Goal: Task Accomplishment & Management: Use online tool/utility

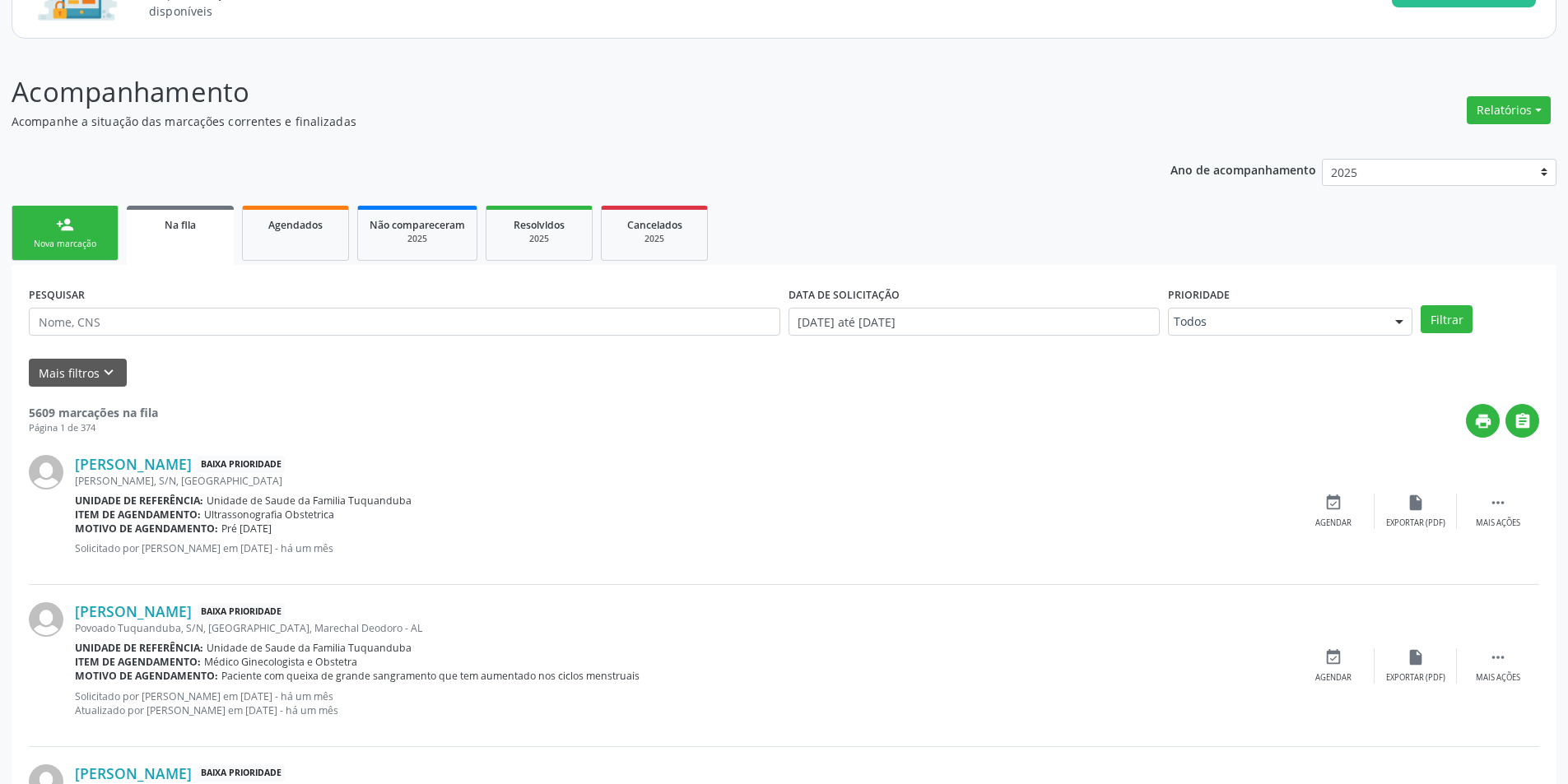
scroll to position [164, 0]
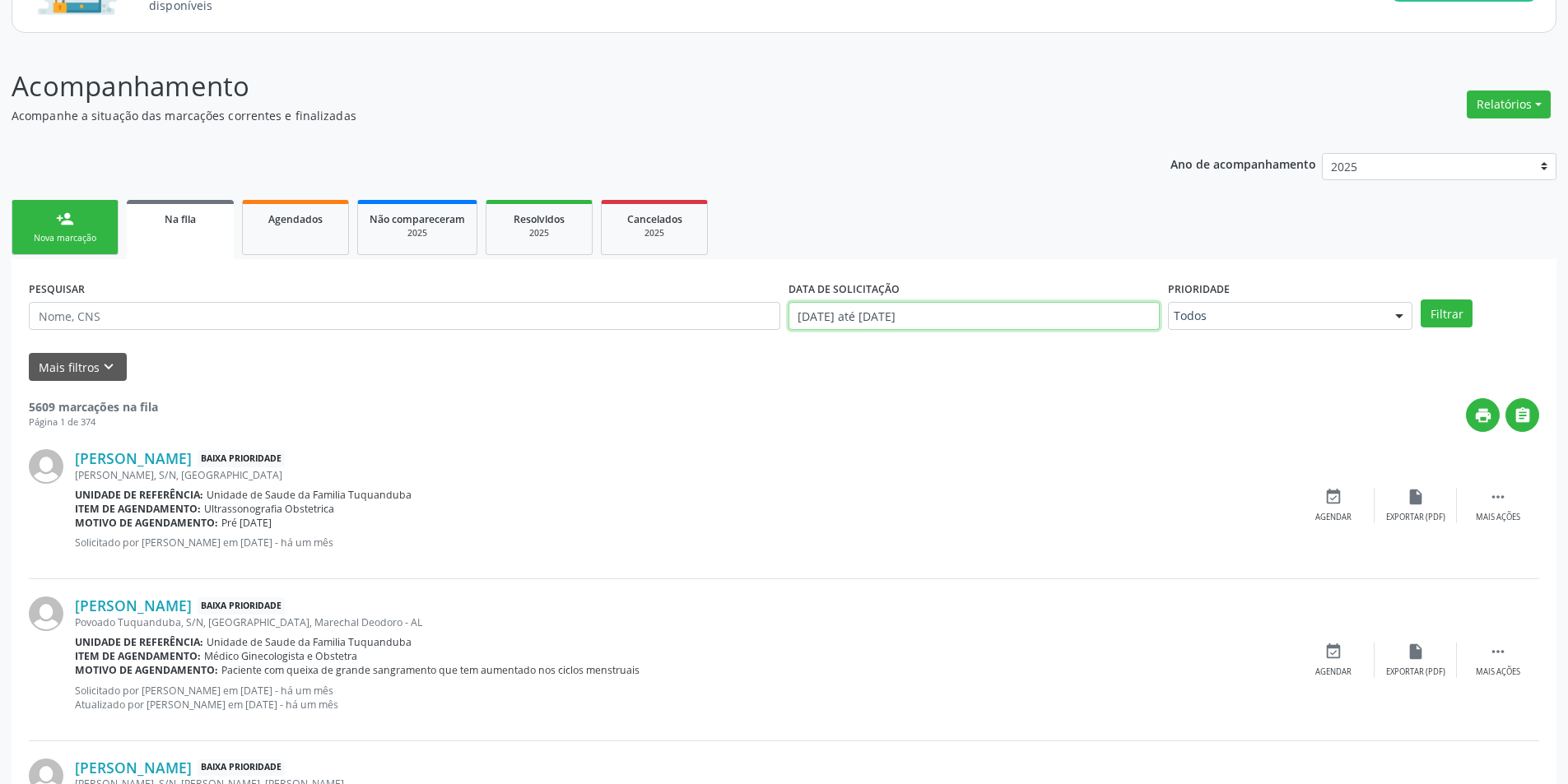
click at [1054, 311] on input "[DATE] até [DATE]" at bounding box center [973, 315] width 371 height 28
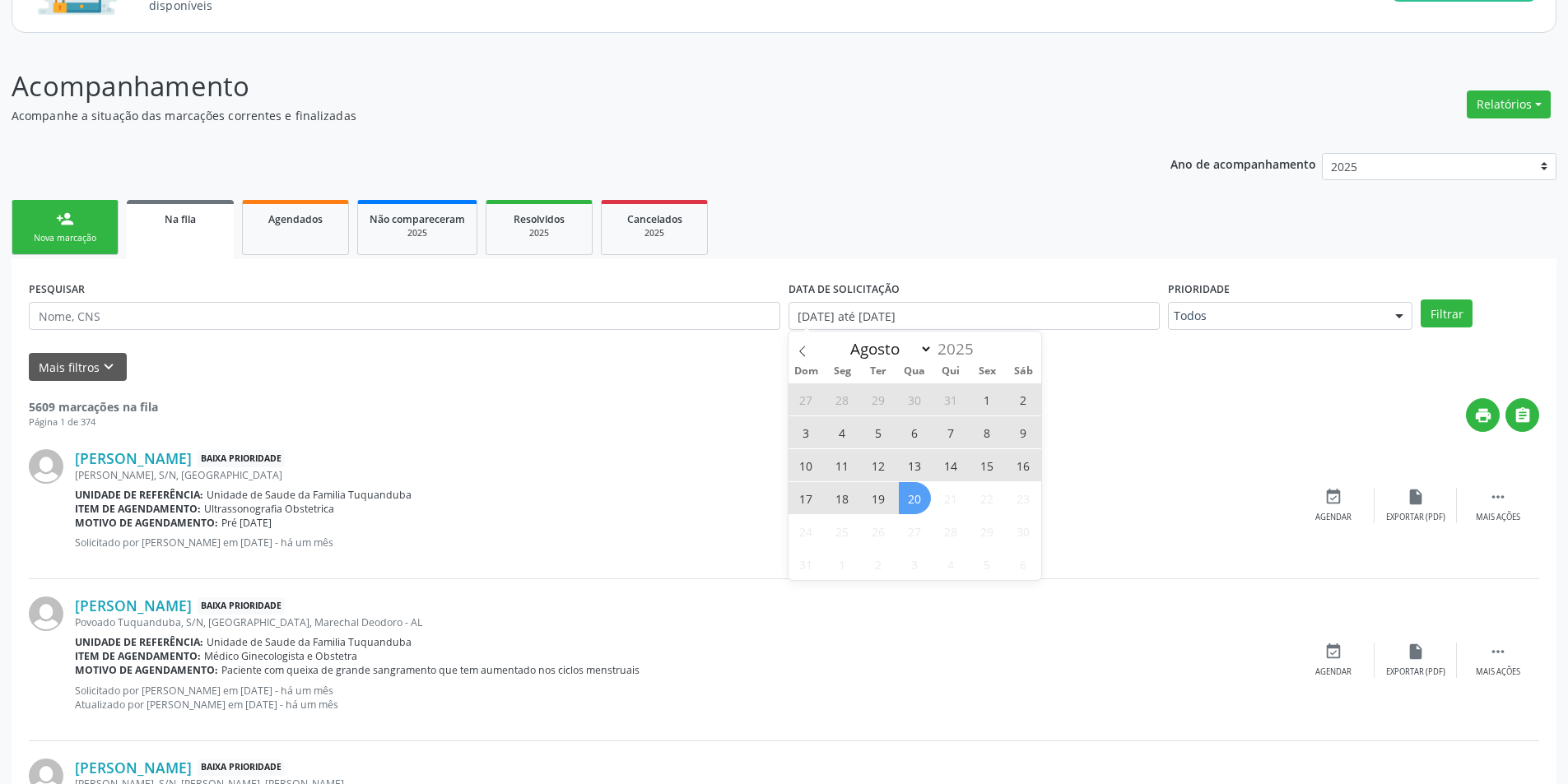
click at [910, 506] on span "20" at bounding box center [914, 498] width 32 height 32
type input "[DATE]"
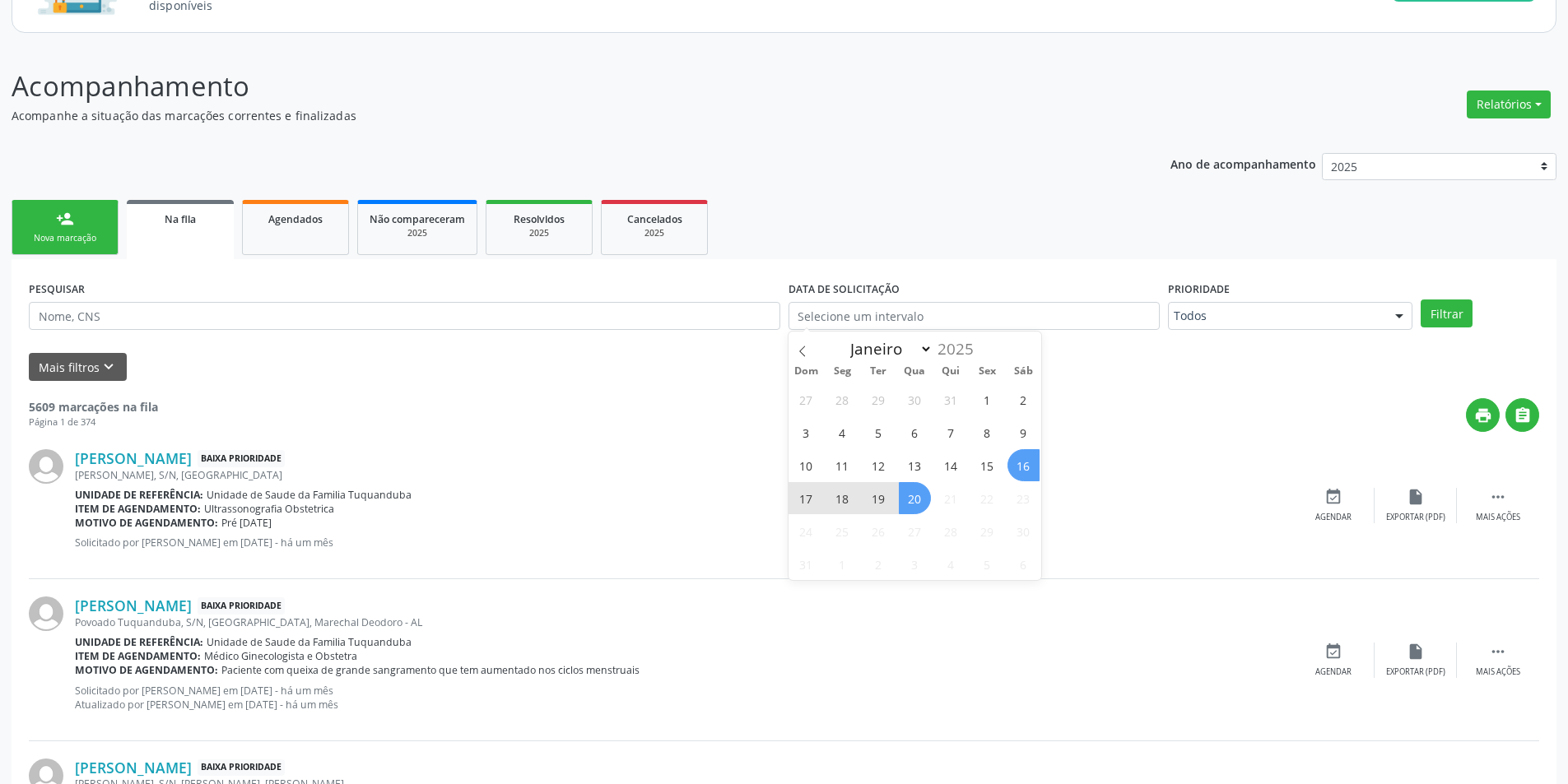
select select "7"
click at [1274, 398] on div "print " at bounding box center [848, 414] width 1381 height 34
click at [1075, 315] on input "text" at bounding box center [973, 315] width 371 height 28
click at [989, 403] on span "1" at bounding box center [987, 399] width 32 height 32
type input "[DATE]"
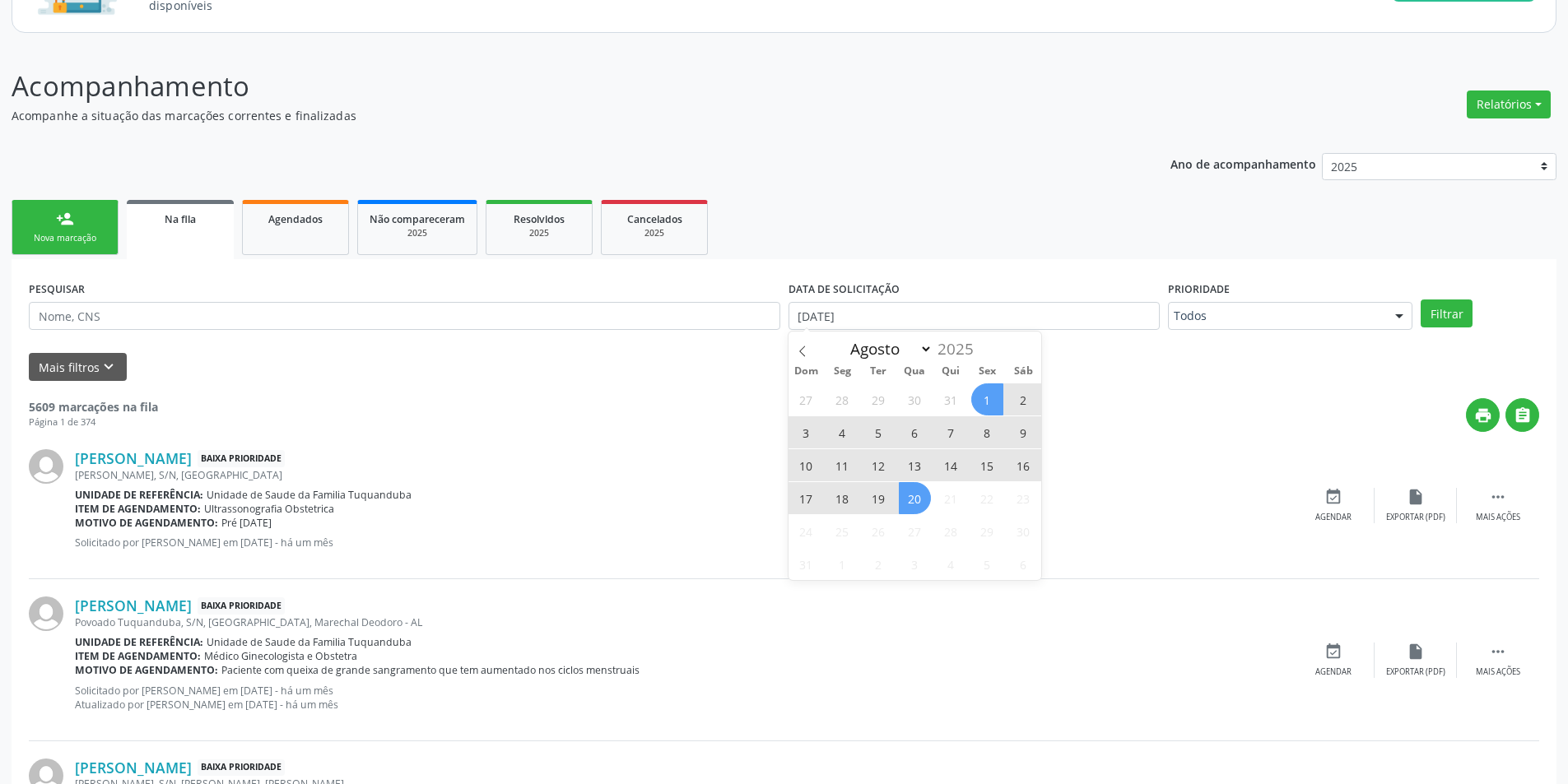
click at [917, 506] on span "20" at bounding box center [914, 498] width 32 height 32
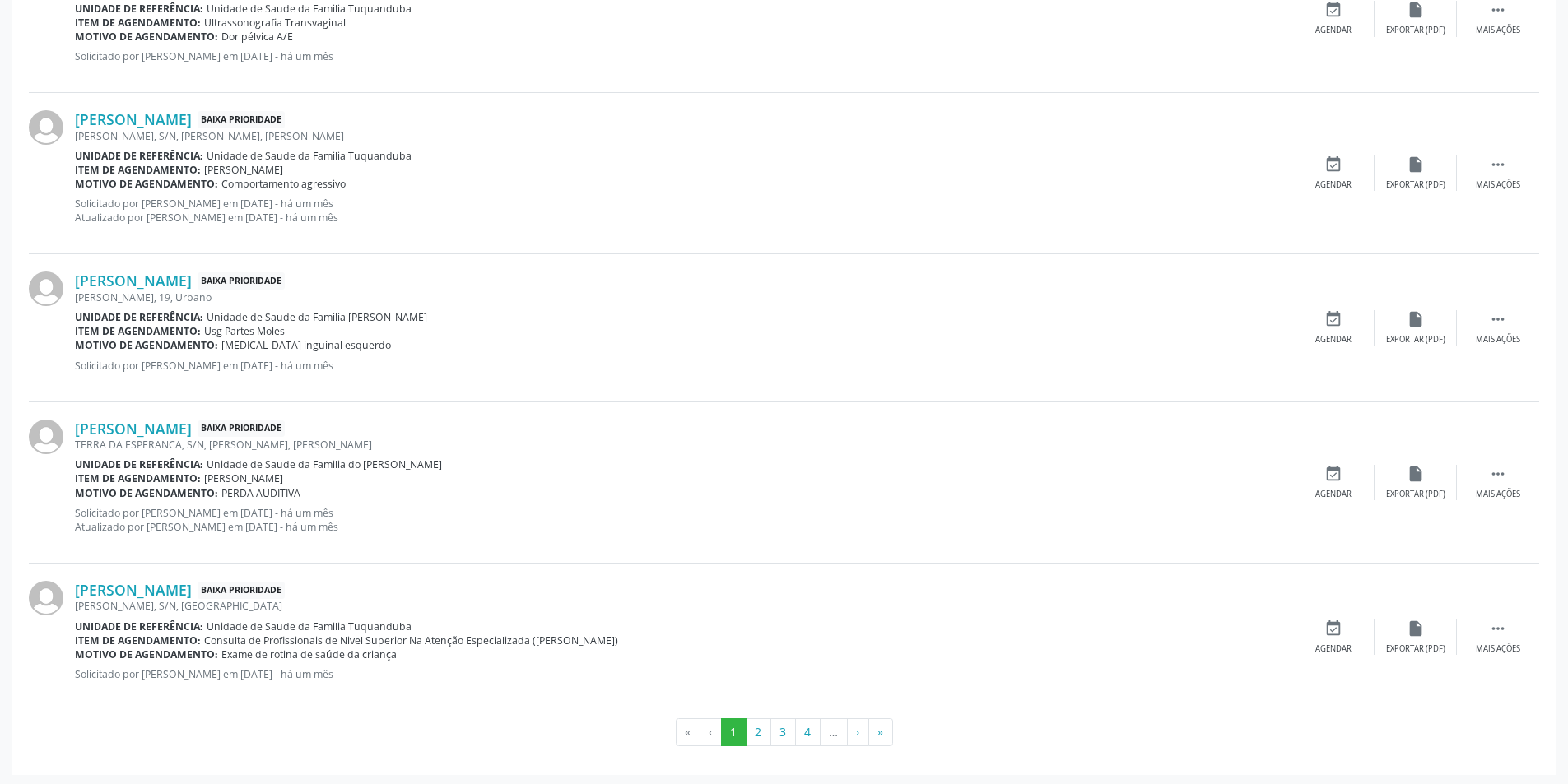
scroll to position [2198, 0]
click at [762, 731] on button "2" at bounding box center [758, 729] width 25 height 28
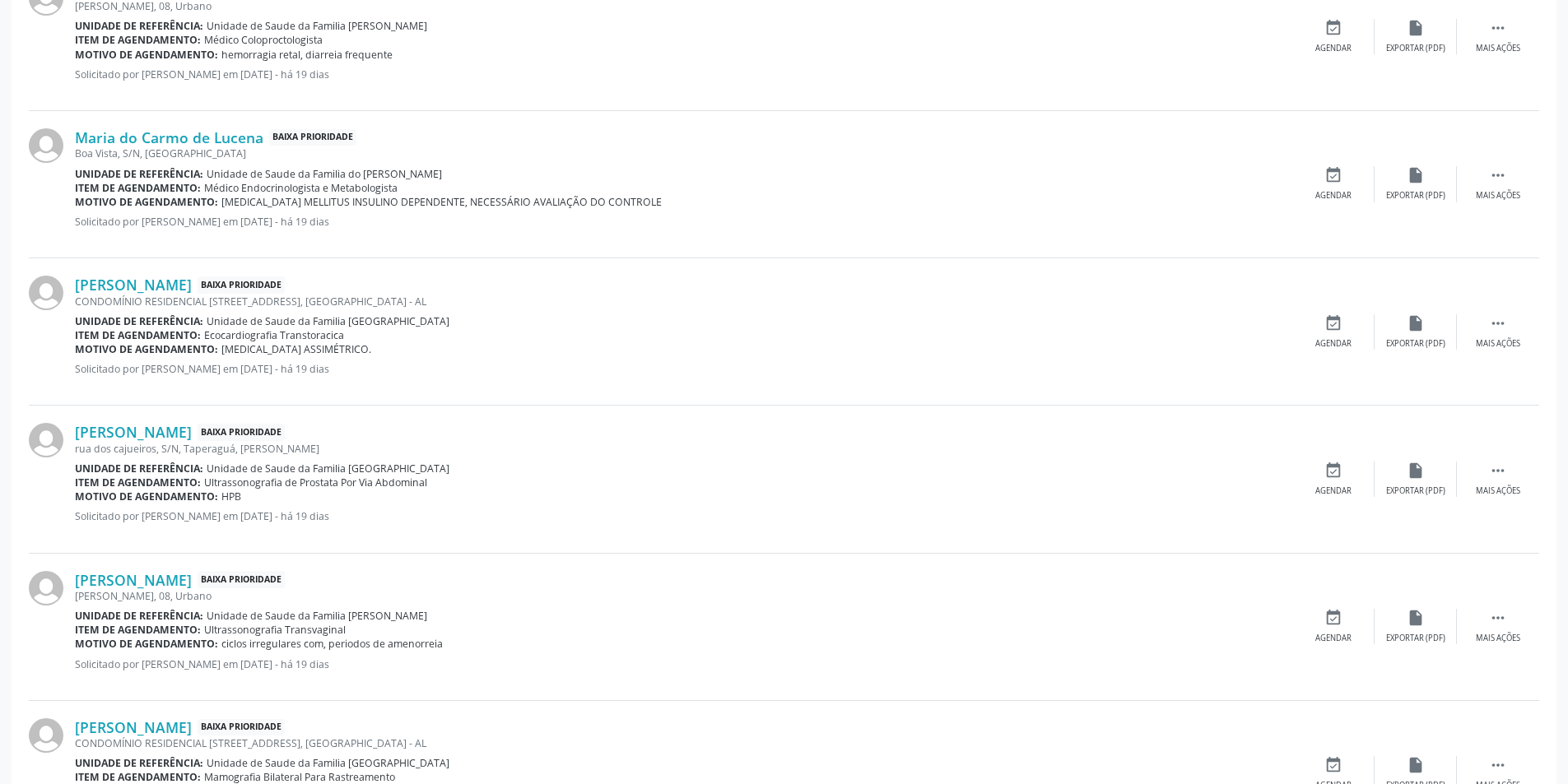
scroll to position [2113, 0]
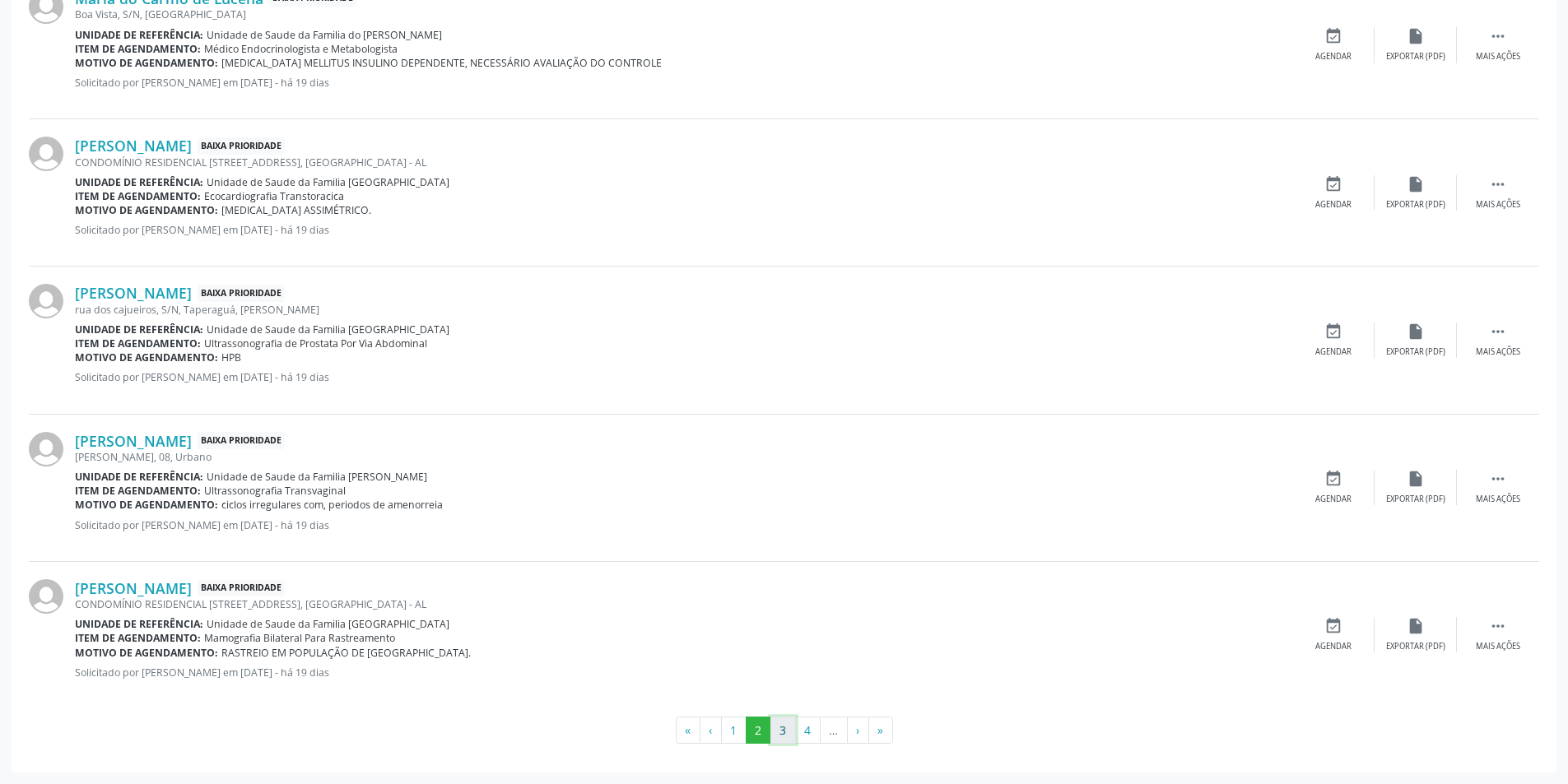
click at [774, 721] on button "3" at bounding box center [783, 730] width 25 height 28
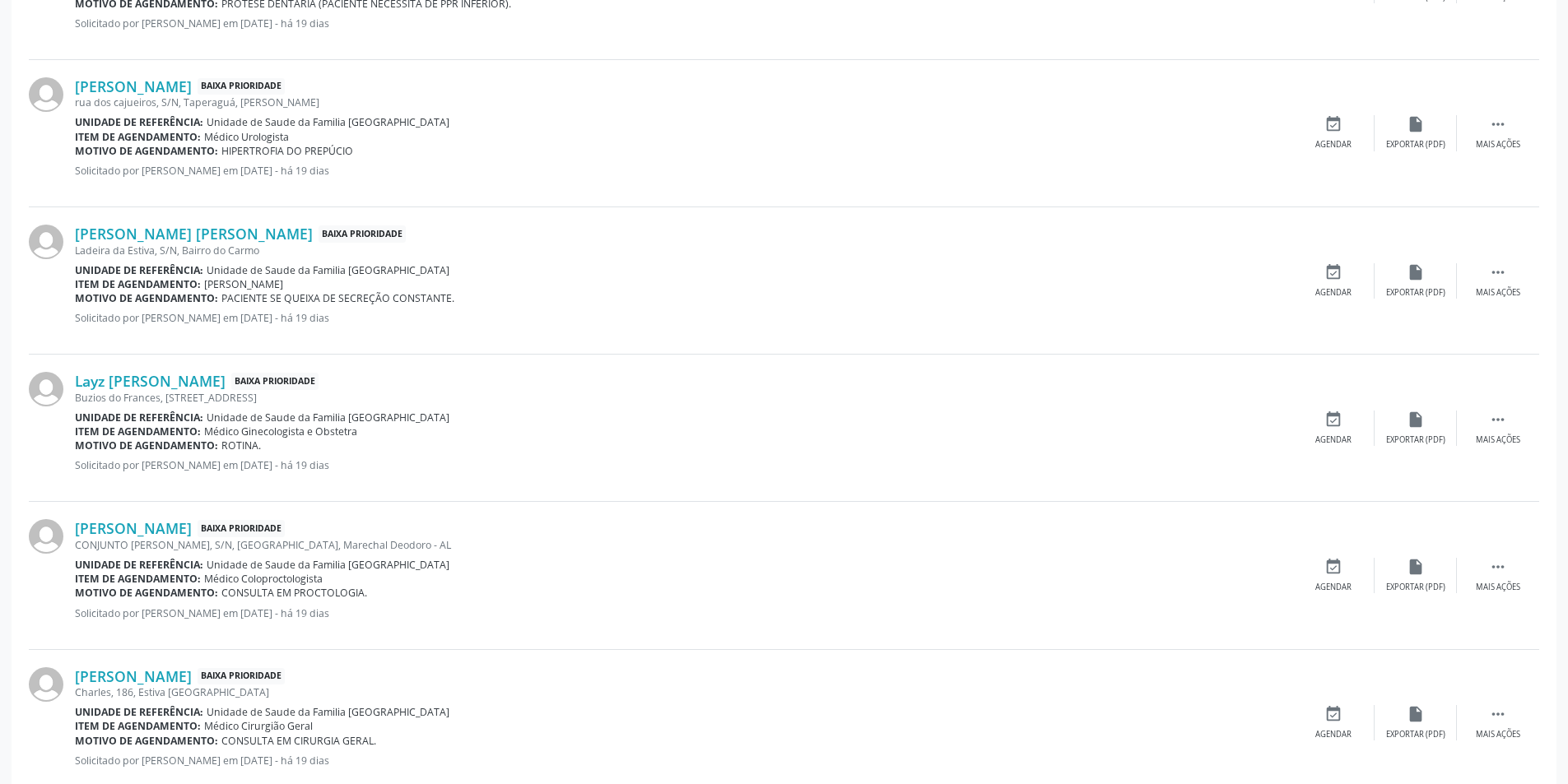
scroll to position [2128, 0]
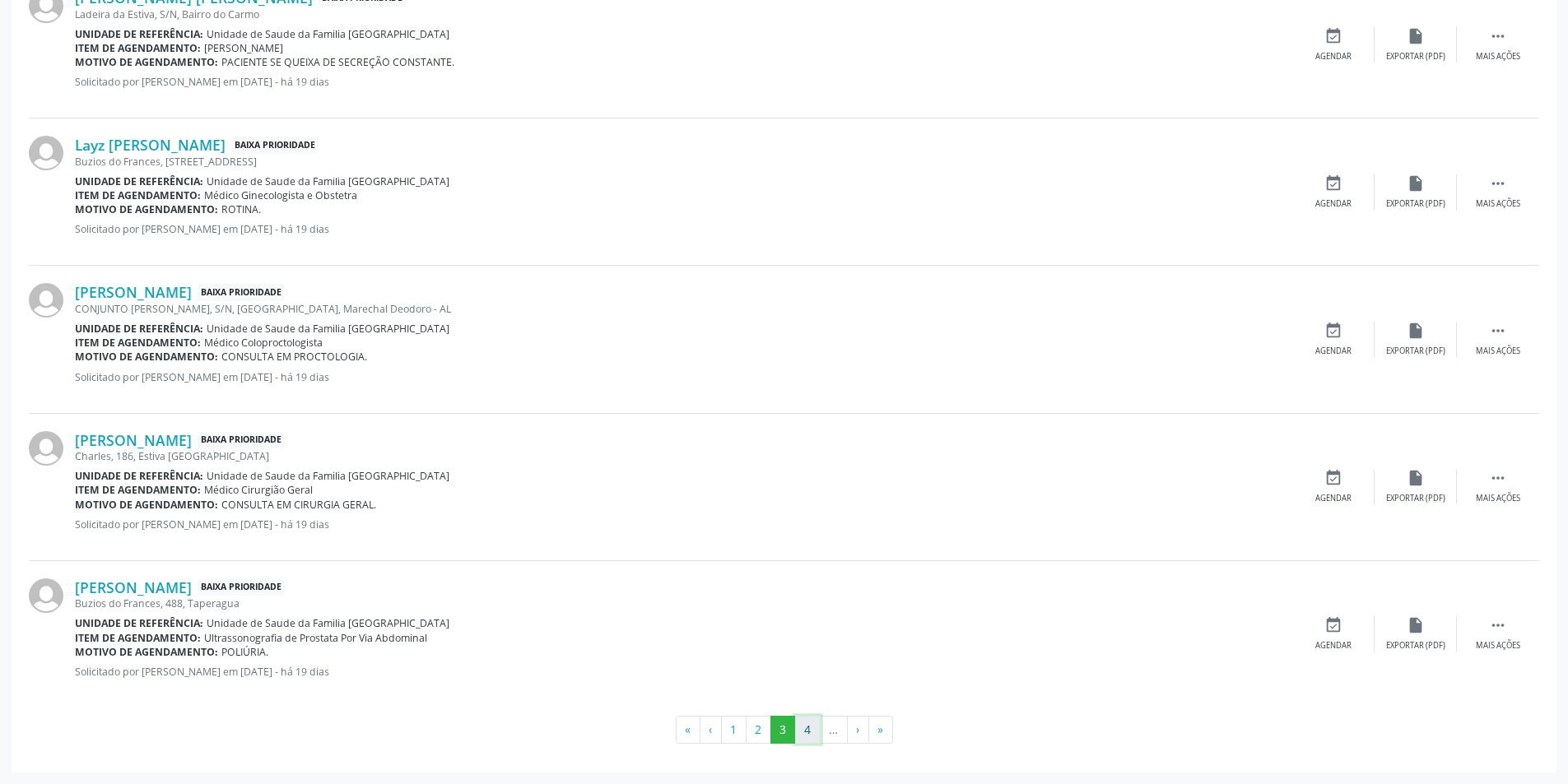
click at [803, 733] on button "4" at bounding box center [808, 729] width 25 height 28
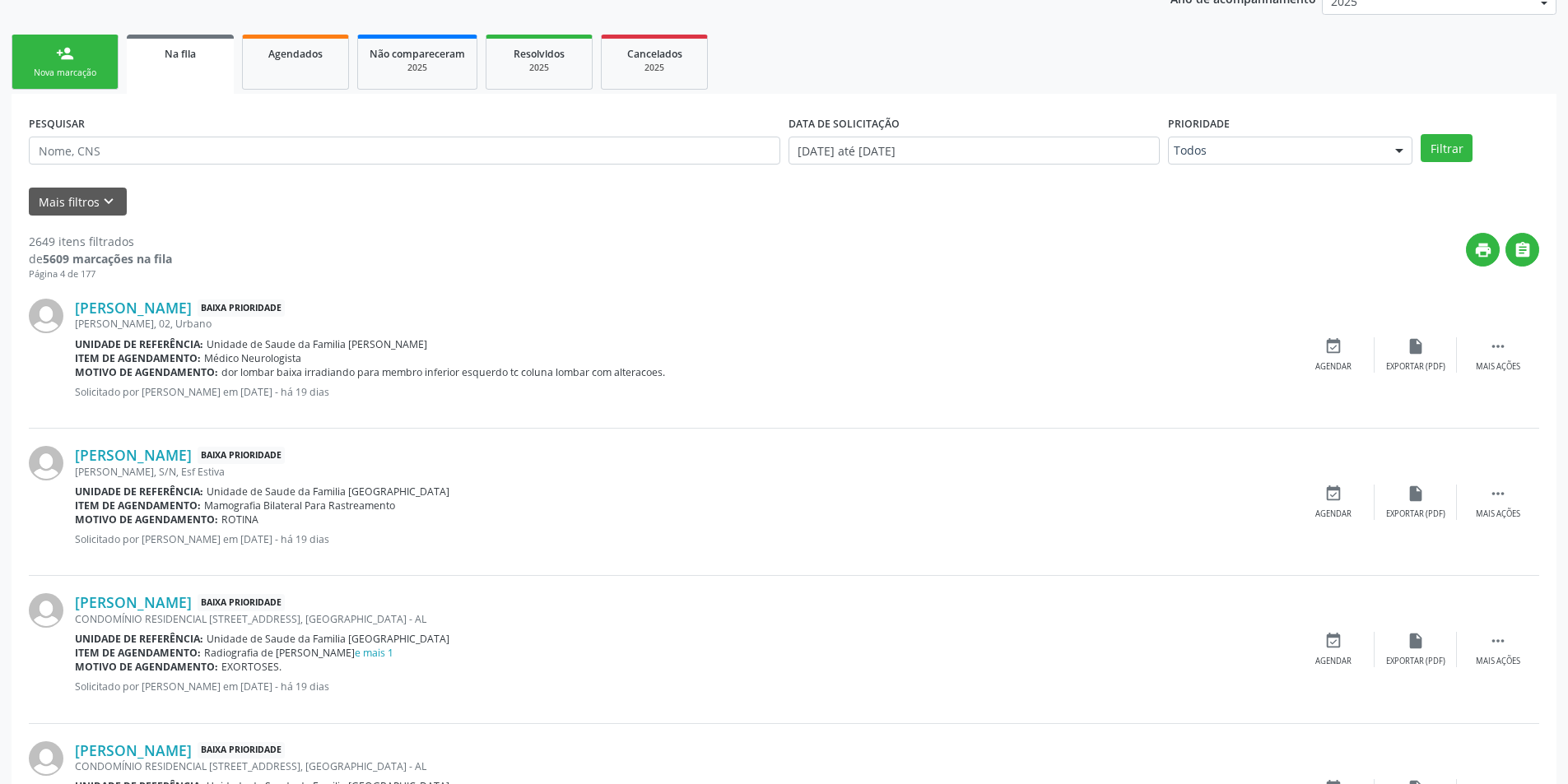
scroll to position [164, 0]
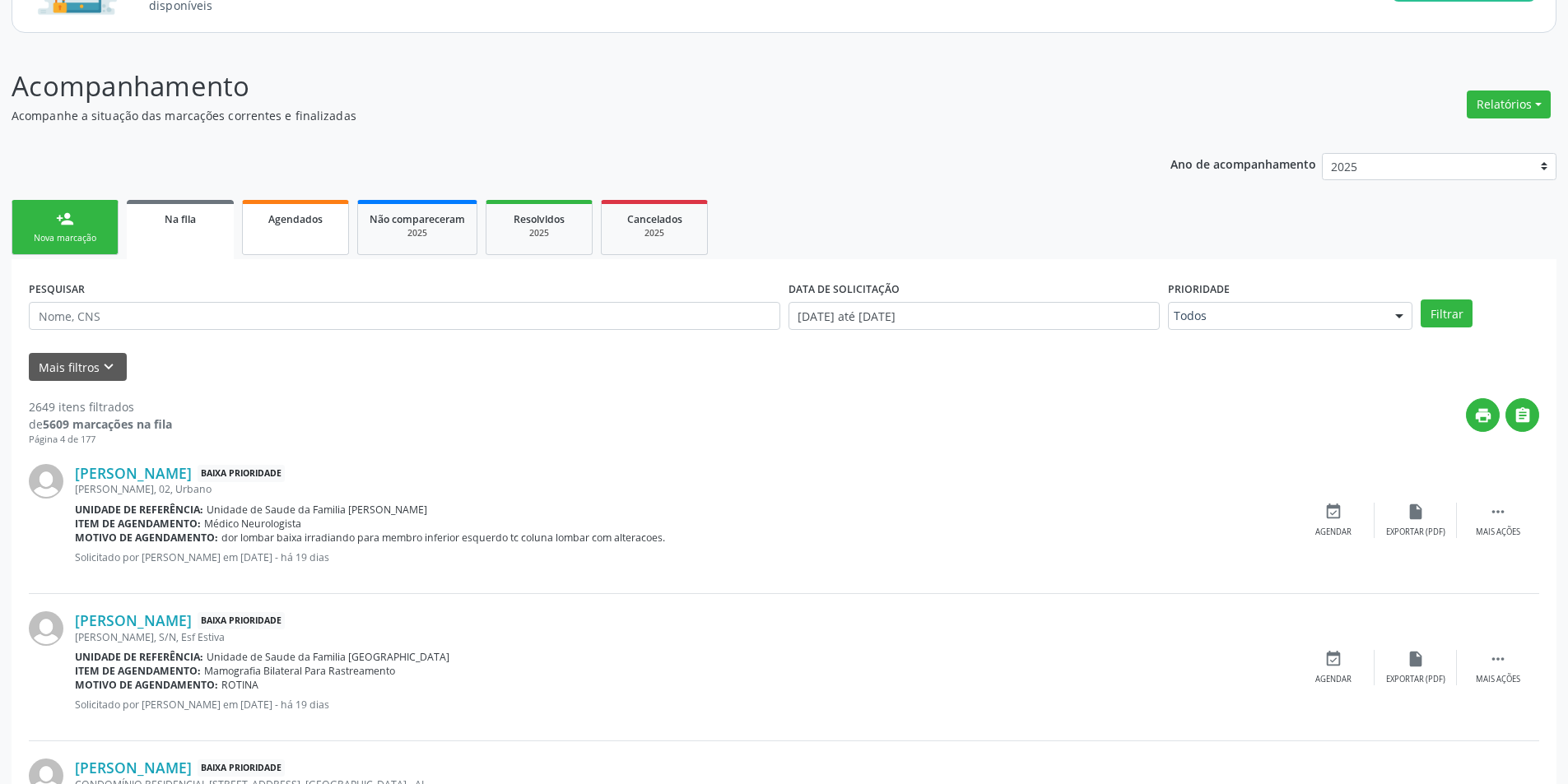
click at [306, 233] on link "Agendados" at bounding box center [296, 227] width 107 height 55
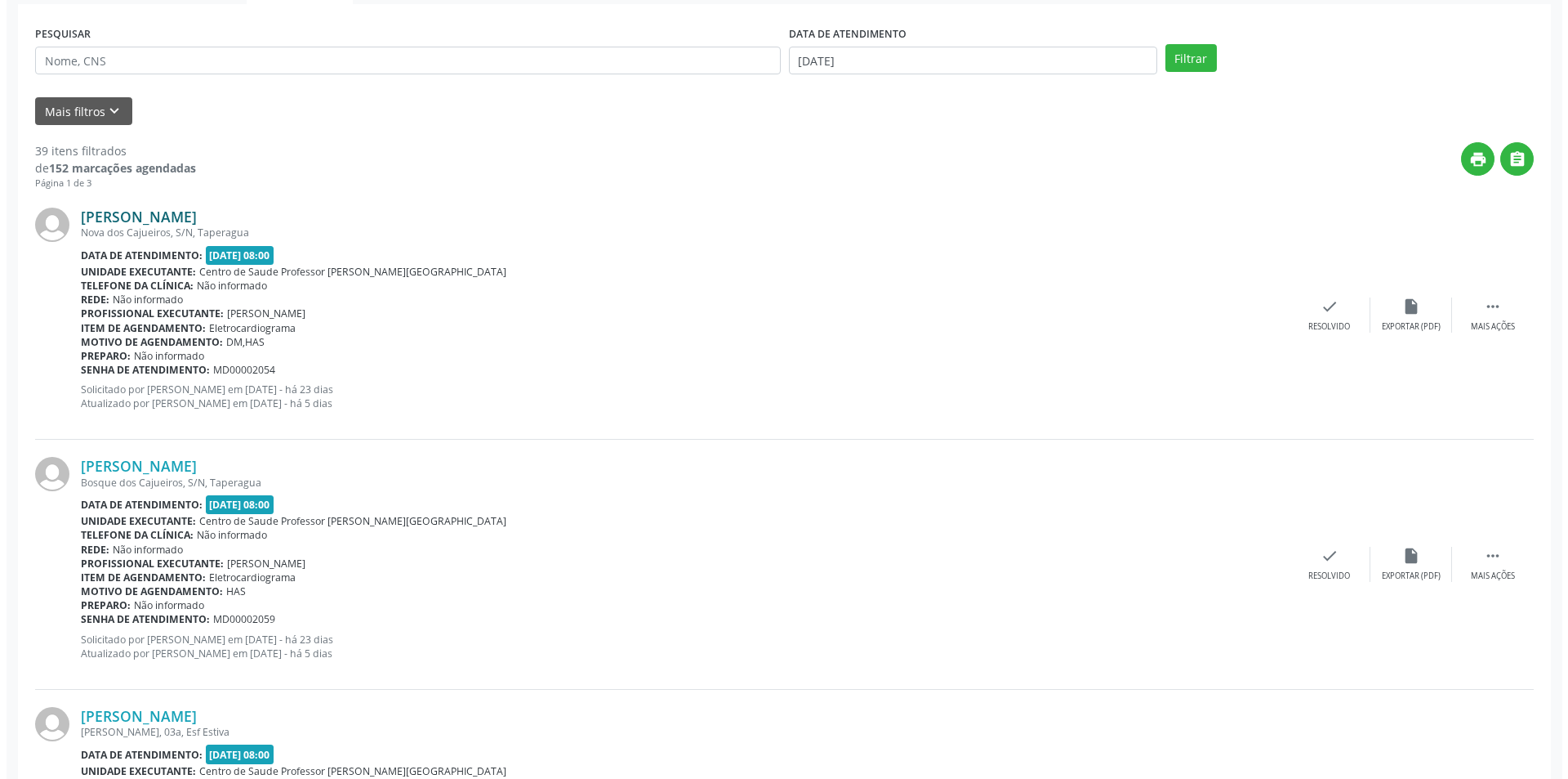
scroll to position [409, 0]
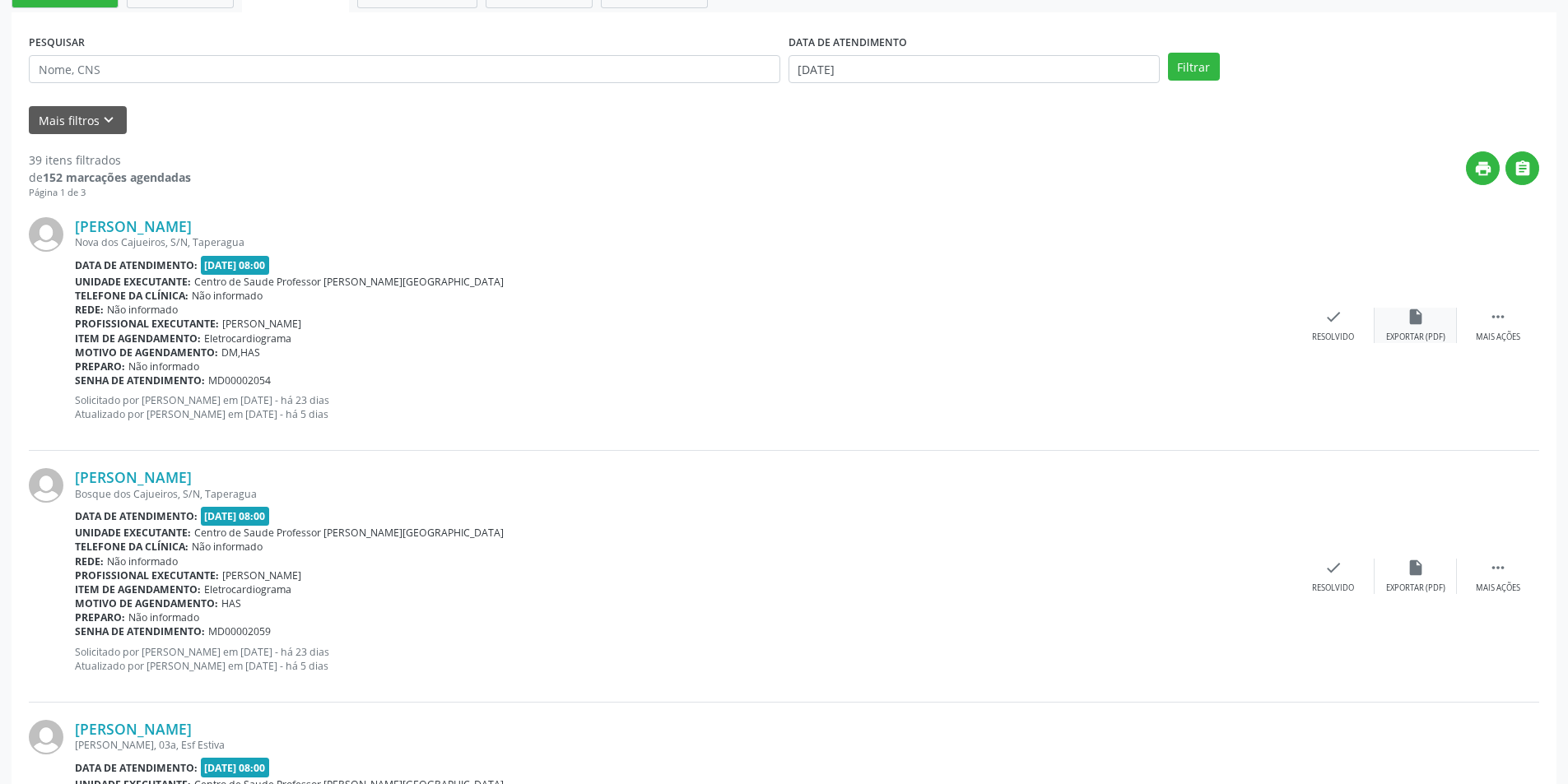
click at [1409, 310] on icon "insert_drive_file" at bounding box center [1416, 316] width 18 height 18
click at [1324, 324] on icon "check" at bounding box center [1333, 316] width 18 height 18
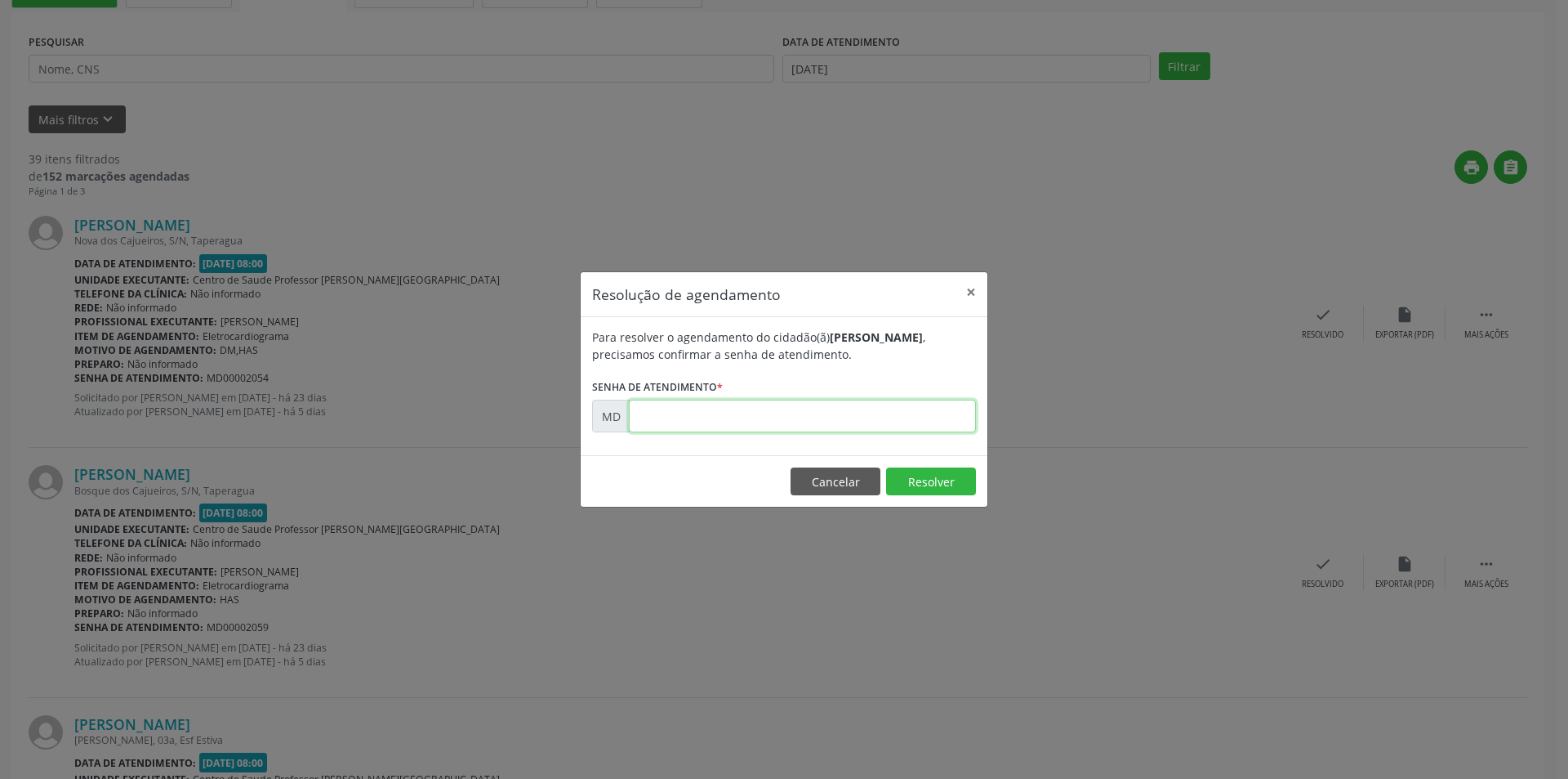
drag, startPoint x: 741, startPoint y: 399, endPoint x: 704, endPoint y: 420, distance: 42.5
click at [704, 420] on input "text" at bounding box center [803, 416] width 347 height 32
paste input "00002054"
type input "00002054"
click at [914, 483] on button "Resolver" at bounding box center [932, 481] width 90 height 28
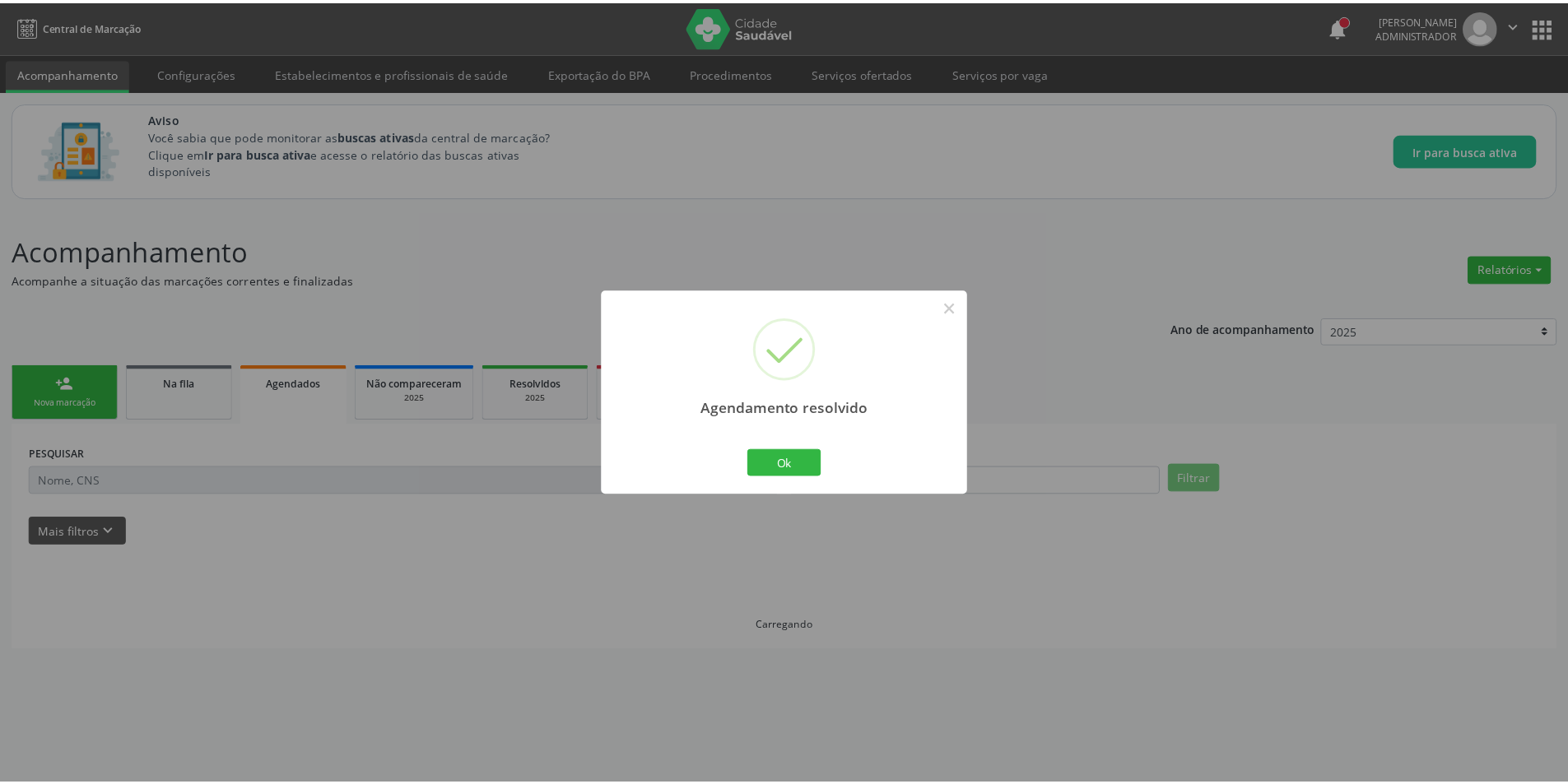
scroll to position [0, 0]
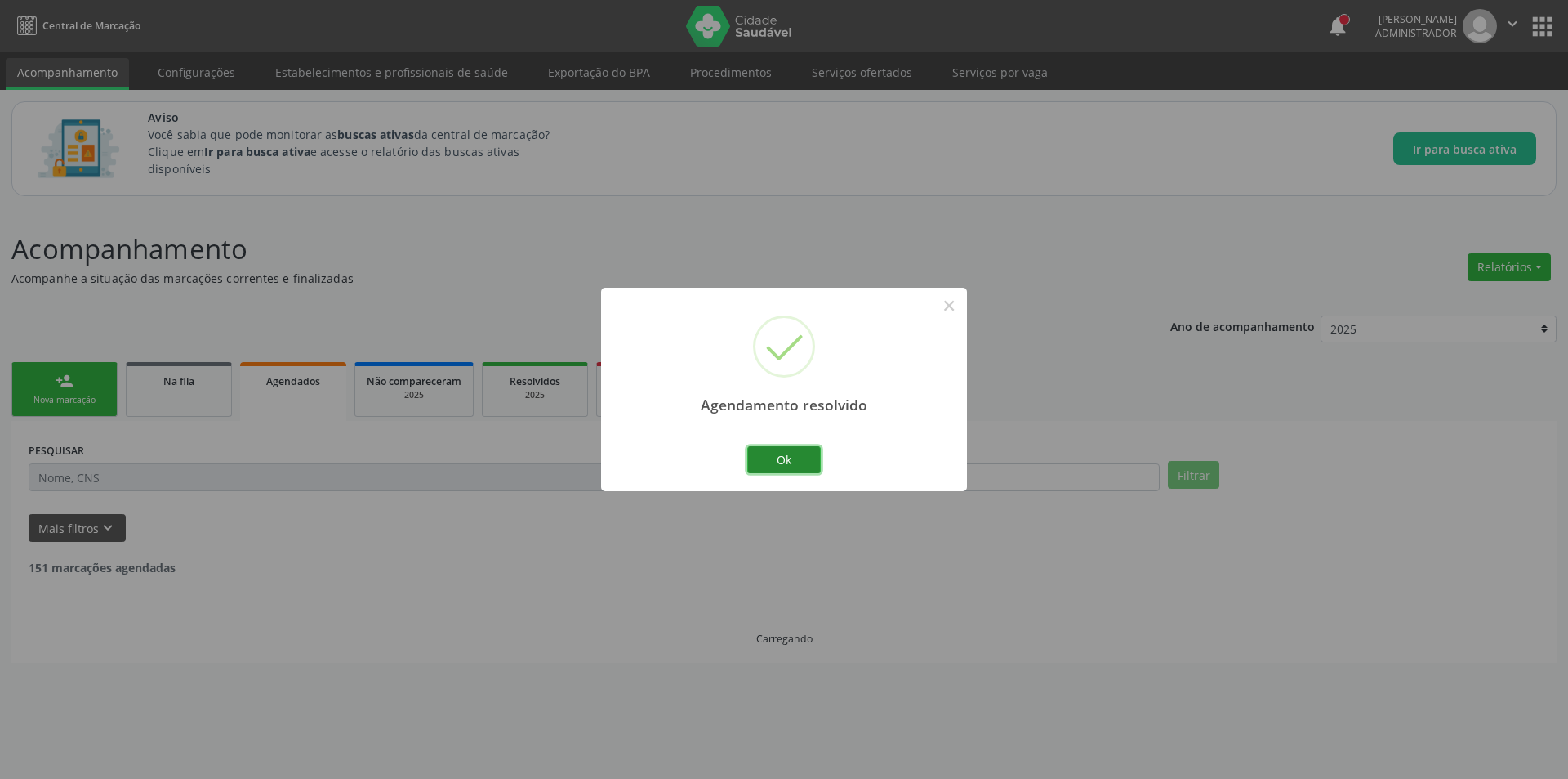
click at [770, 451] on button "Ok" at bounding box center [784, 459] width 74 height 28
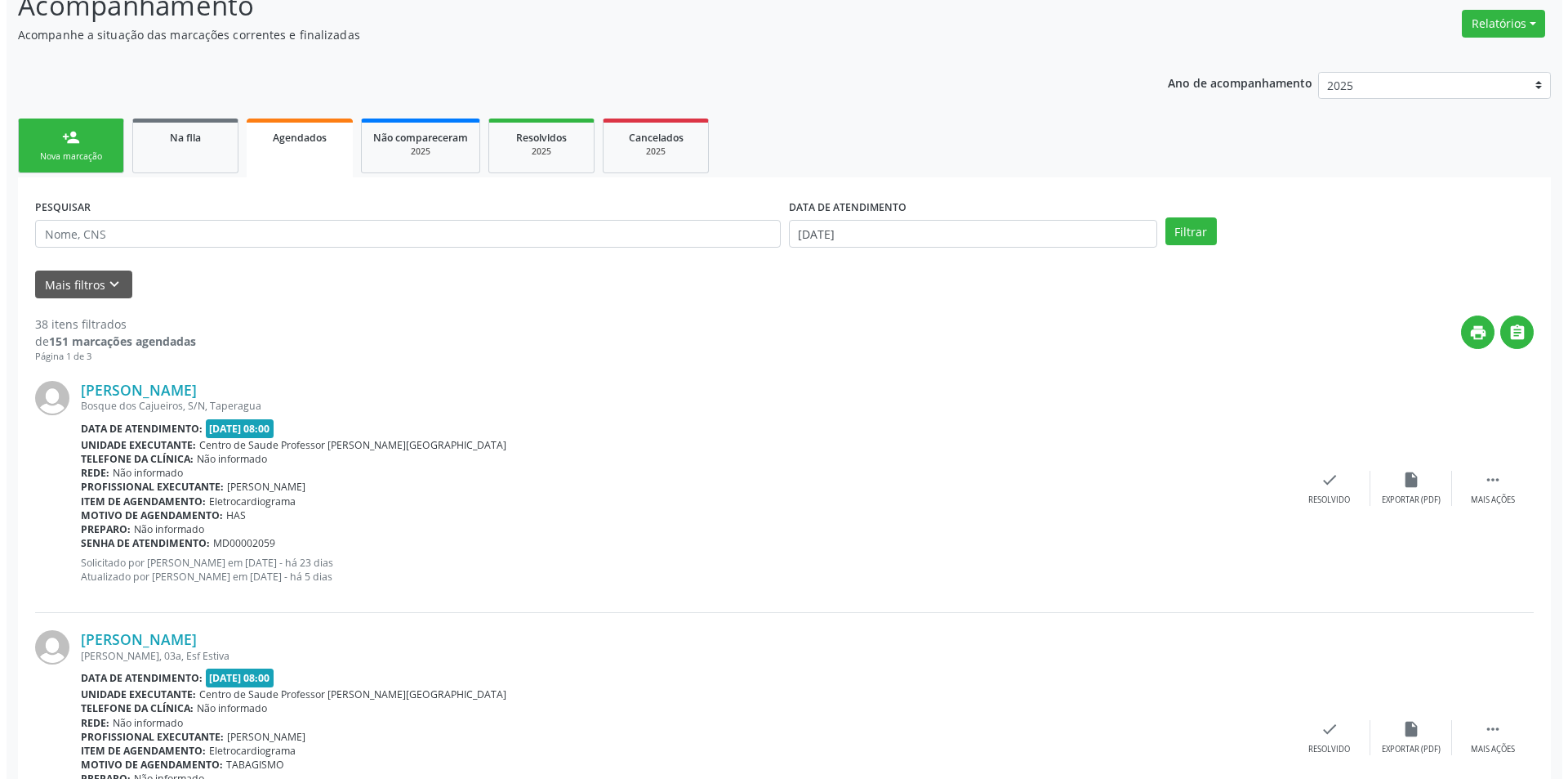
scroll to position [245, 0]
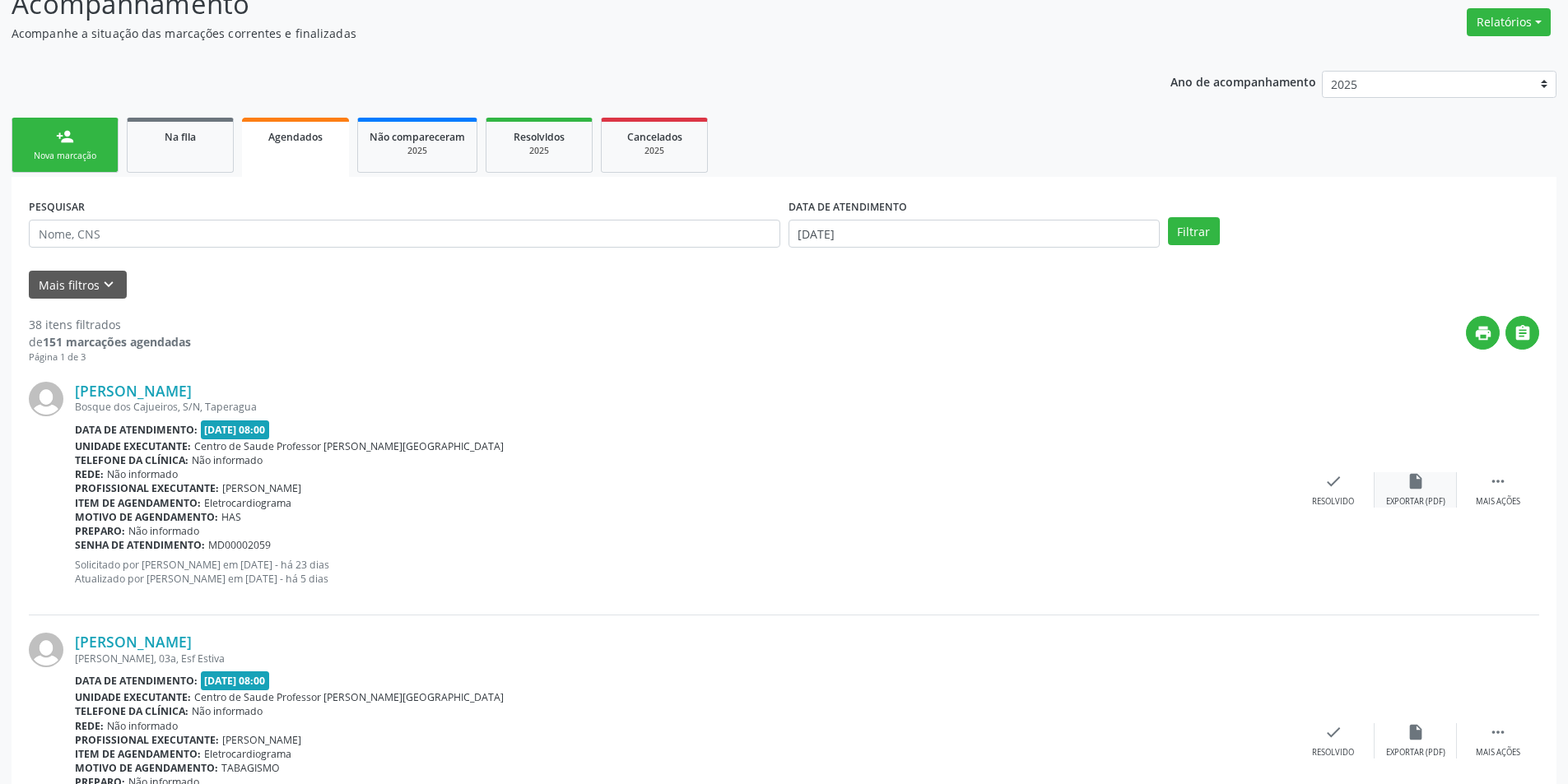
click at [1420, 502] on div "Exportar (PDF)" at bounding box center [1415, 501] width 59 height 12
click at [1408, 479] on icon "insert_drive_file" at bounding box center [1416, 481] width 18 height 18
click at [1346, 504] on div "Resolvido" at bounding box center [1332, 501] width 42 height 12
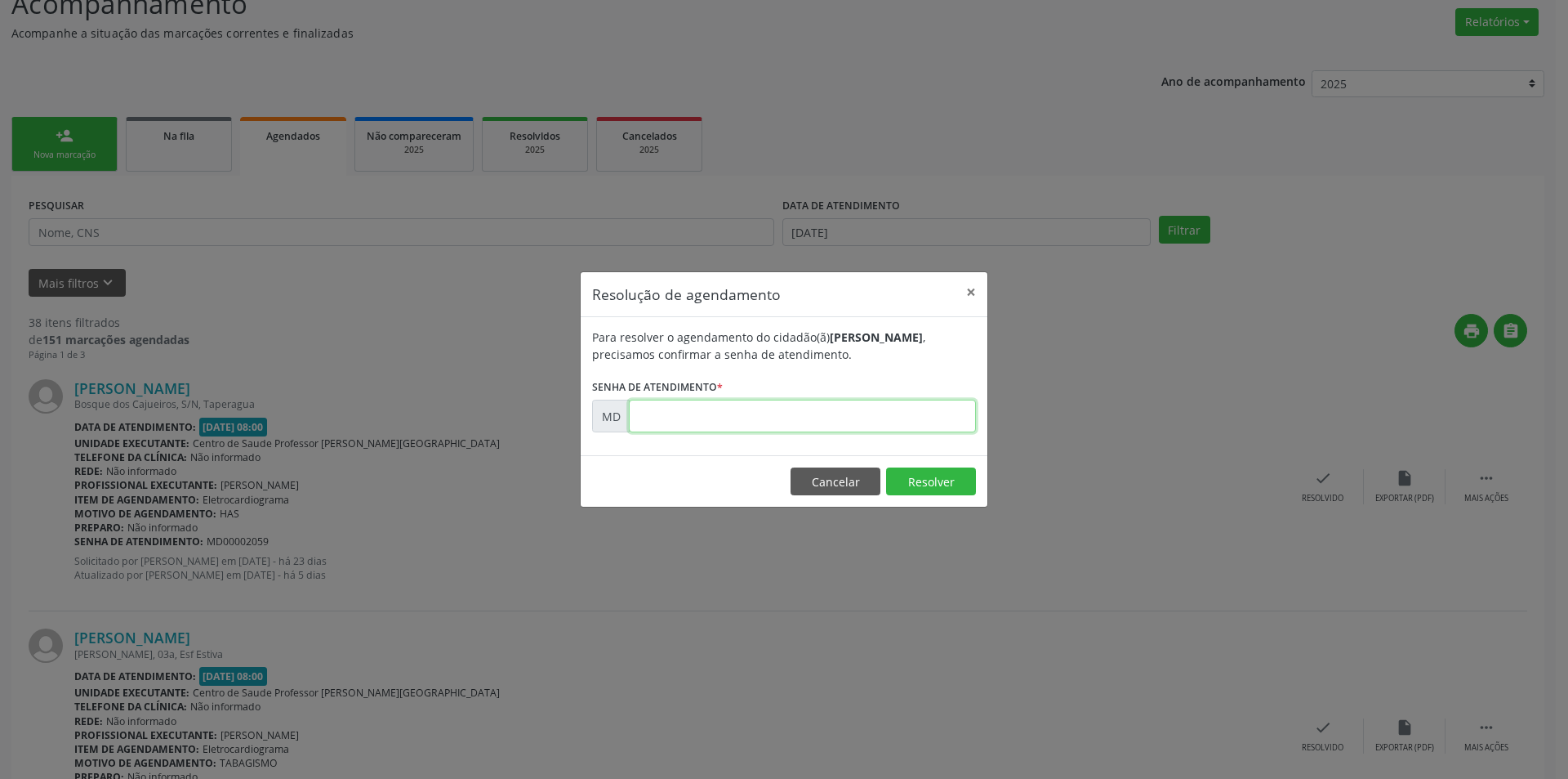
paste input "00002059"
type input "00002059"
click at [906, 474] on button "Resolver" at bounding box center [932, 481] width 90 height 28
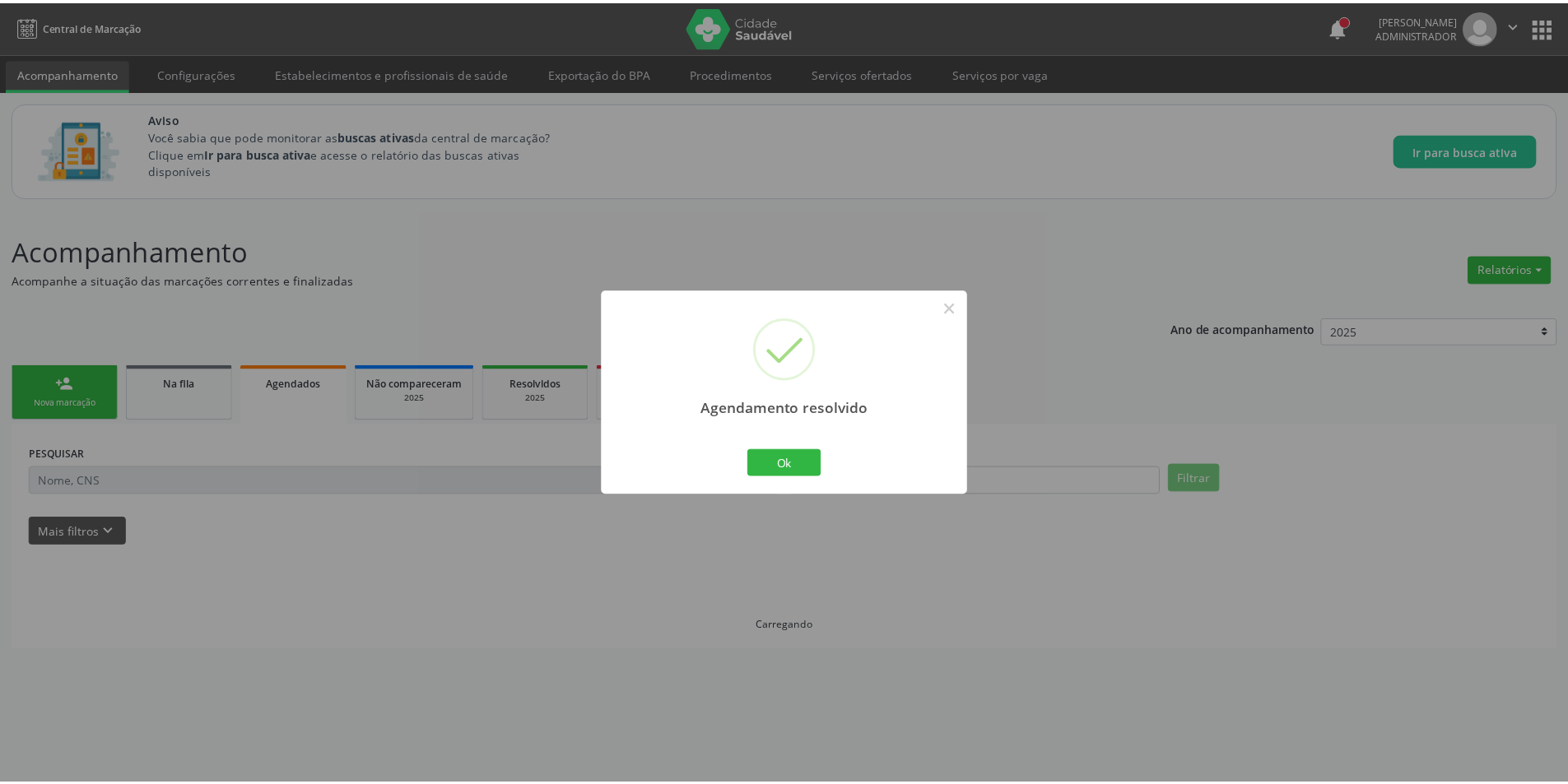
scroll to position [0, 0]
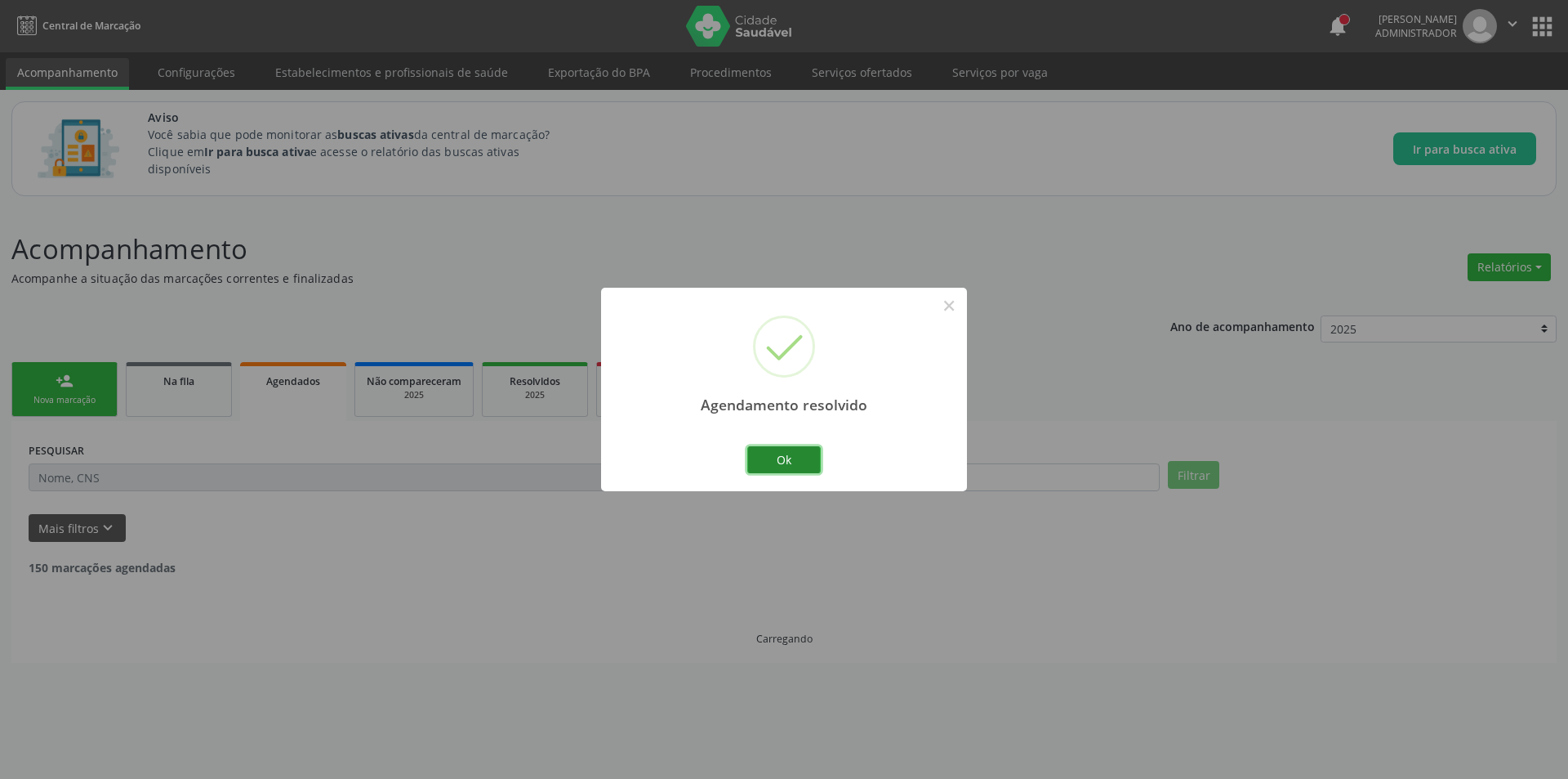
click at [772, 449] on button "Ok" at bounding box center [784, 459] width 74 height 28
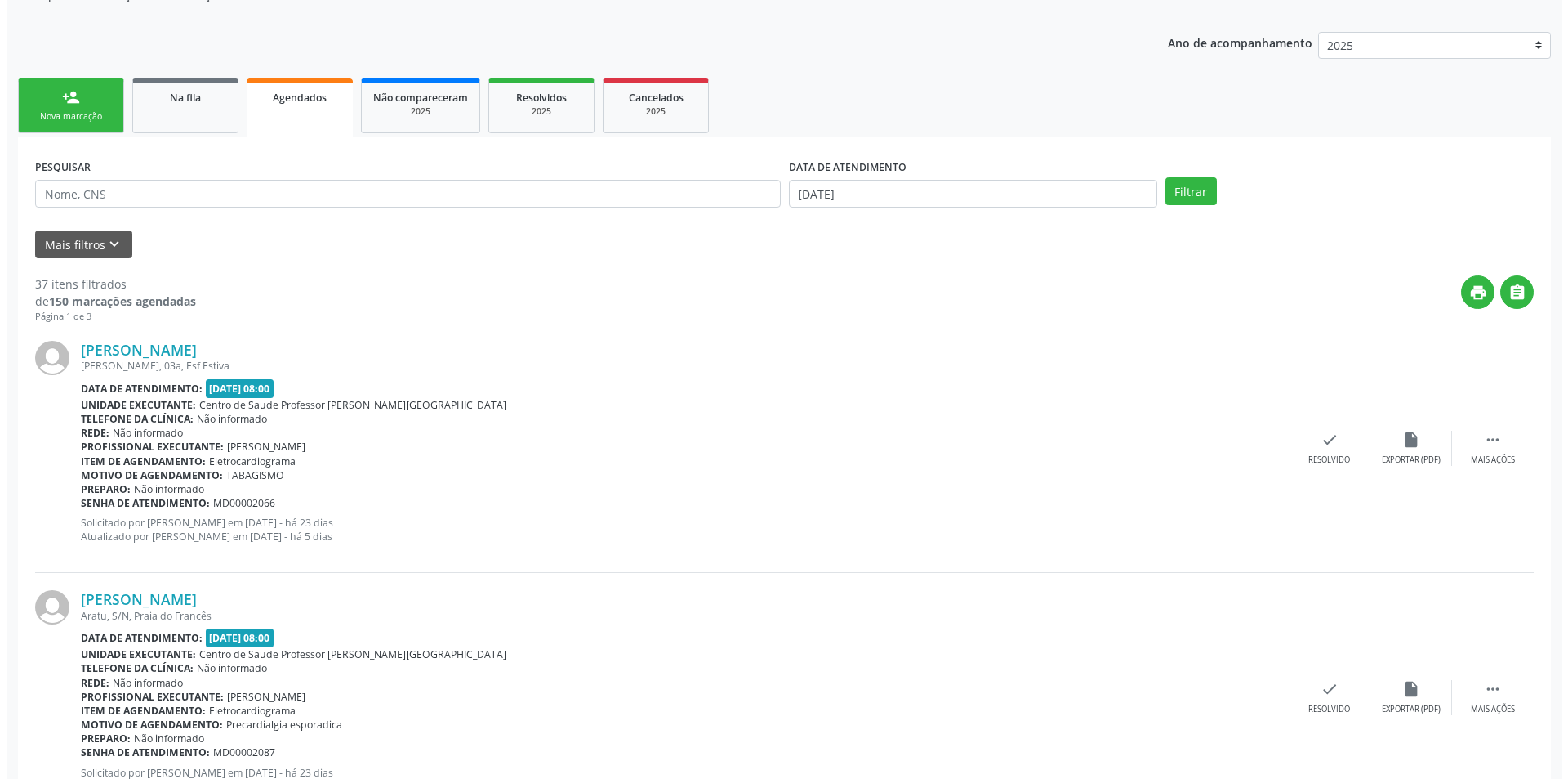
scroll to position [327, 0]
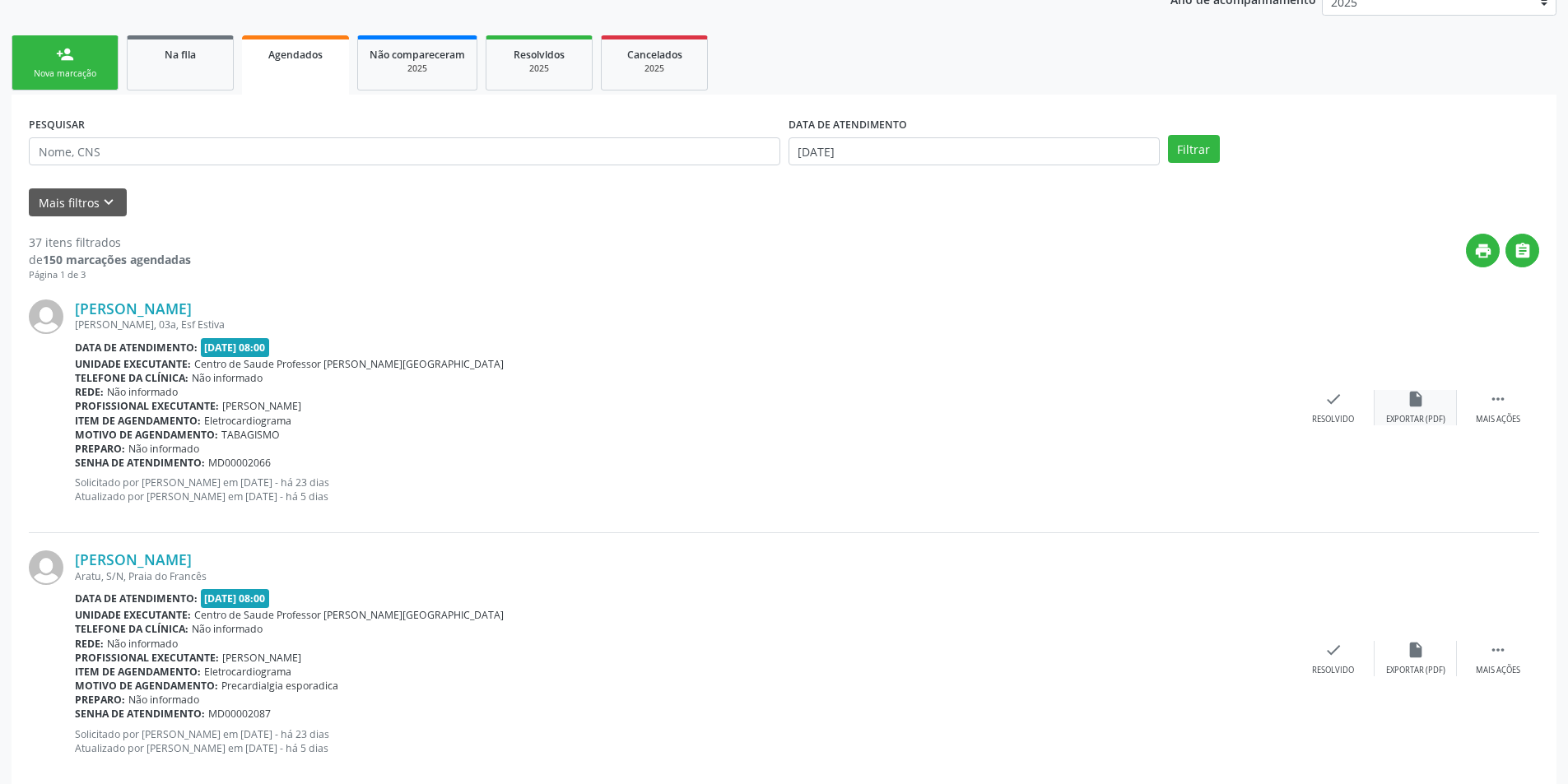
click at [1417, 413] on div "Exportar (PDF)" at bounding box center [1415, 419] width 59 height 12
click at [1336, 411] on div "check Resolvido" at bounding box center [1333, 407] width 83 height 35
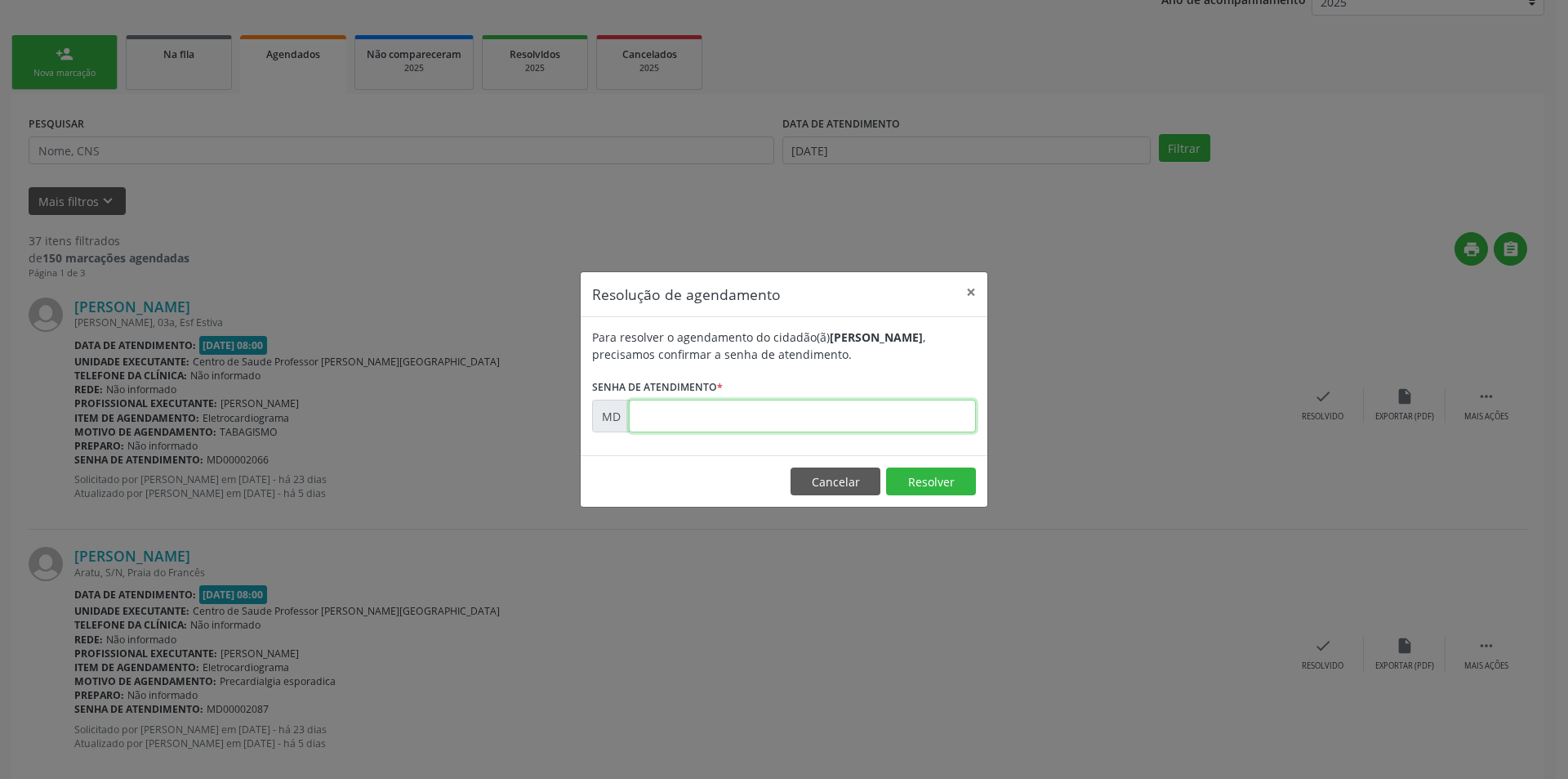
paste input "00002066"
type input "00002066"
click at [927, 486] on button "Resolver" at bounding box center [932, 481] width 90 height 28
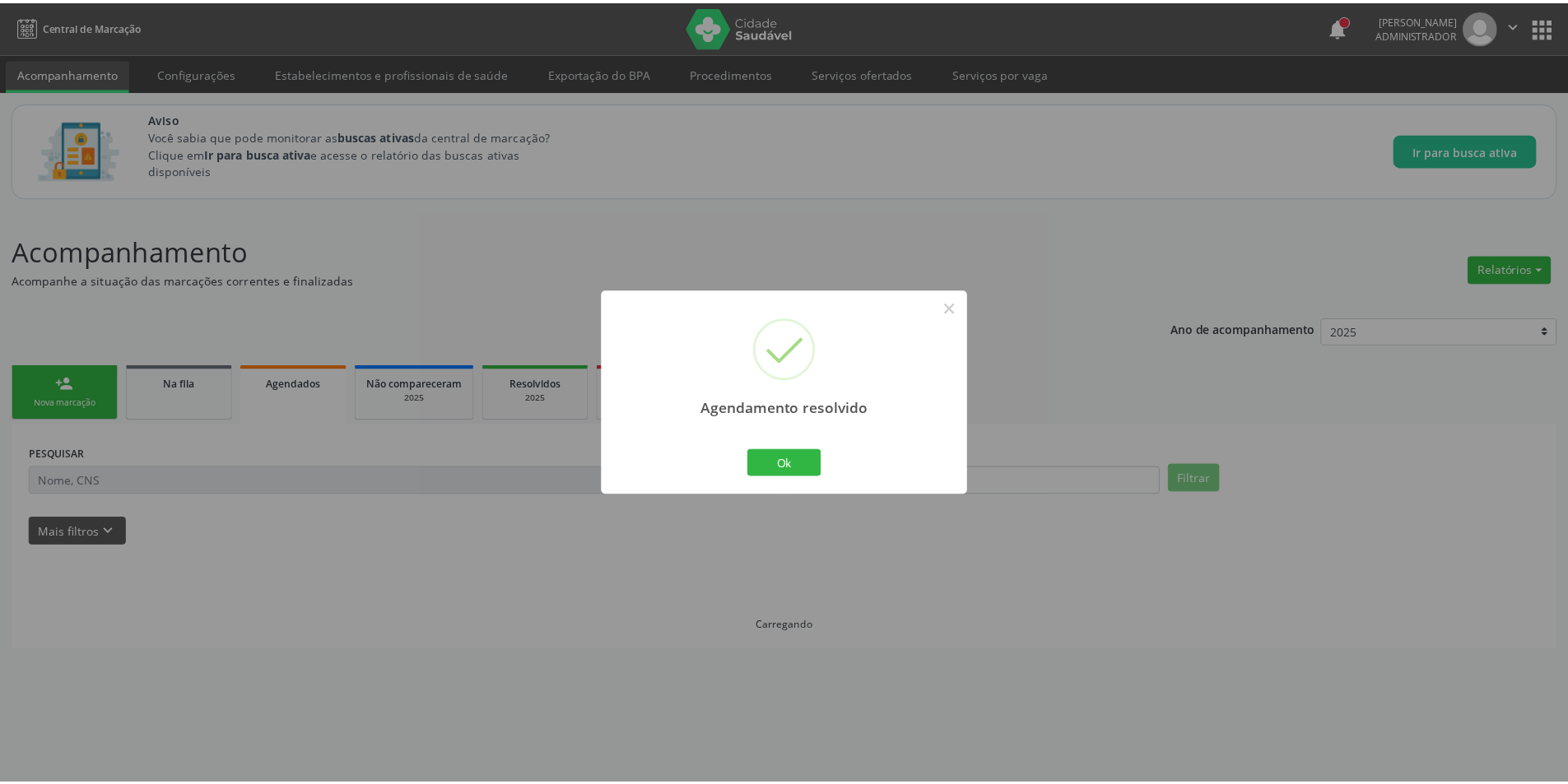
scroll to position [0, 0]
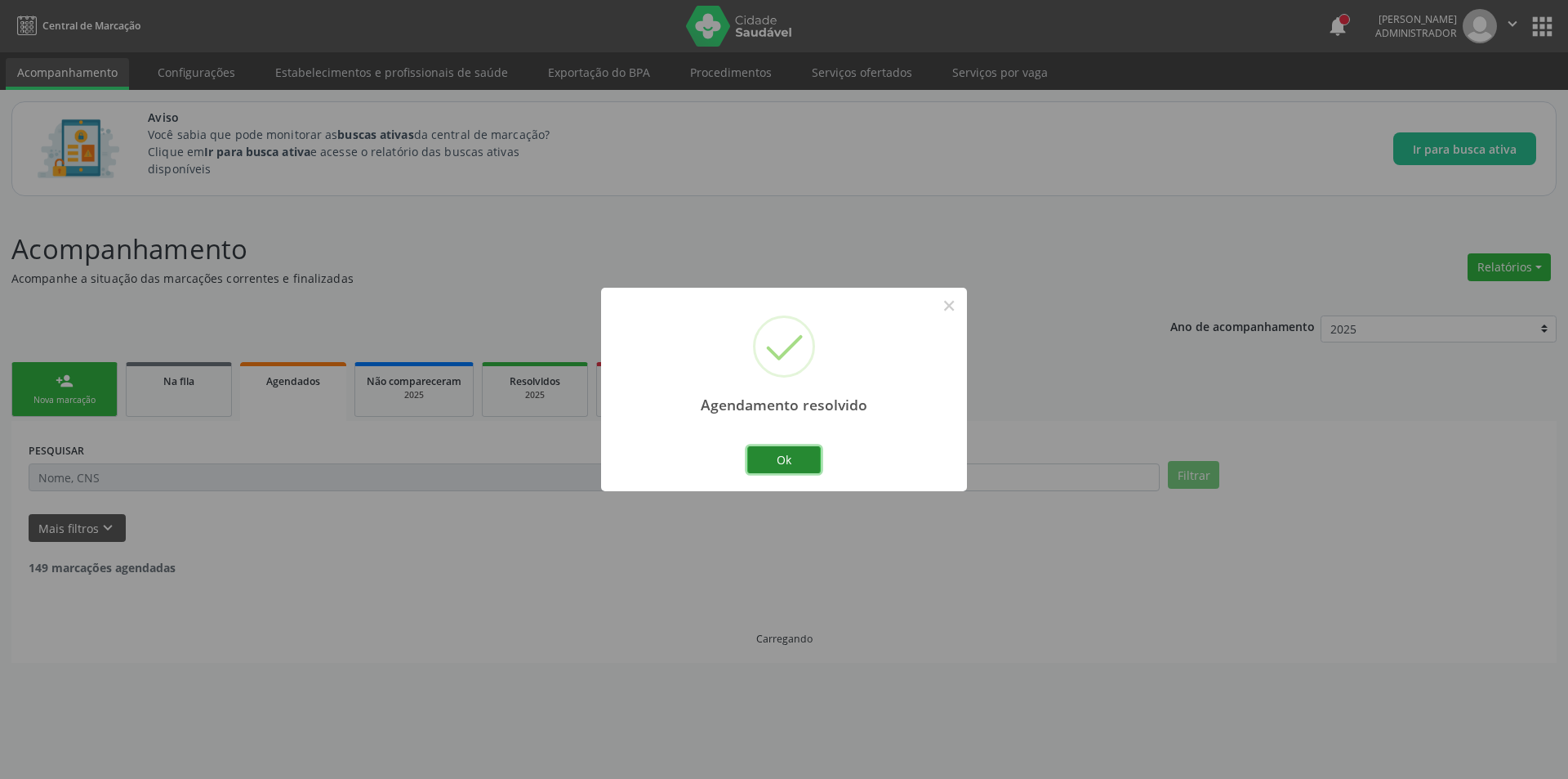
click at [791, 460] on button "Ok" at bounding box center [784, 459] width 74 height 28
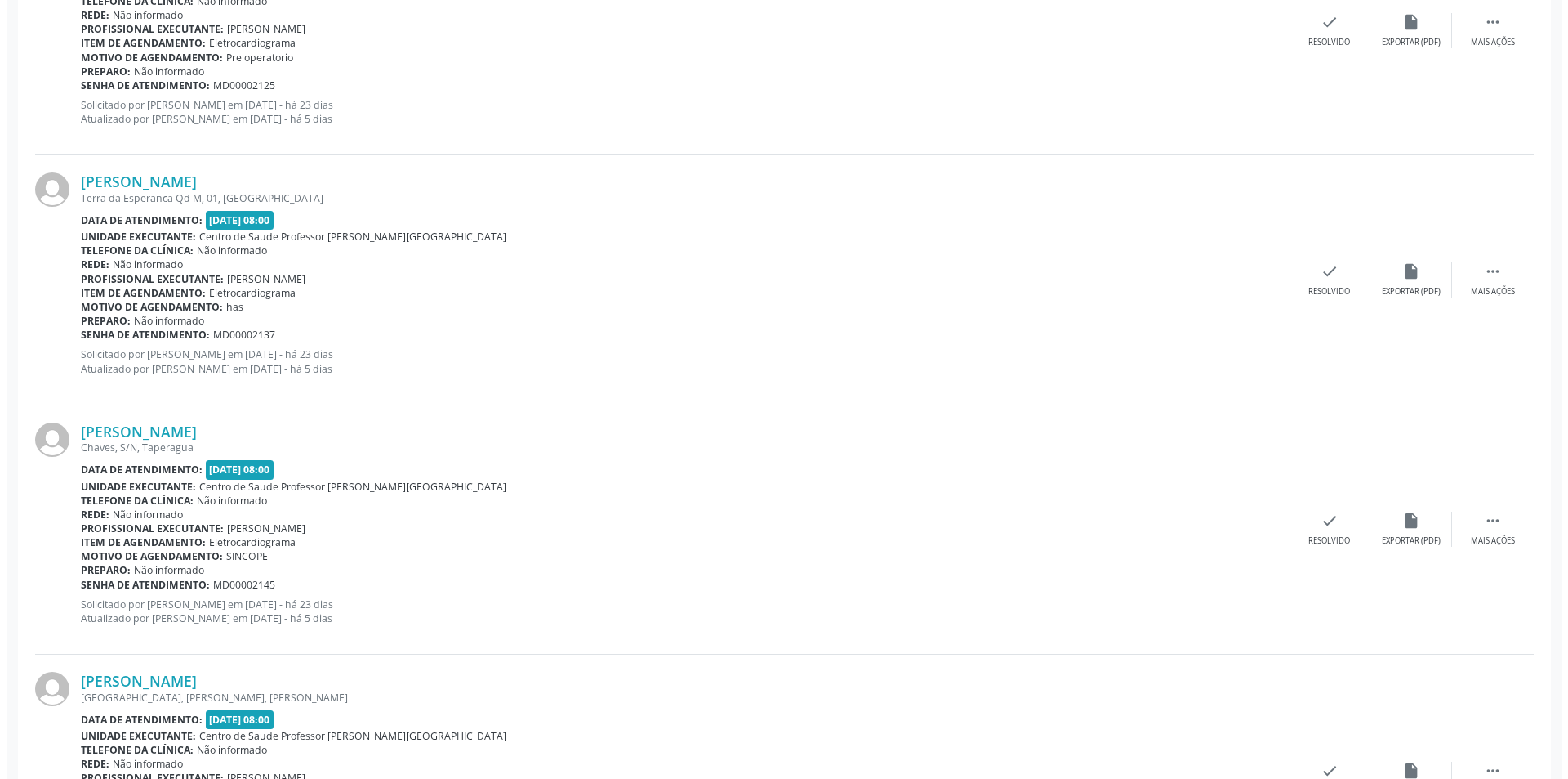
scroll to position [1226, 0]
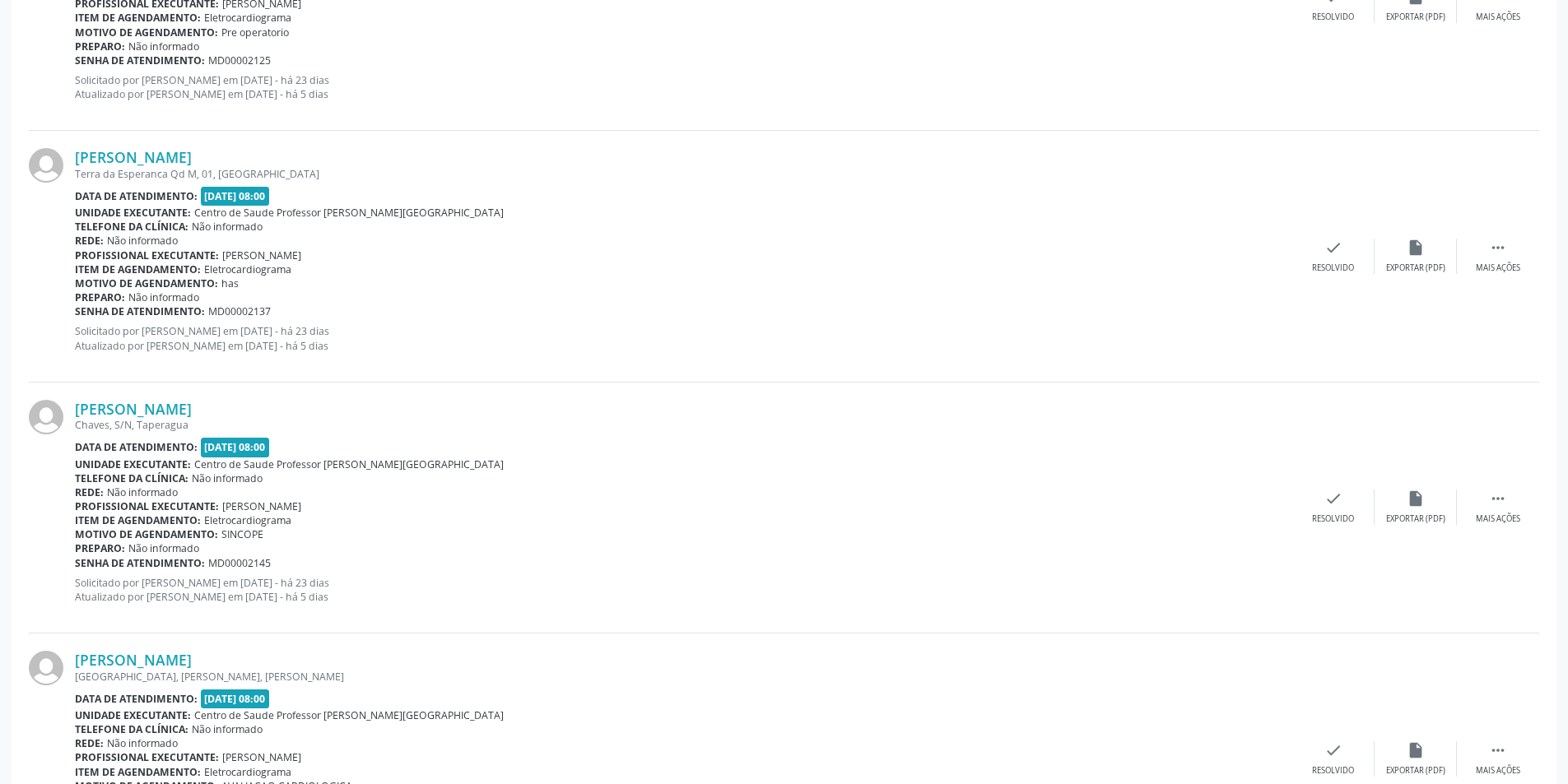
click at [1427, 526] on div "[PERSON_NAME] Chaves, S/N, Taperagua Data de atendimento: [DATE] 08:00 Unidade …" at bounding box center [784, 508] width 1510 height 251
click at [1392, 498] on div "insert_drive_file Exportar (PDF)" at bounding box center [1415, 507] width 83 height 35
click at [1339, 508] on div "check Resolvido" at bounding box center [1333, 507] width 83 height 35
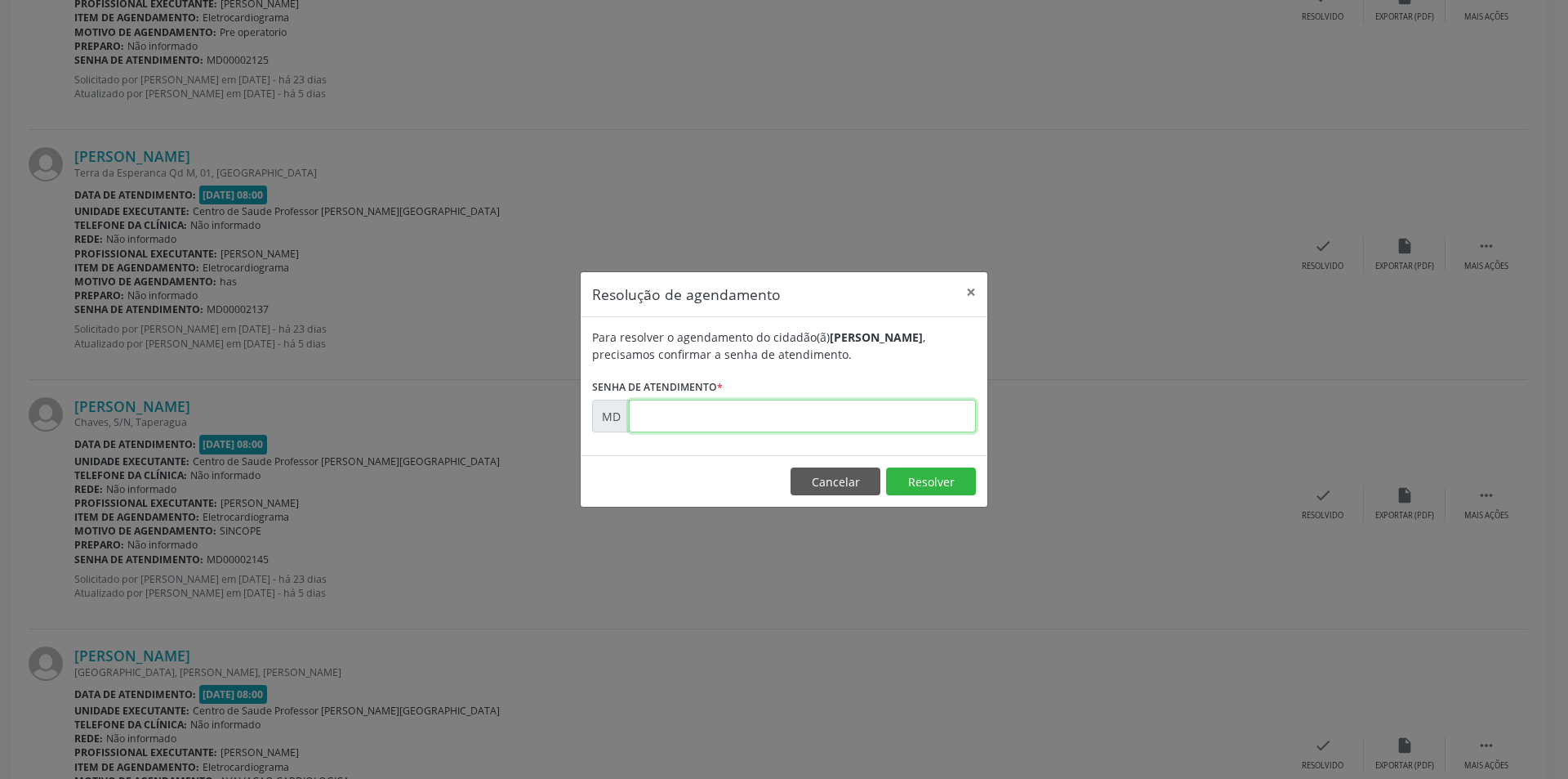
paste input "00002145"
type input "00002145"
click at [957, 479] on button "Resolver" at bounding box center [932, 481] width 90 height 28
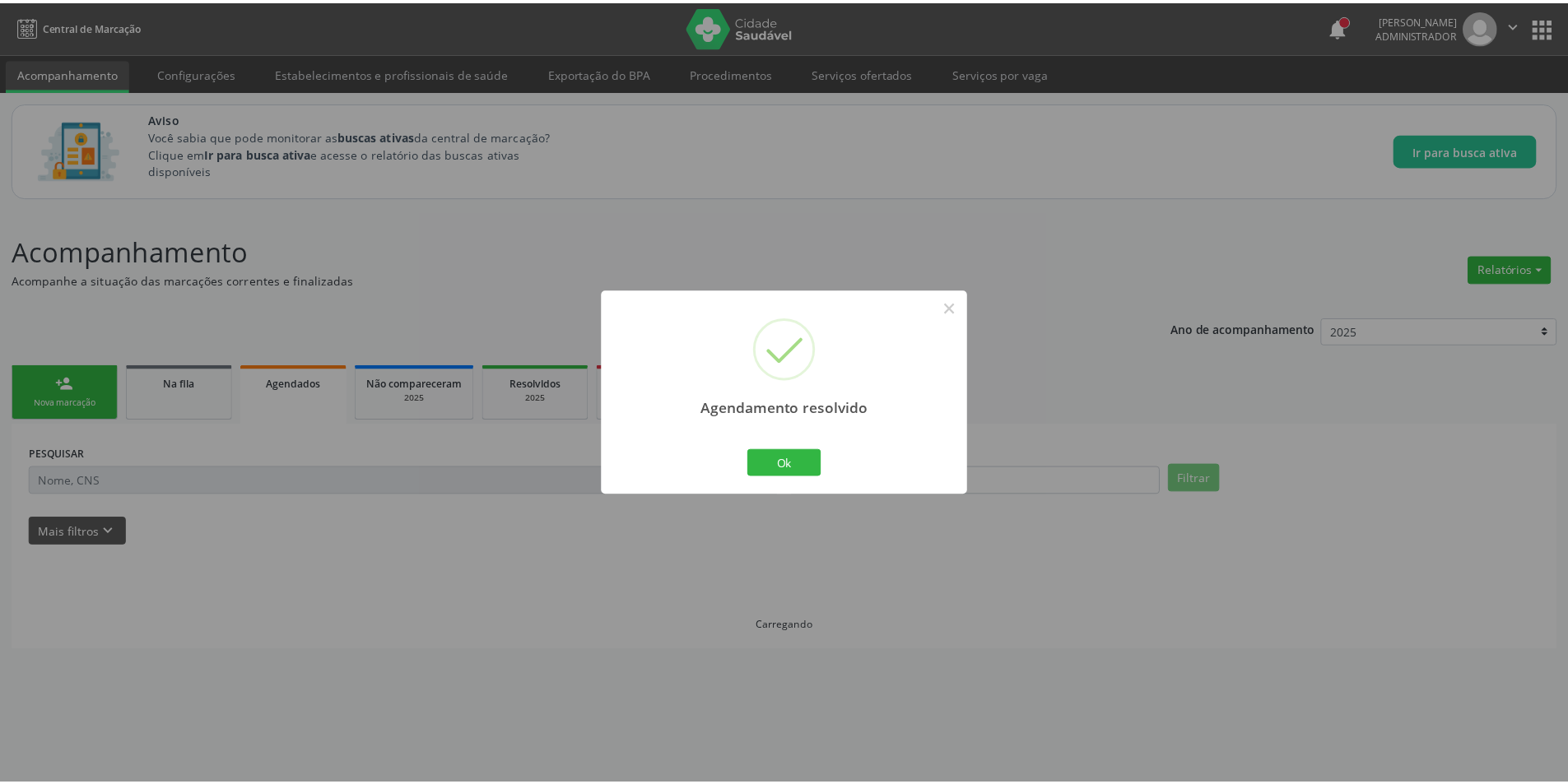
scroll to position [0, 0]
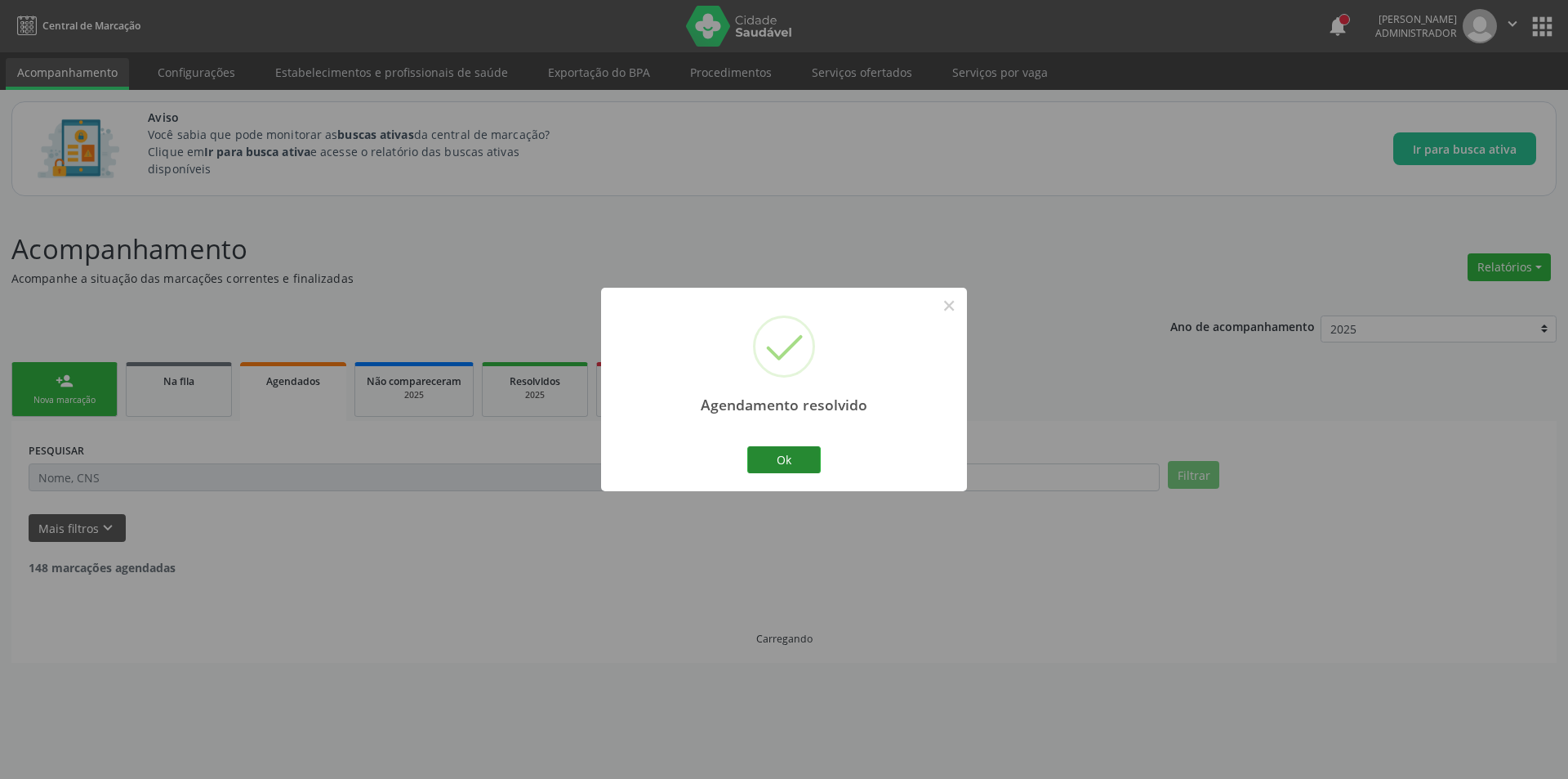
click at [773, 464] on button "Ok" at bounding box center [784, 459] width 74 height 28
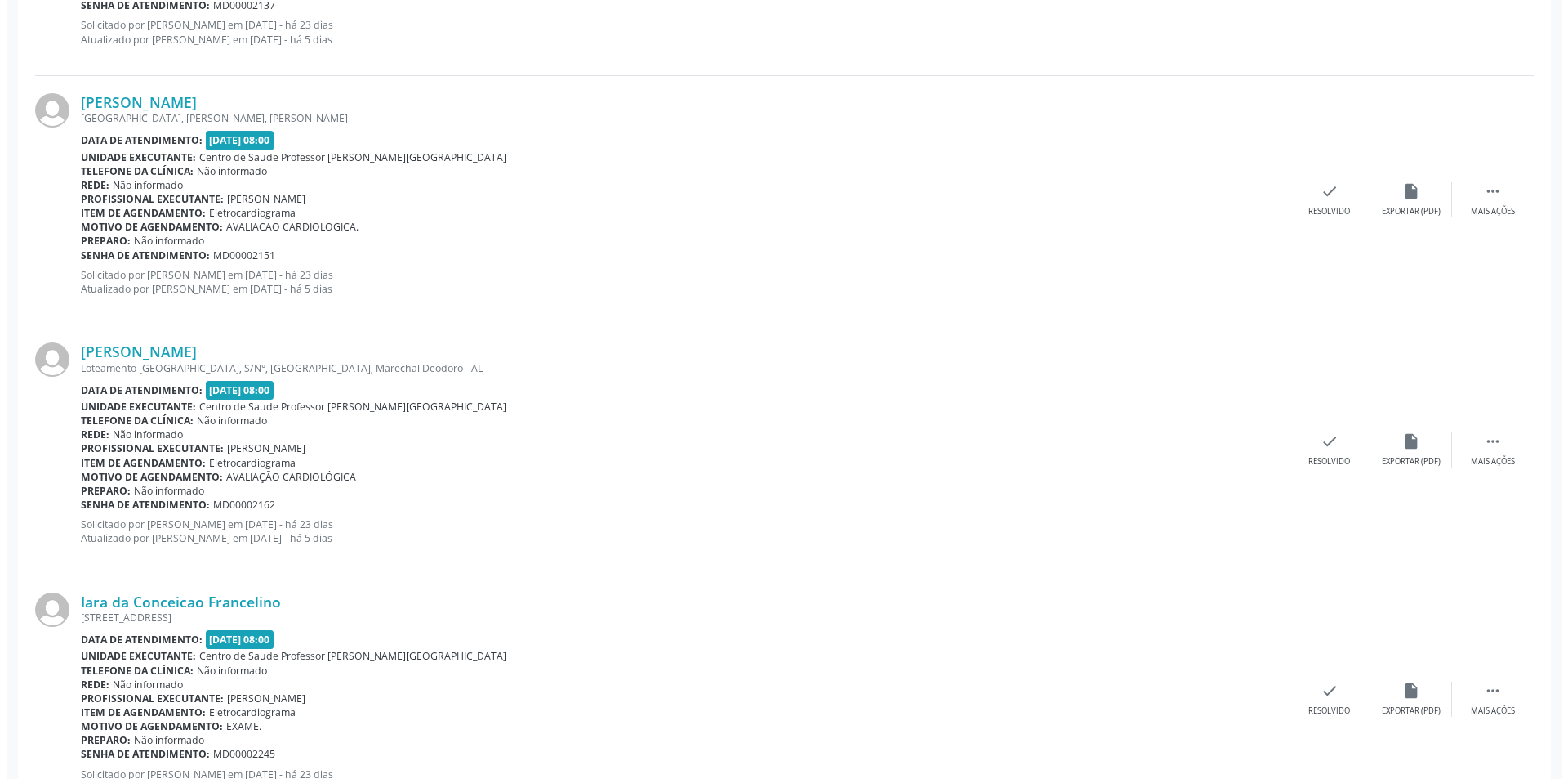
scroll to position [1553, 0]
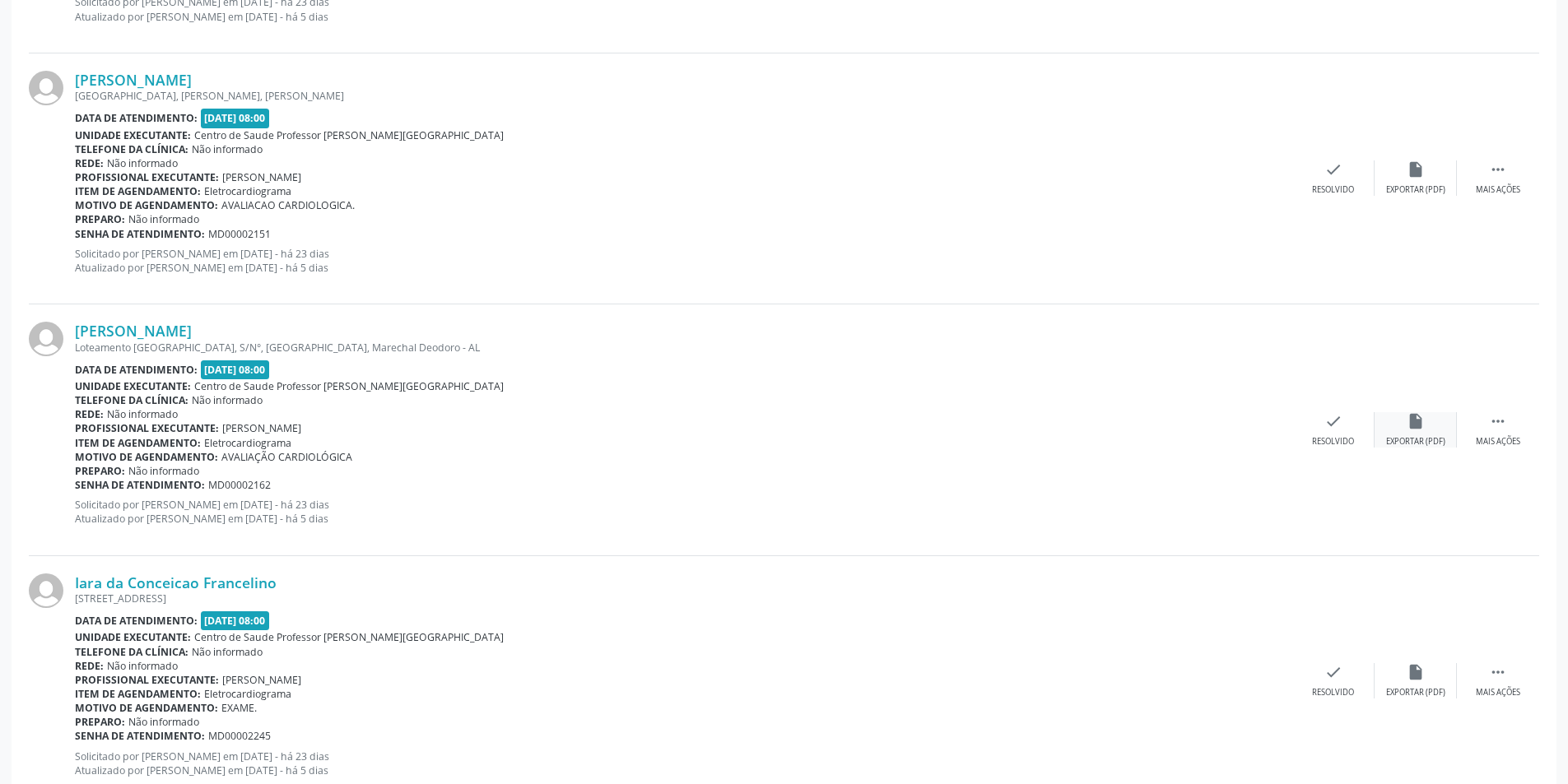
click at [1427, 422] on div "insert_drive_file Exportar (PDF)" at bounding box center [1415, 430] width 83 height 35
click at [1321, 440] on div "Resolvido" at bounding box center [1332, 441] width 42 height 12
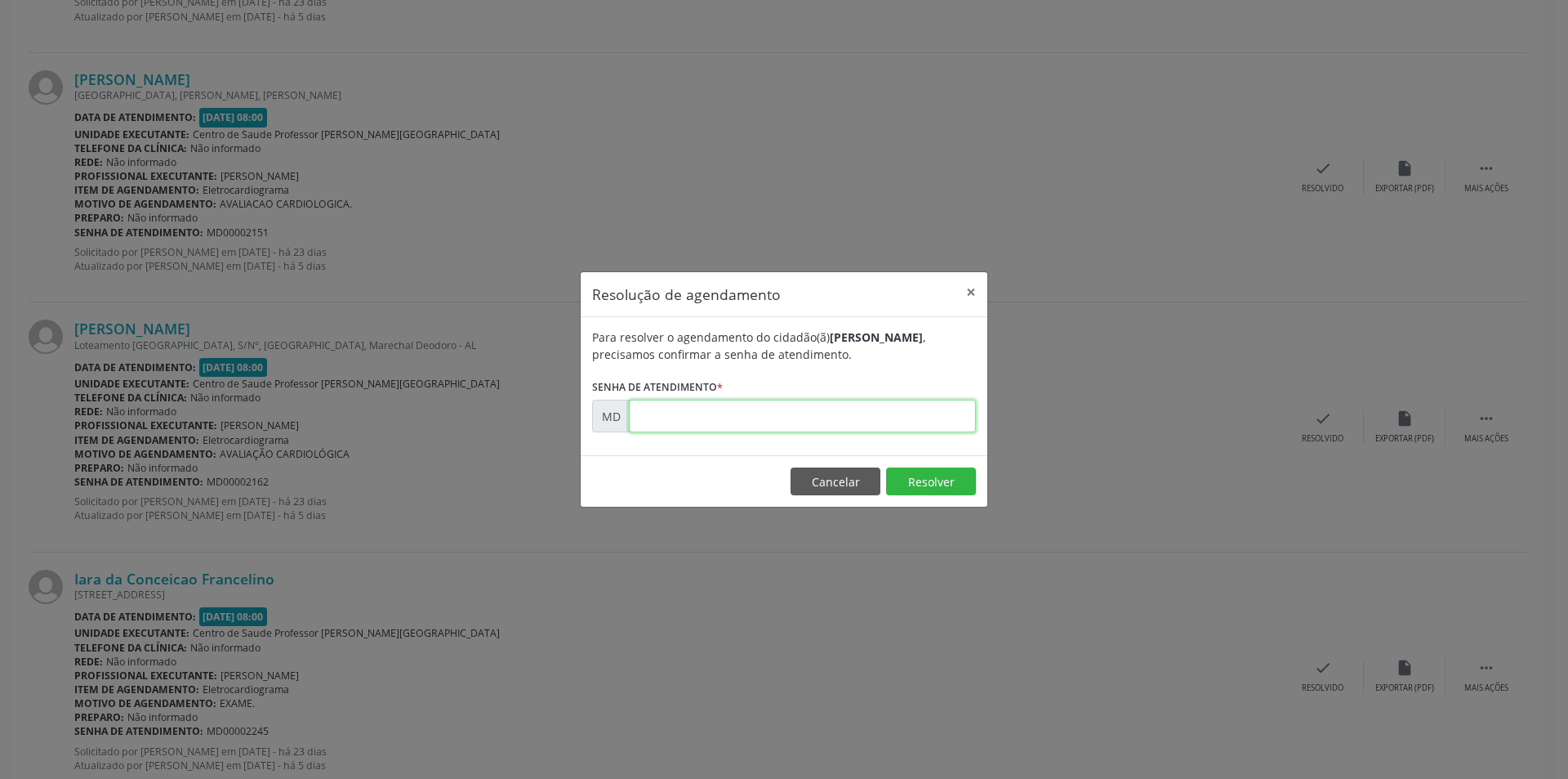
paste input "00002162"
type input "00002162"
click at [933, 480] on button "Resolver" at bounding box center [932, 481] width 90 height 28
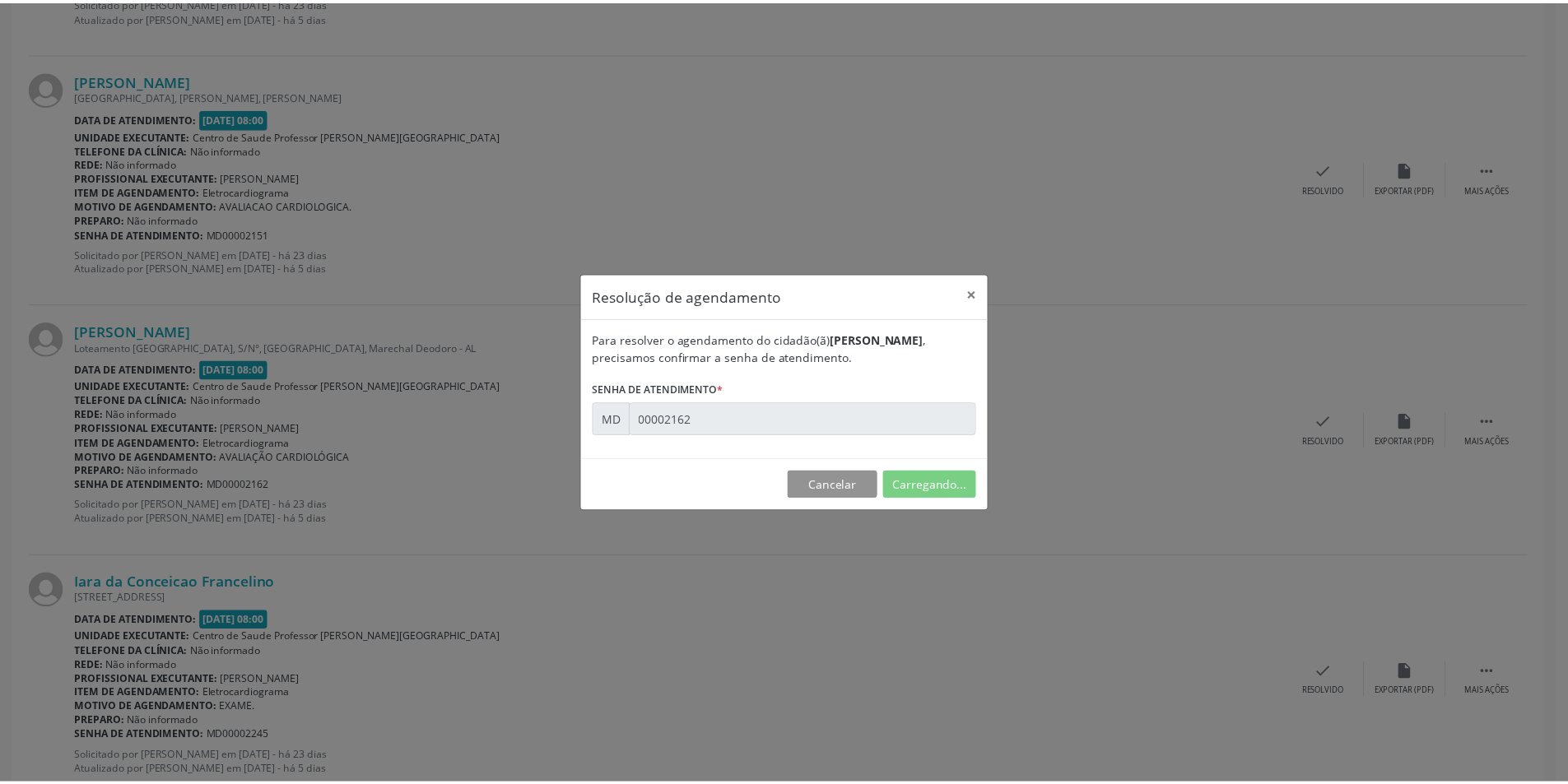
scroll to position [0, 0]
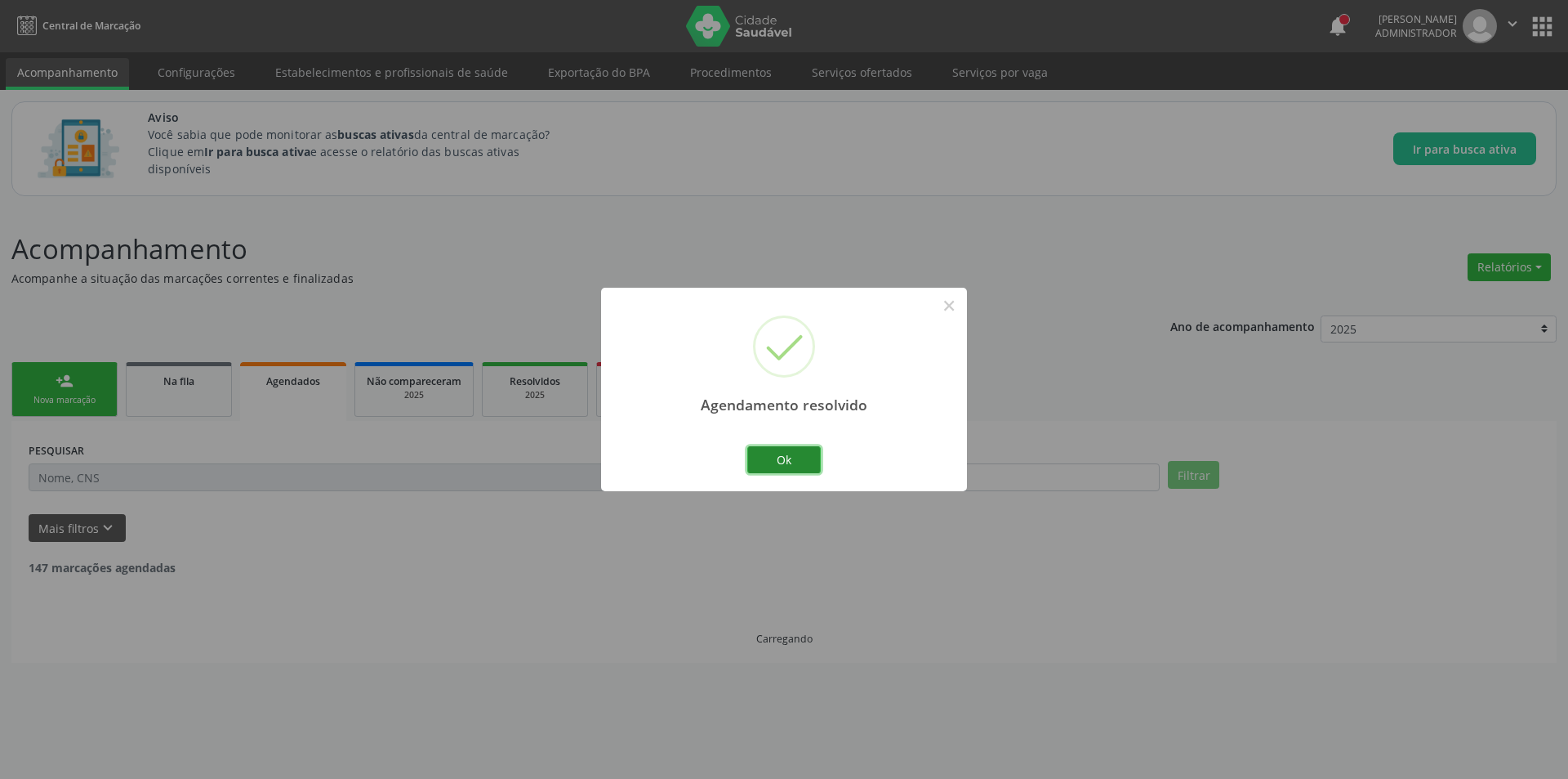
click at [816, 460] on button "Ok" at bounding box center [784, 459] width 74 height 28
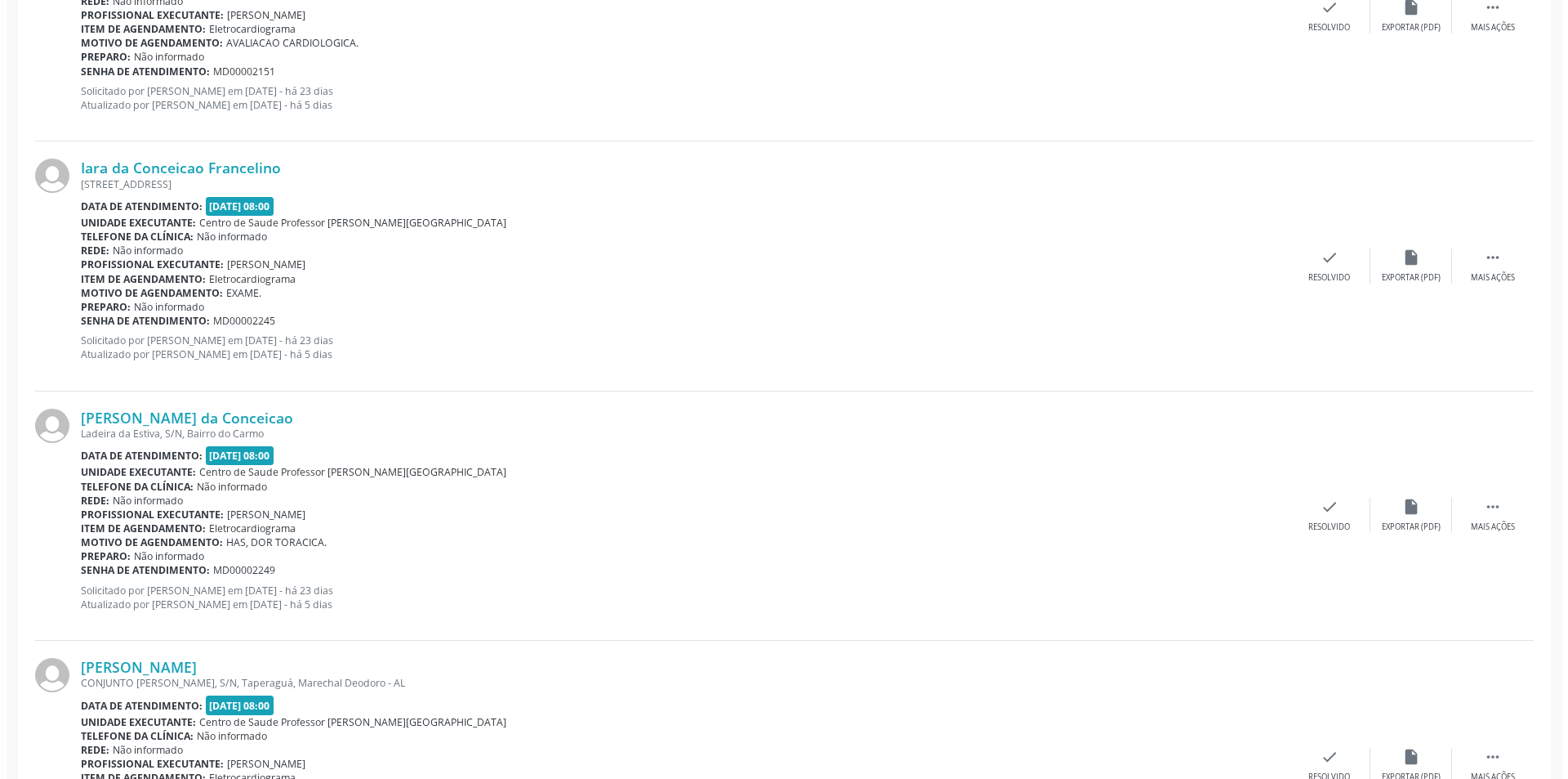
scroll to position [1717, 0]
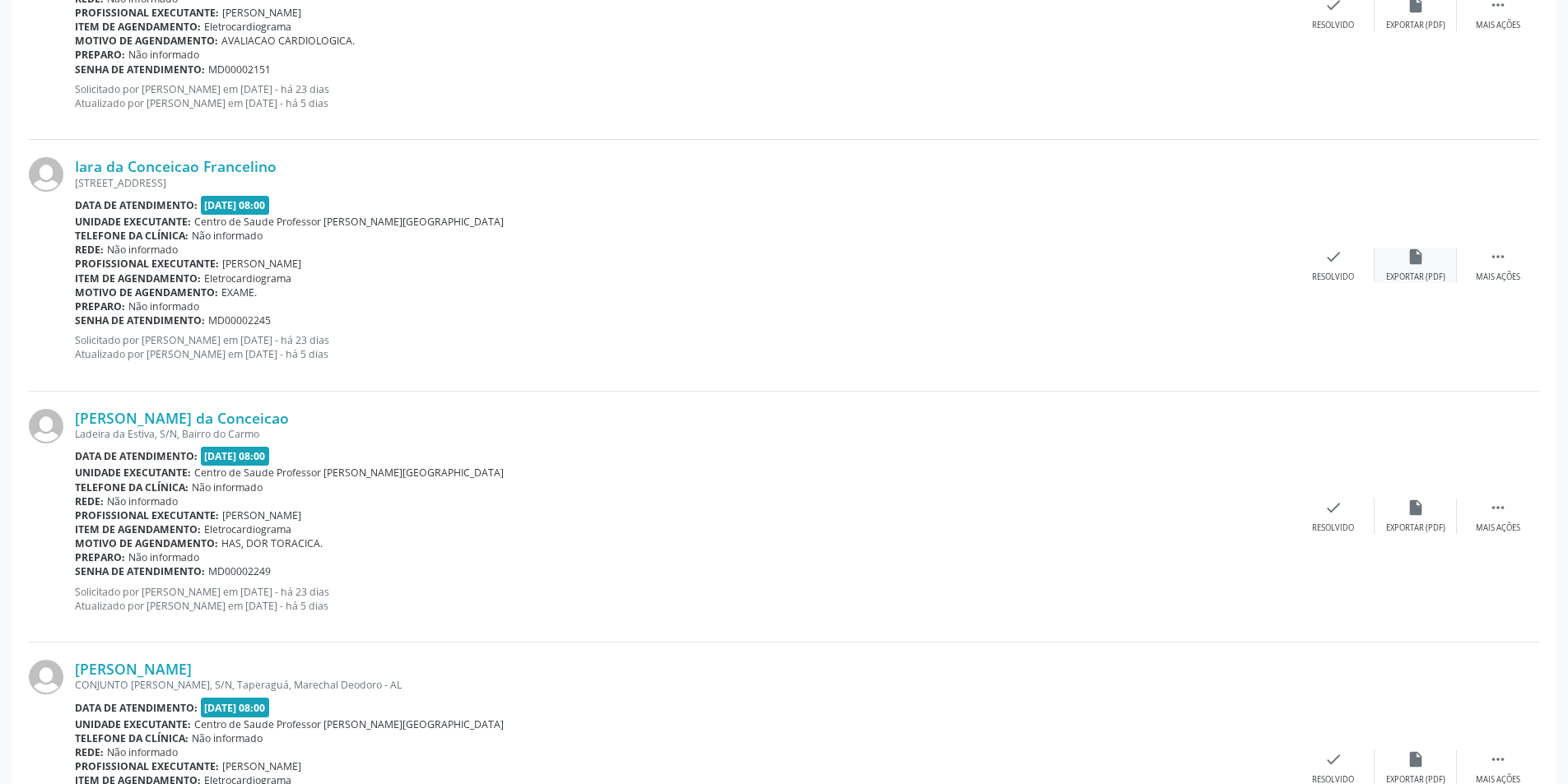
click at [1402, 265] on div "insert_drive_file Exportar (PDF)" at bounding box center [1415, 265] width 83 height 35
click at [1338, 281] on div "Resolvido" at bounding box center [1332, 276] width 42 height 12
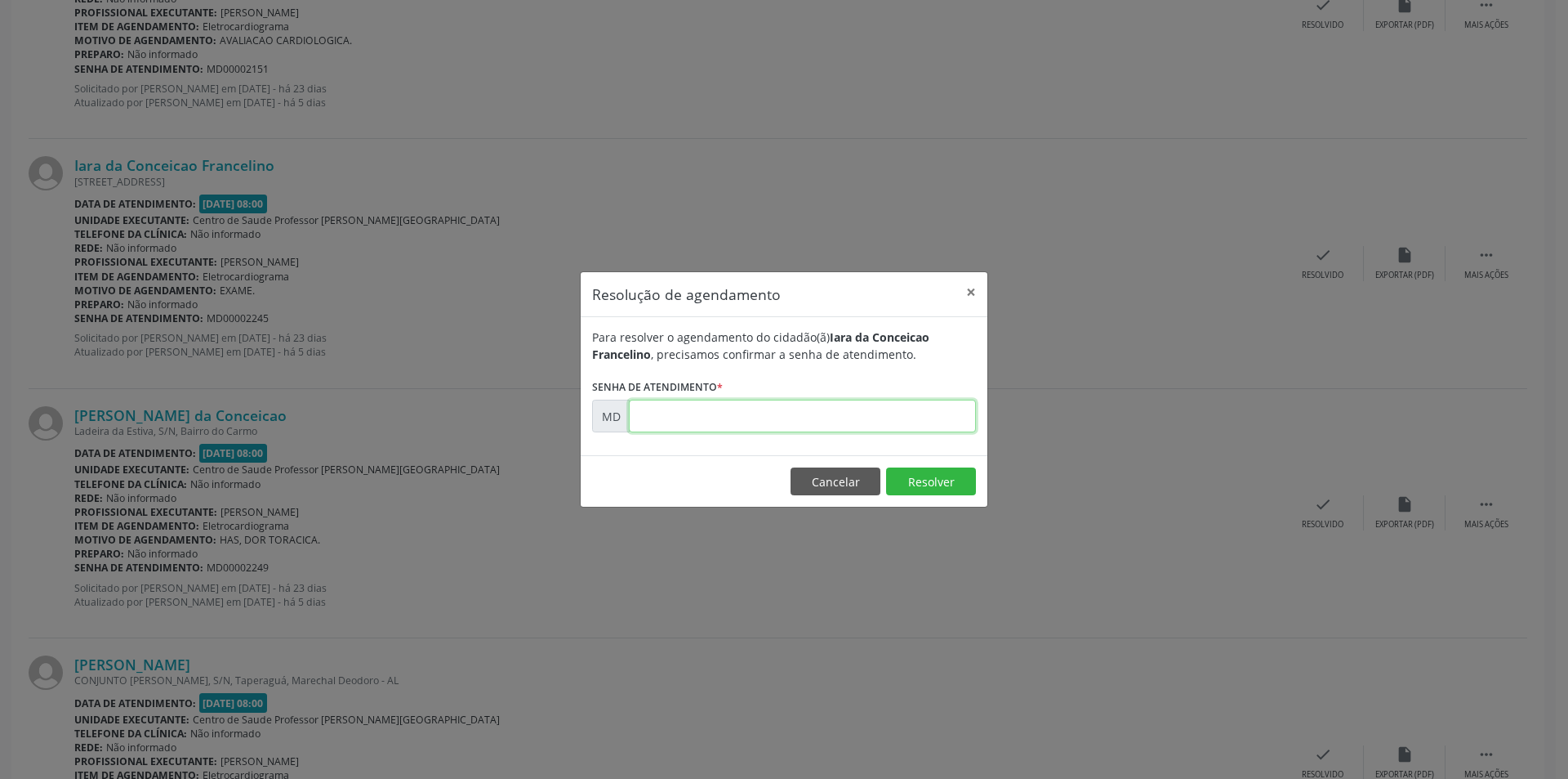
paste input "00002245"
type input "00002245"
click at [934, 488] on button "Resolver" at bounding box center [932, 481] width 90 height 28
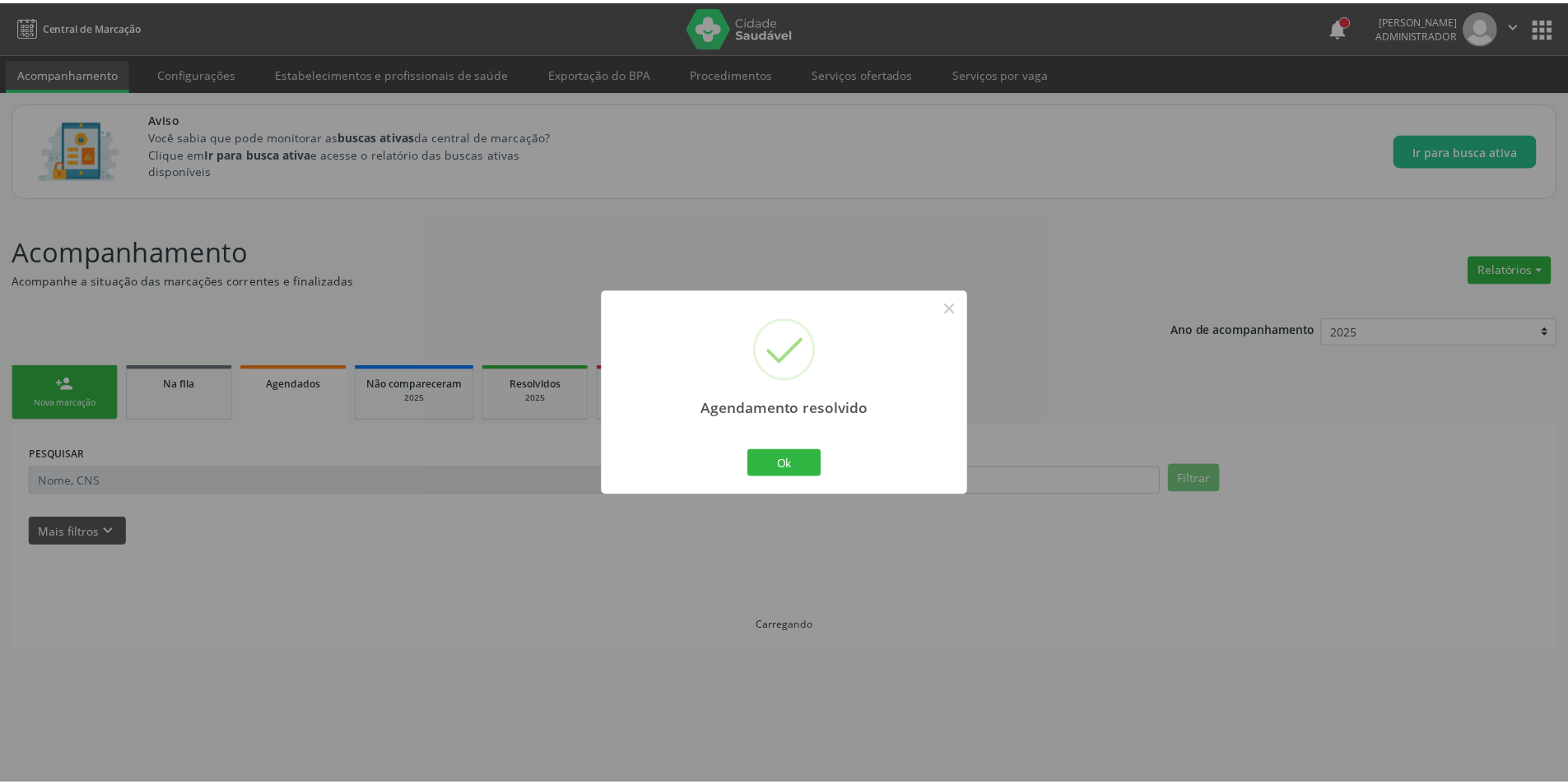
scroll to position [0, 0]
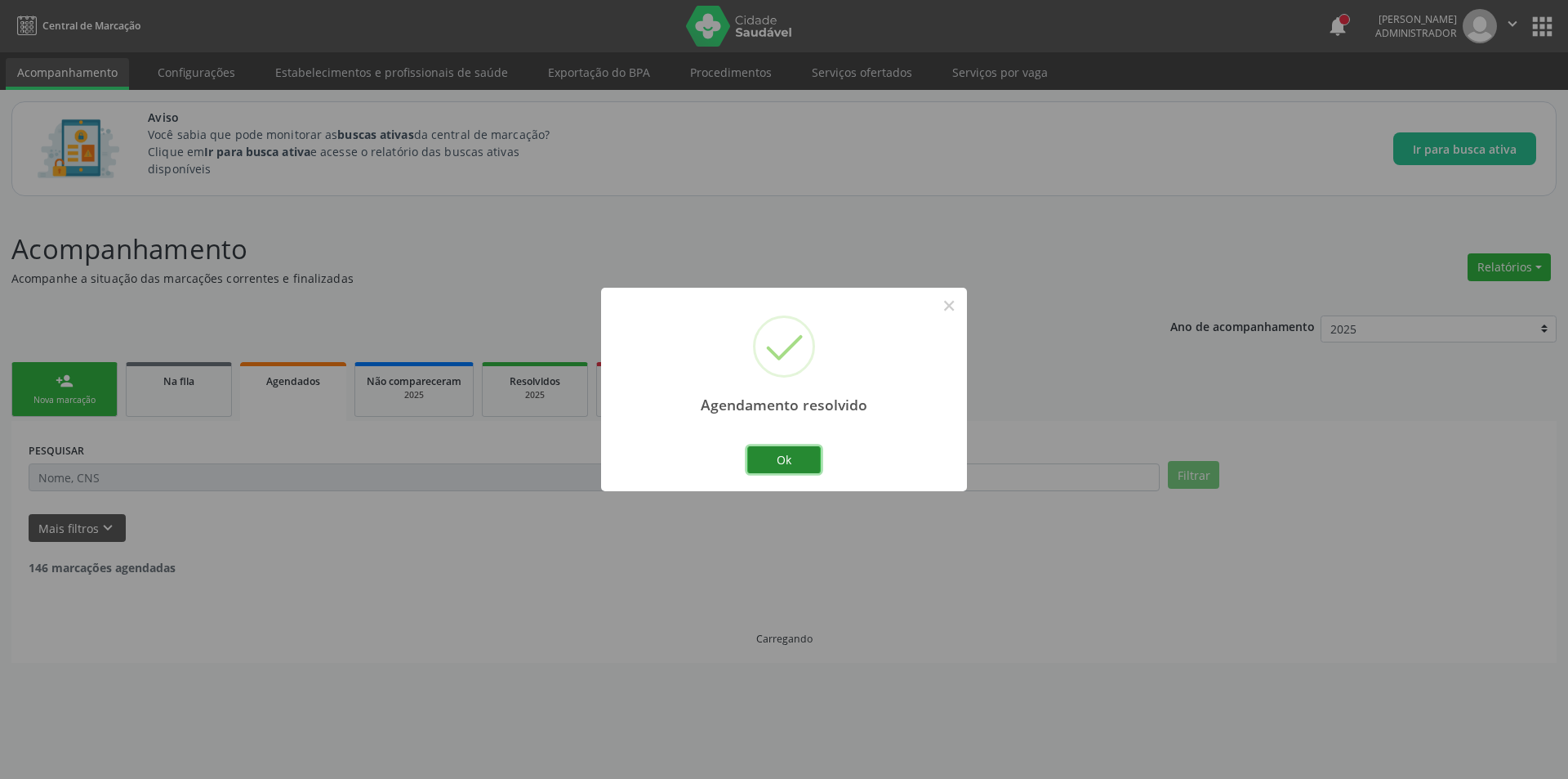
click at [792, 448] on button "Ok" at bounding box center [784, 459] width 74 height 28
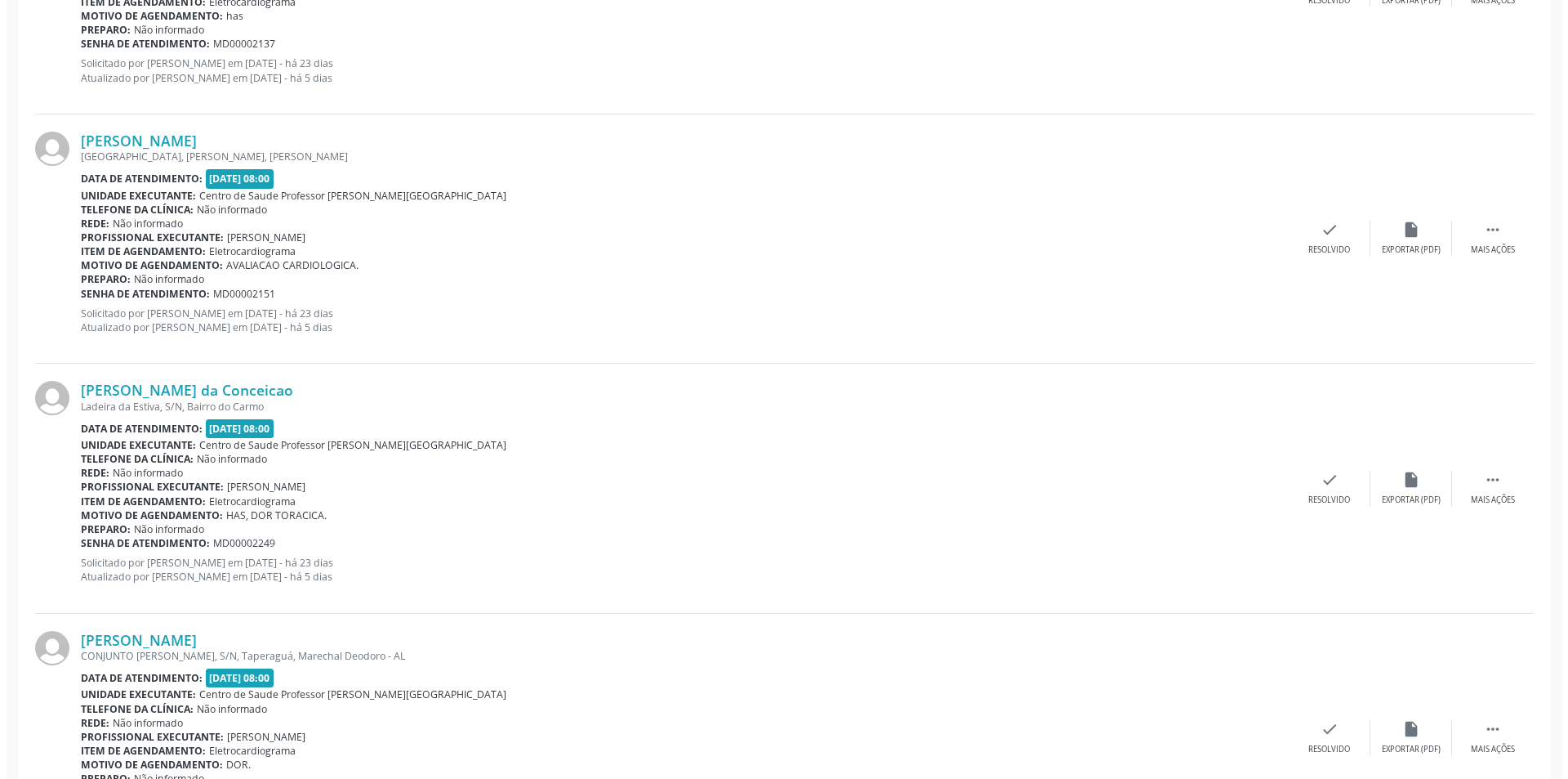
scroll to position [1553, 0]
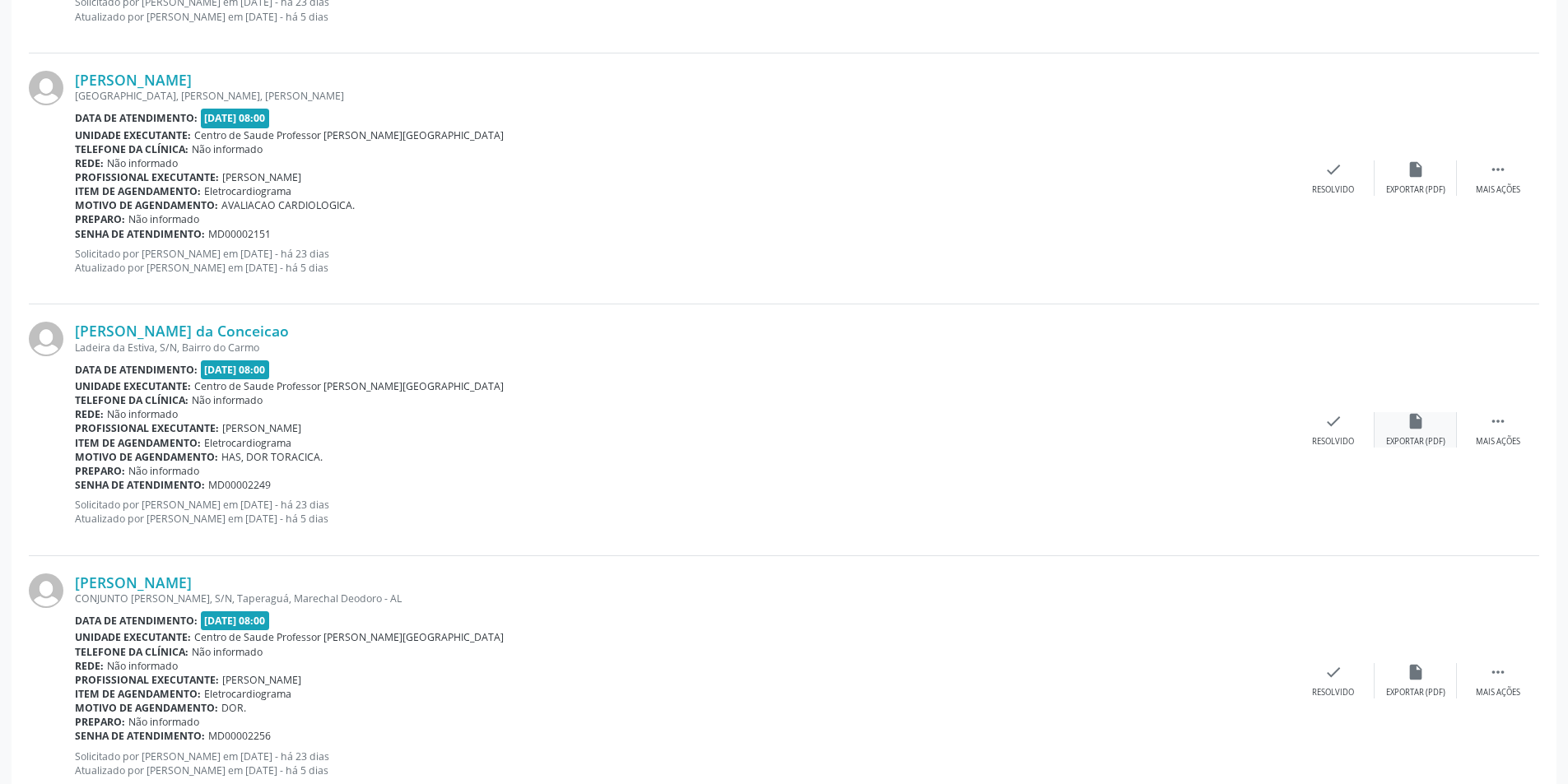
click at [1400, 423] on div "insert_drive_file Exportar (PDF)" at bounding box center [1415, 430] width 83 height 35
click at [1328, 443] on div "Resolvido" at bounding box center [1332, 441] width 42 height 12
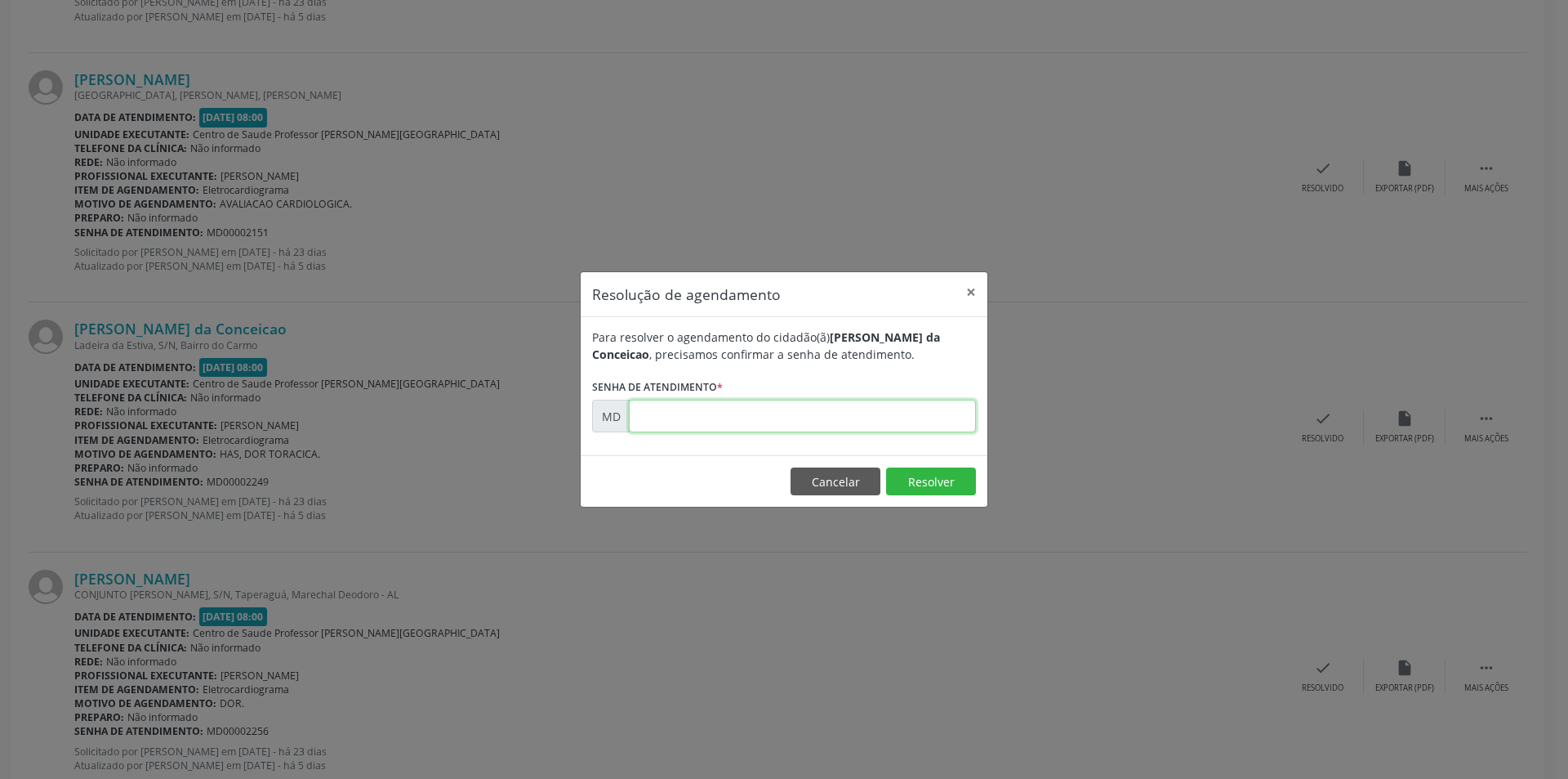
paste input "00002249"
type input "00002249"
click at [927, 487] on button "Resolver" at bounding box center [932, 481] width 90 height 28
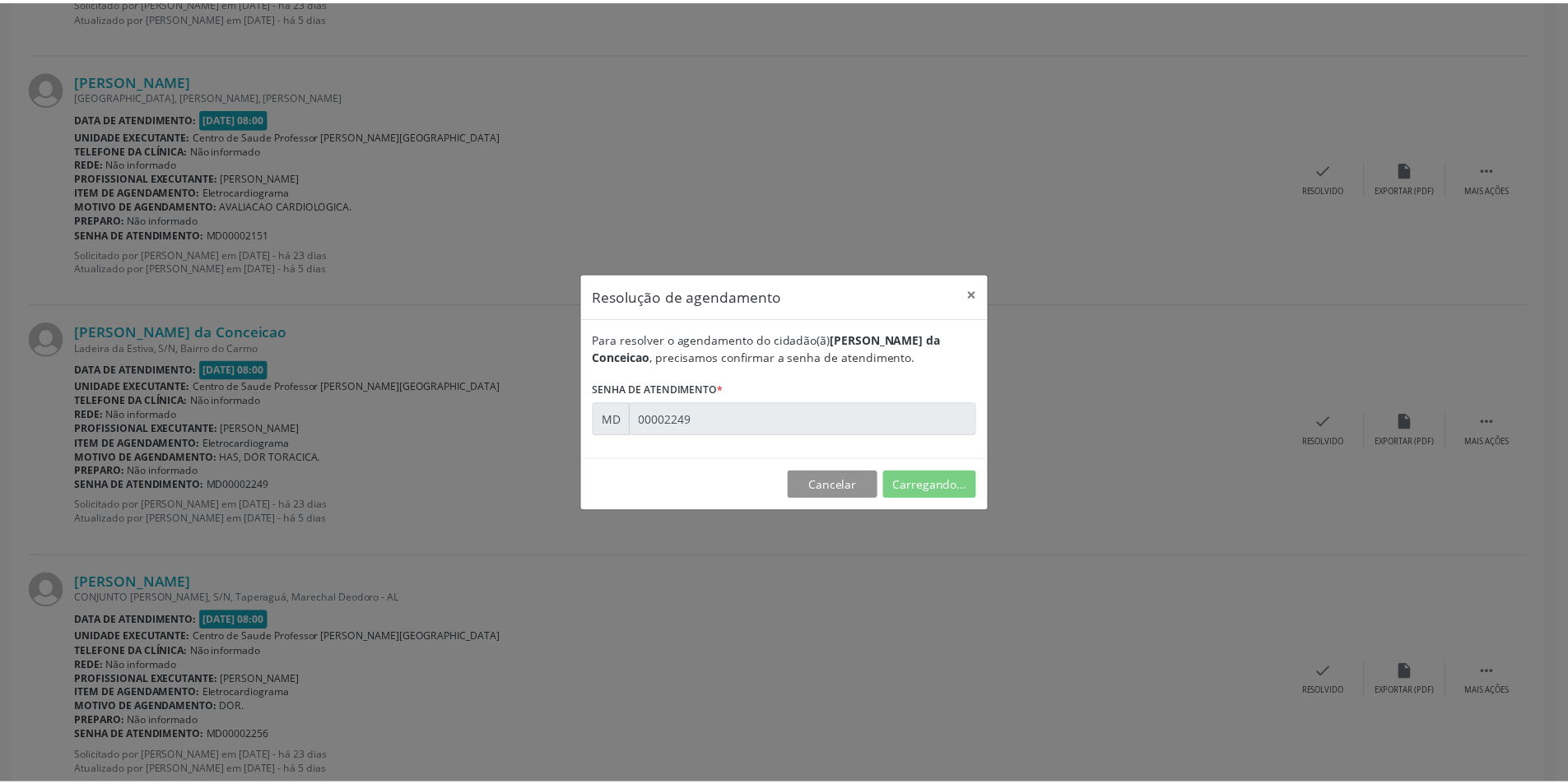
scroll to position [0, 0]
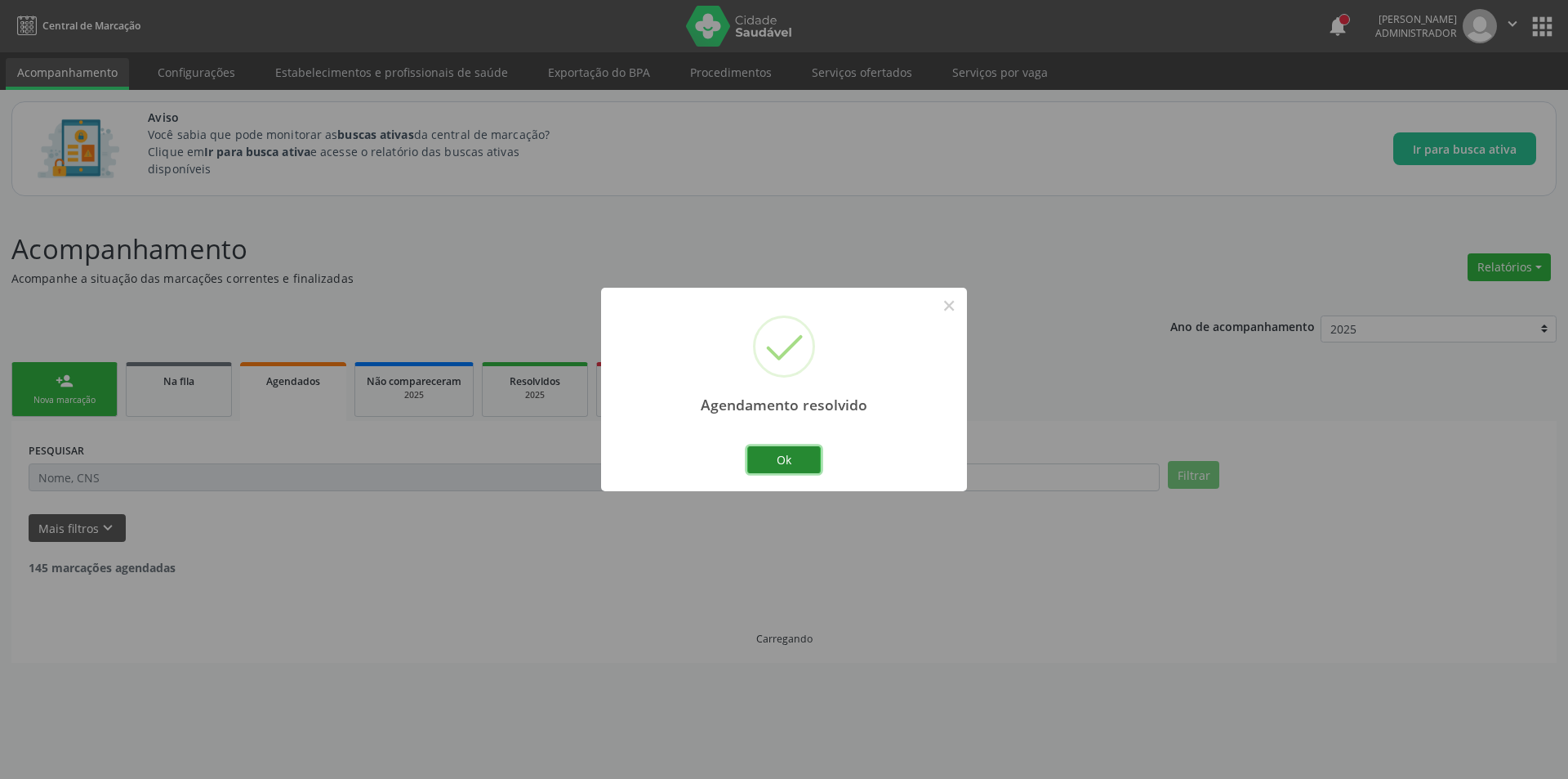
click at [799, 464] on button "Ok" at bounding box center [784, 459] width 74 height 28
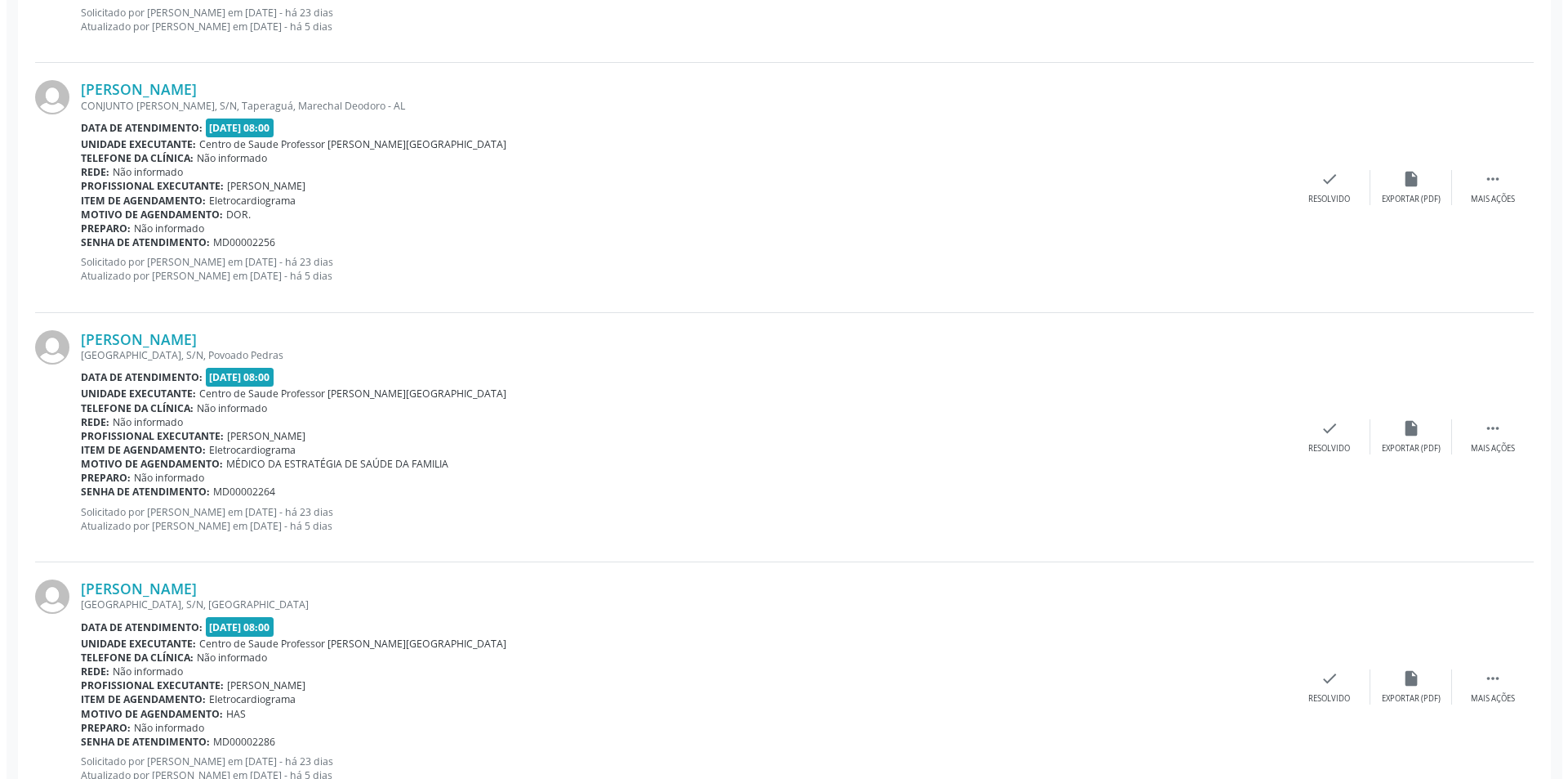
scroll to position [1798, 0]
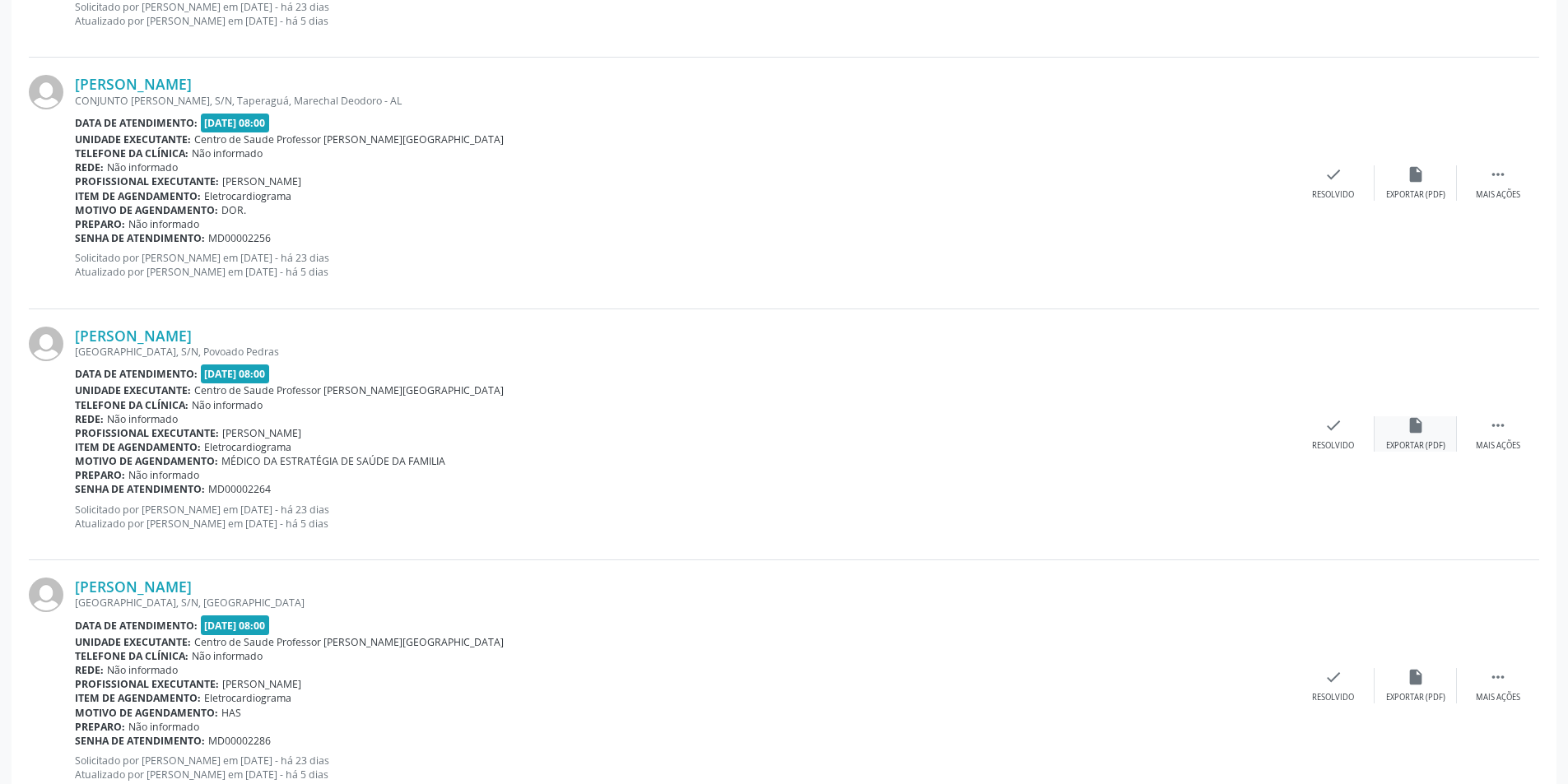
click at [1415, 438] on div "insert_drive_file Exportar (PDF)" at bounding box center [1415, 433] width 83 height 35
click at [1336, 449] on div "Resolvido" at bounding box center [1332, 445] width 42 height 12
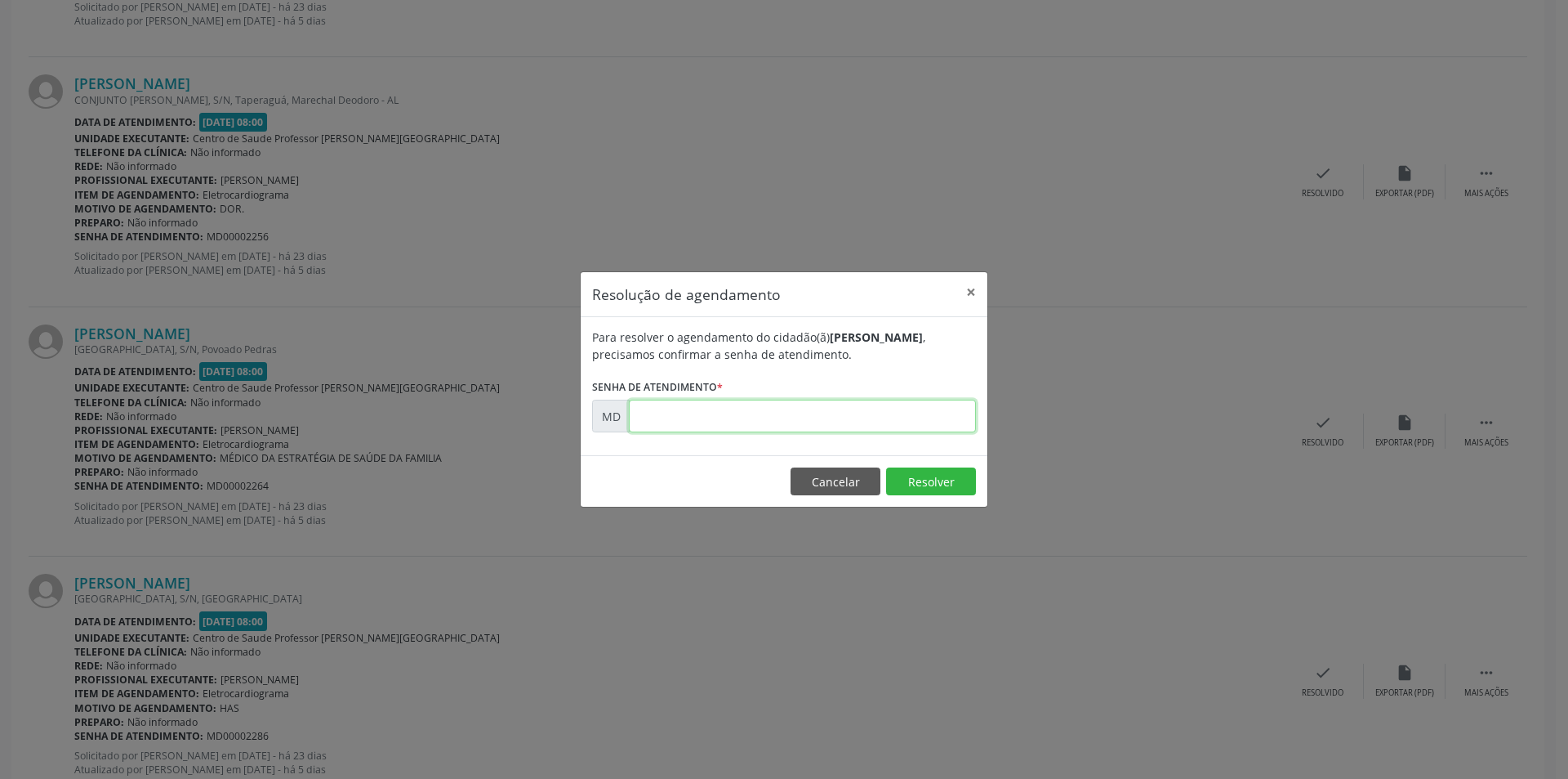
paste input "00002264"
type input "00002264"
click at [924, 473] on button "Resolver" at bounding box center [932, 481] width 90 height 28
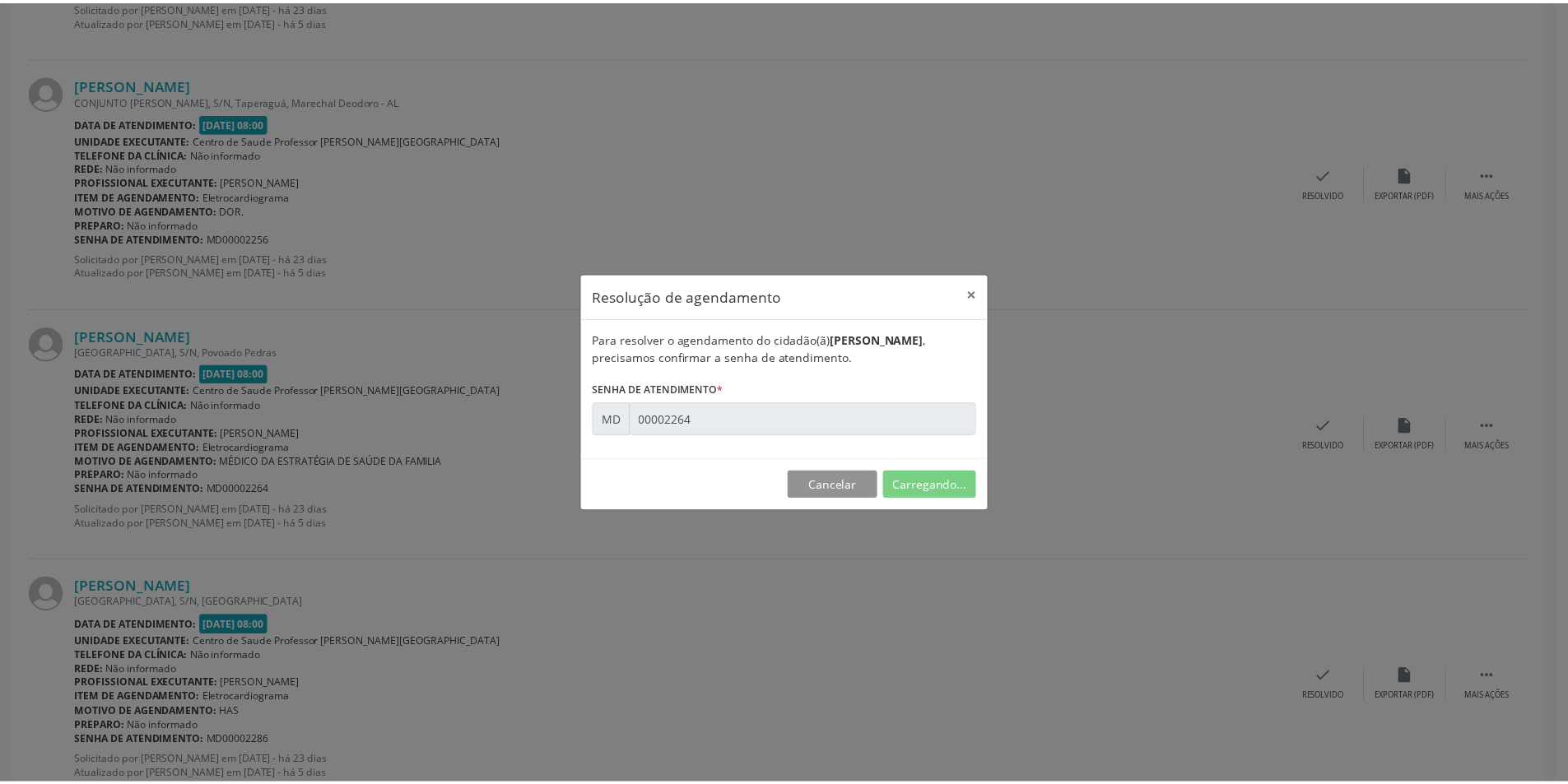
scroll to position [0, 0]
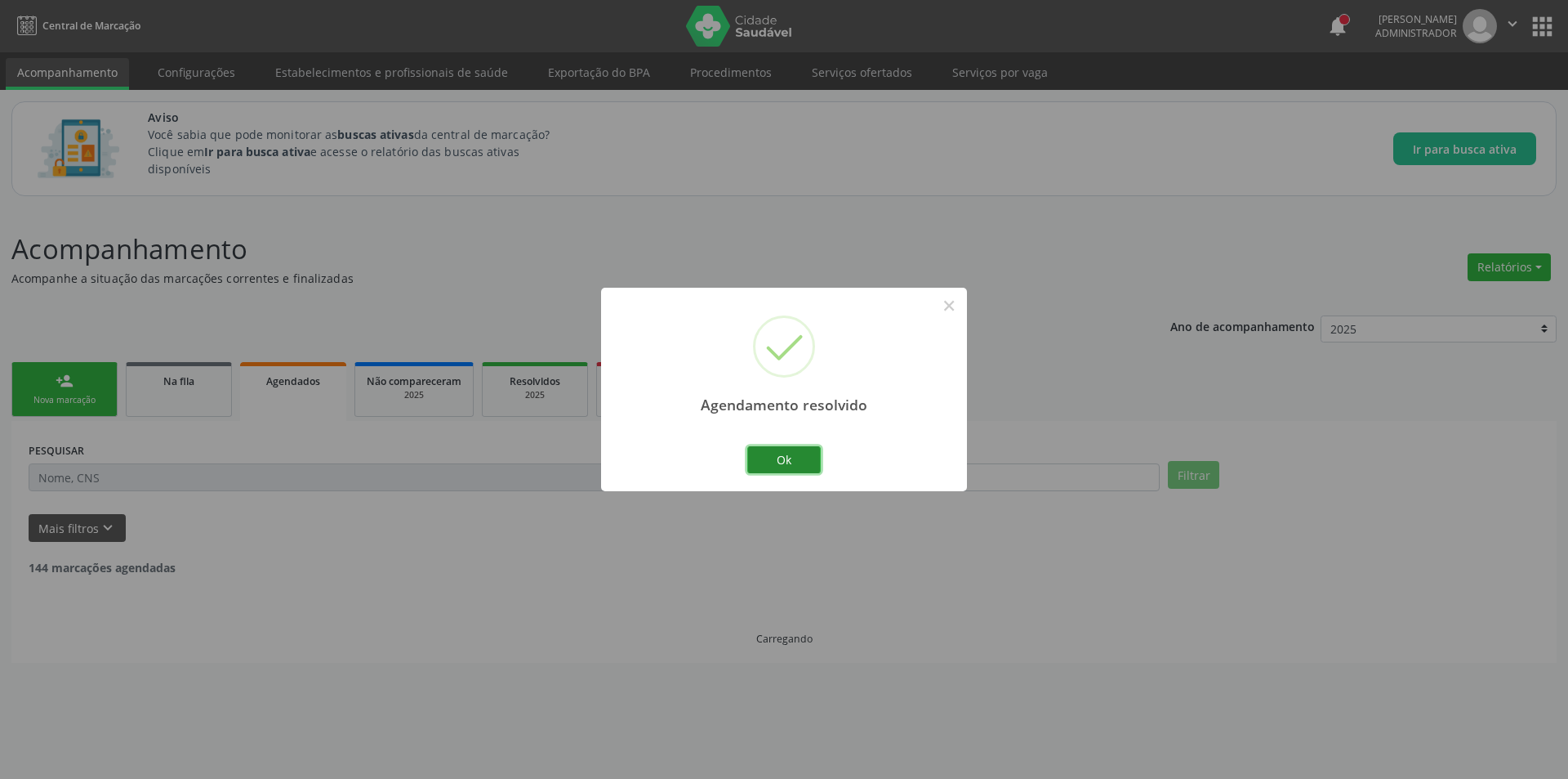
click at [799, 461] on button "Ok" at bounding box center [784, 459] width 74 height 28
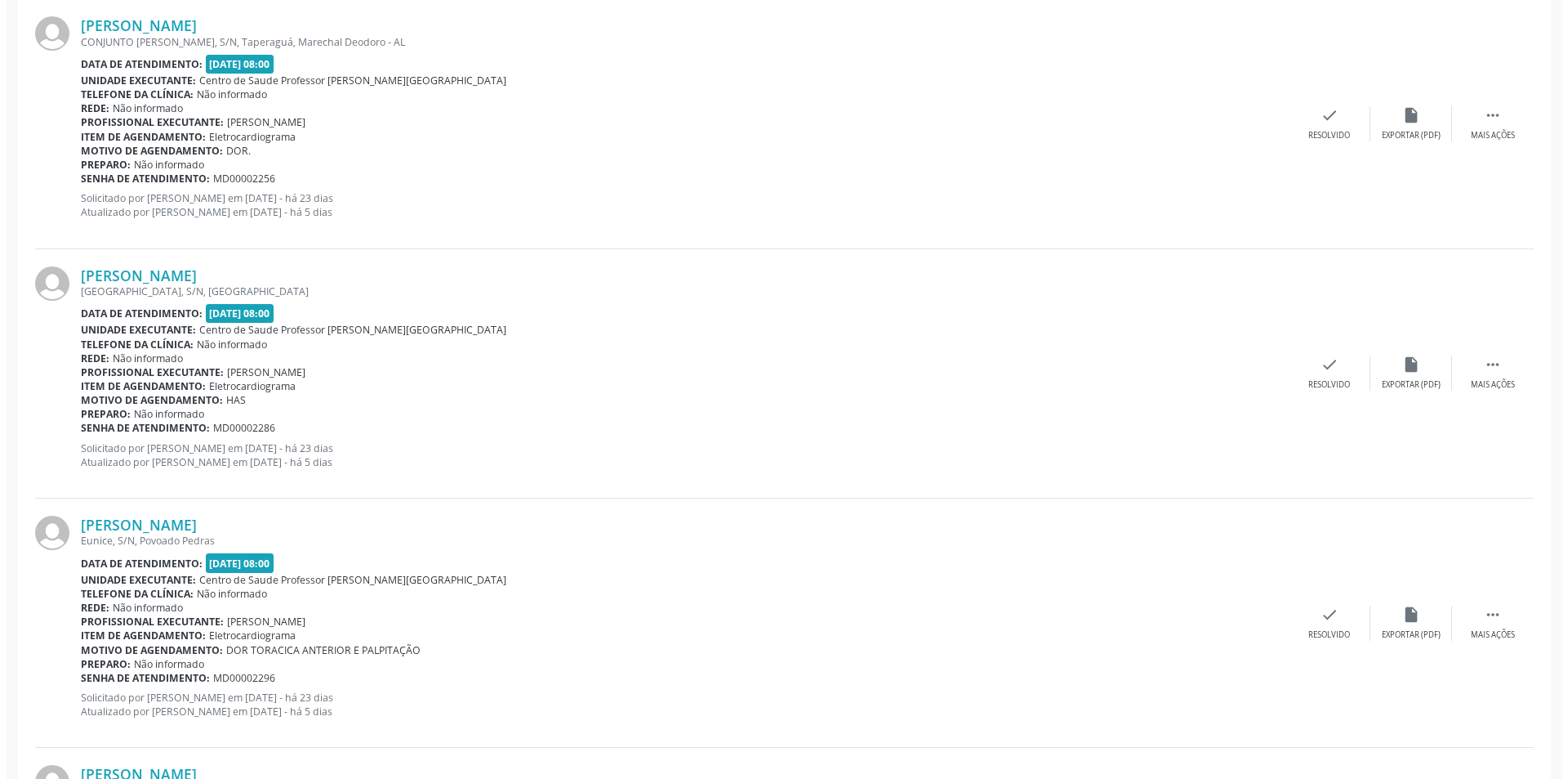
scroll to position [1880, 0]
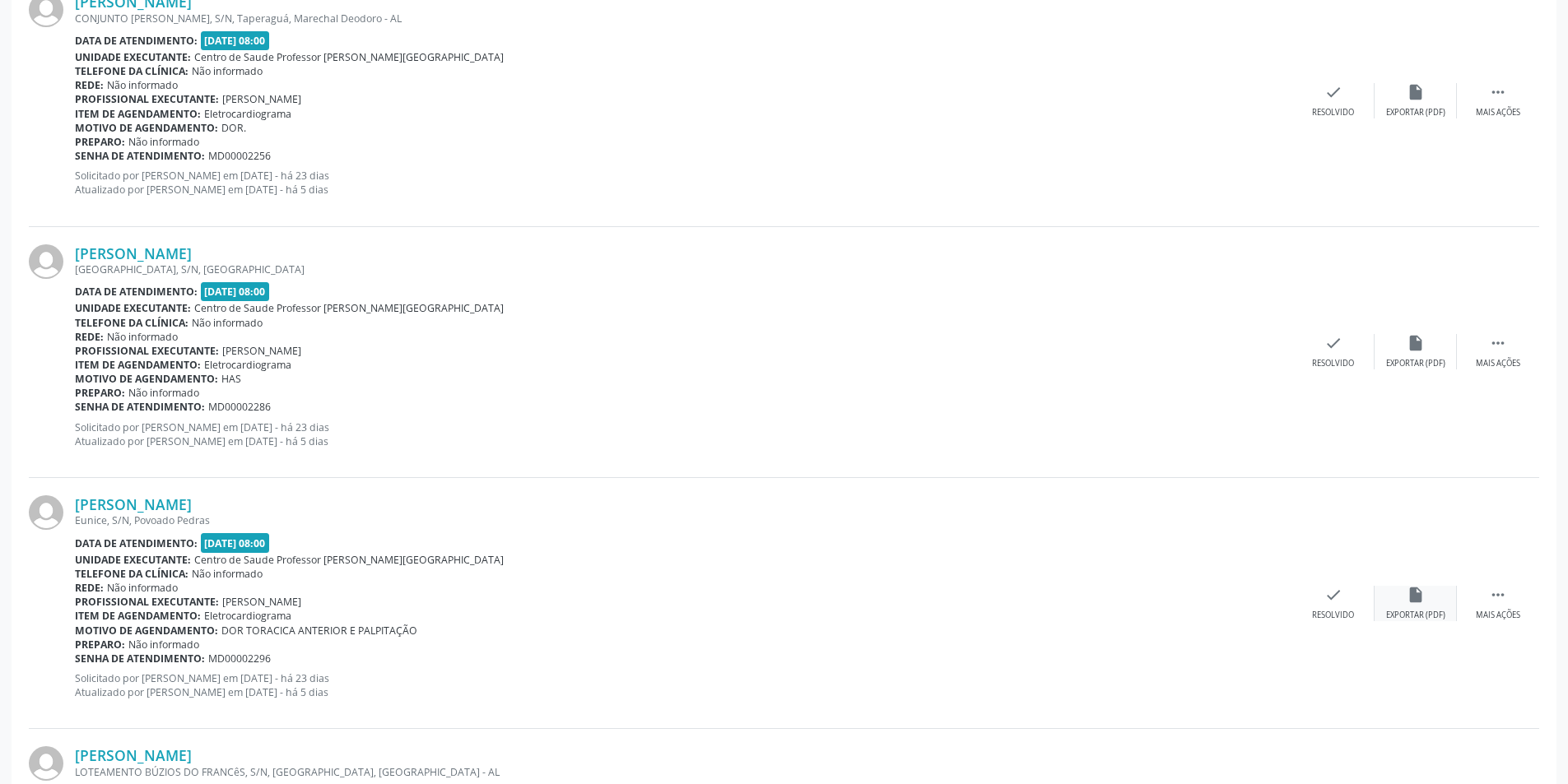
click at [1411, 600] on icon "insert_drive_file" at bounding box center [1416, 595] width 18 height 18
click at [1332, 612] on div "Resolvido" at bounding box center [1332, 615] width 42 height 12
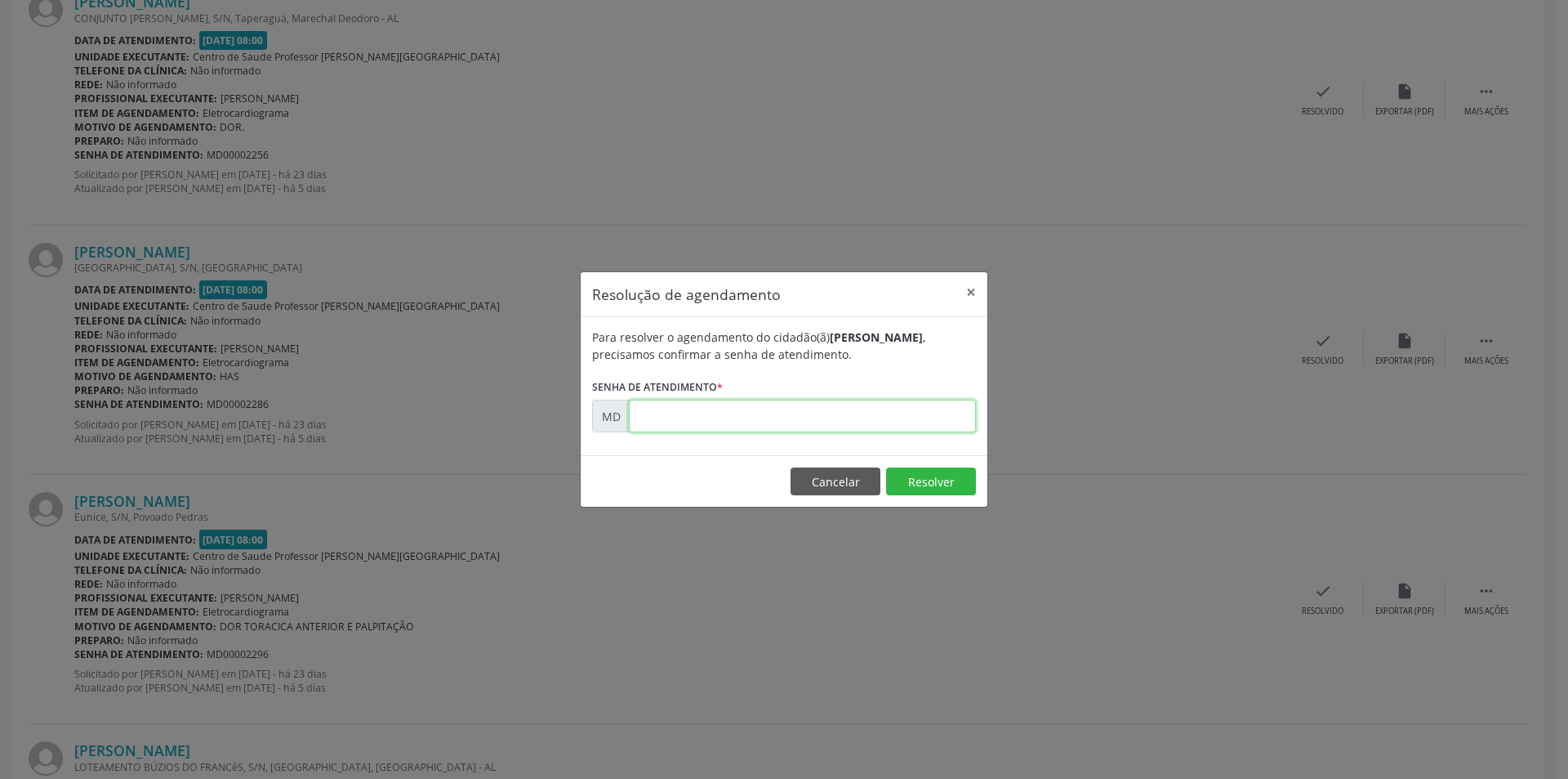
paste input "00002296"
type input "00002296"
click at [929, 481] on button "Resolver" at bounding box center [932, 481] width 90 height 28
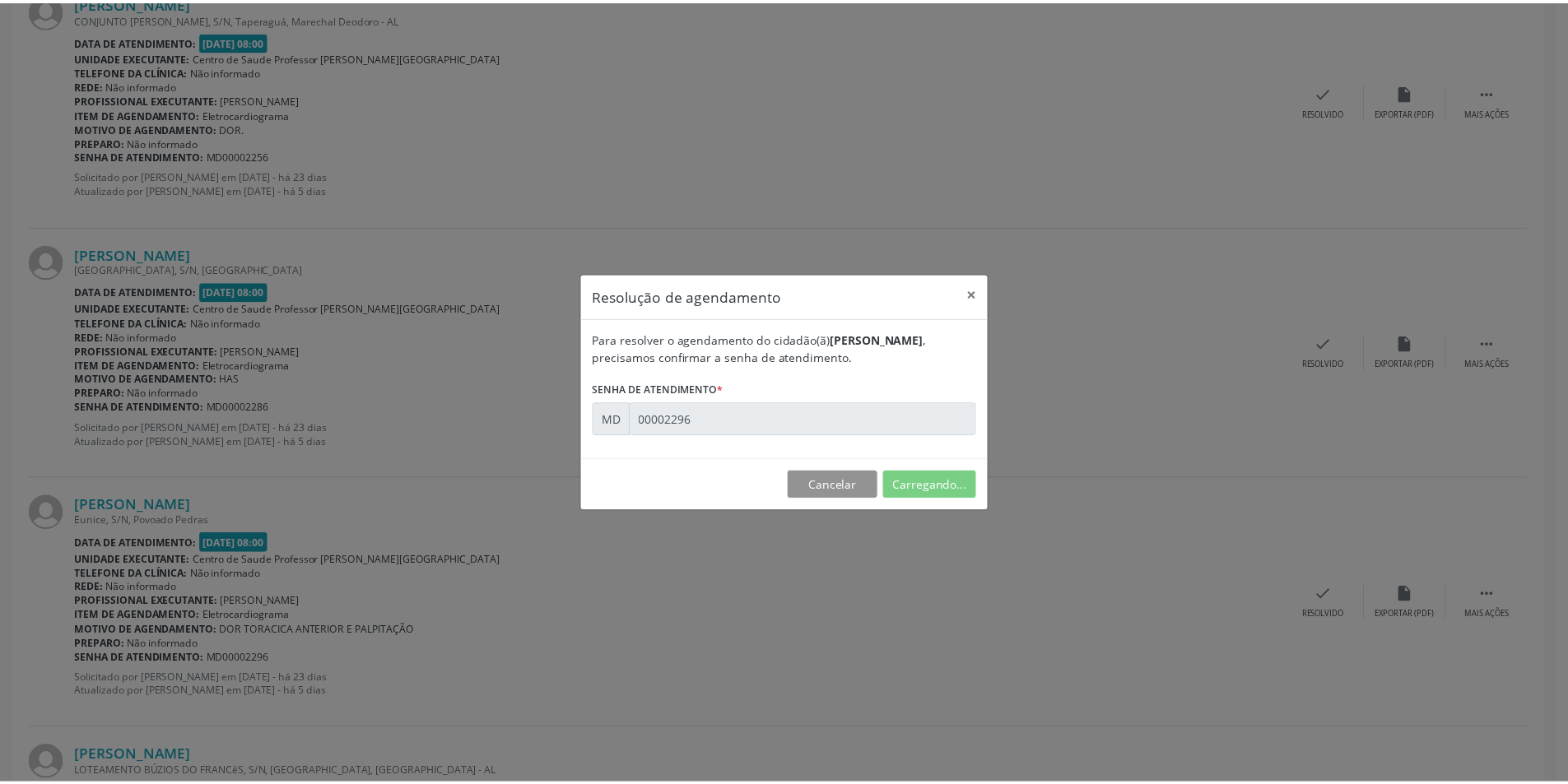
scroll to position [0, 0]
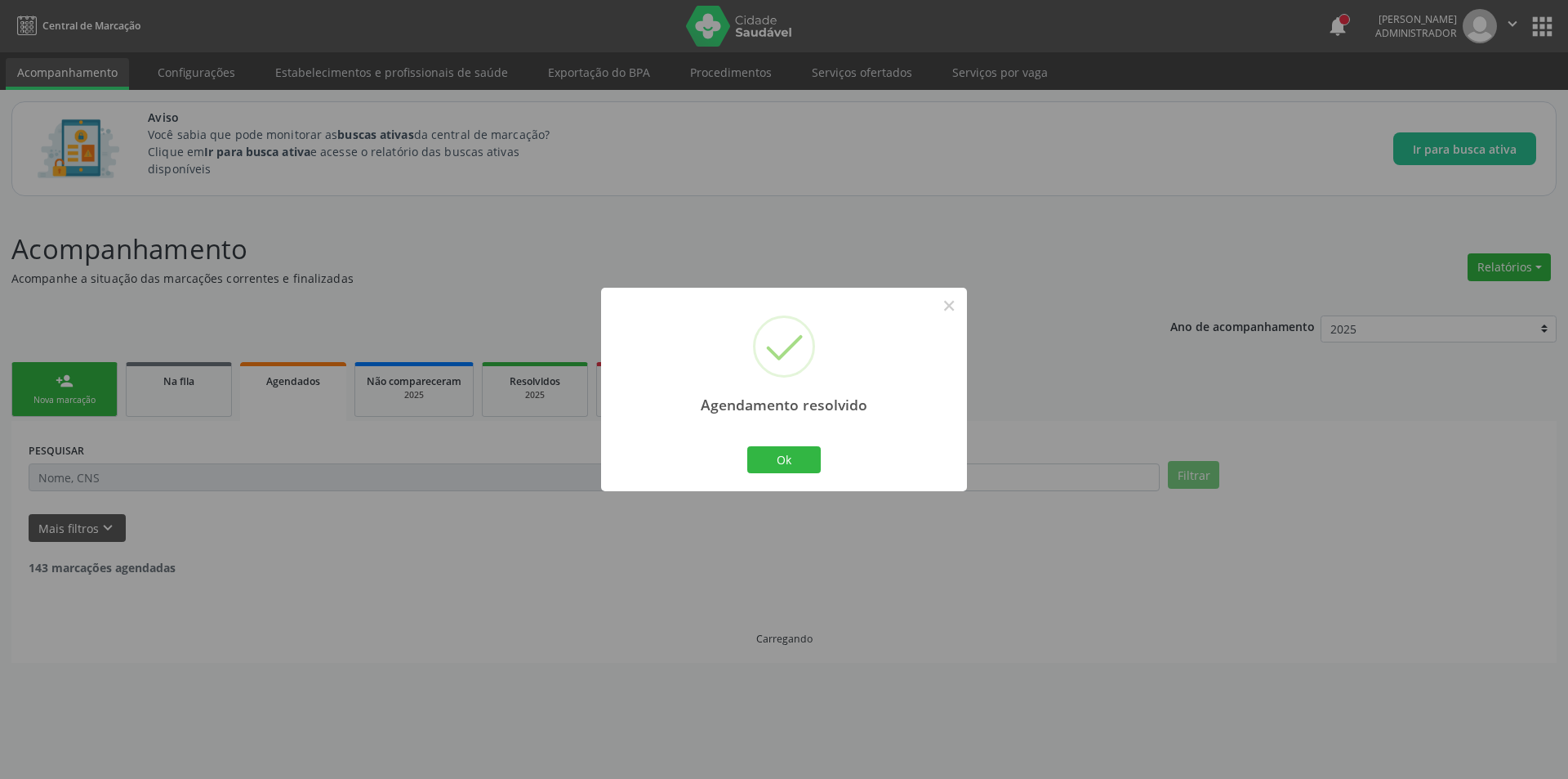
click at [789, 477] on div "Agendamento resolvido × Ok Cancel" at bounding box center [784, 389] width 366 height 204
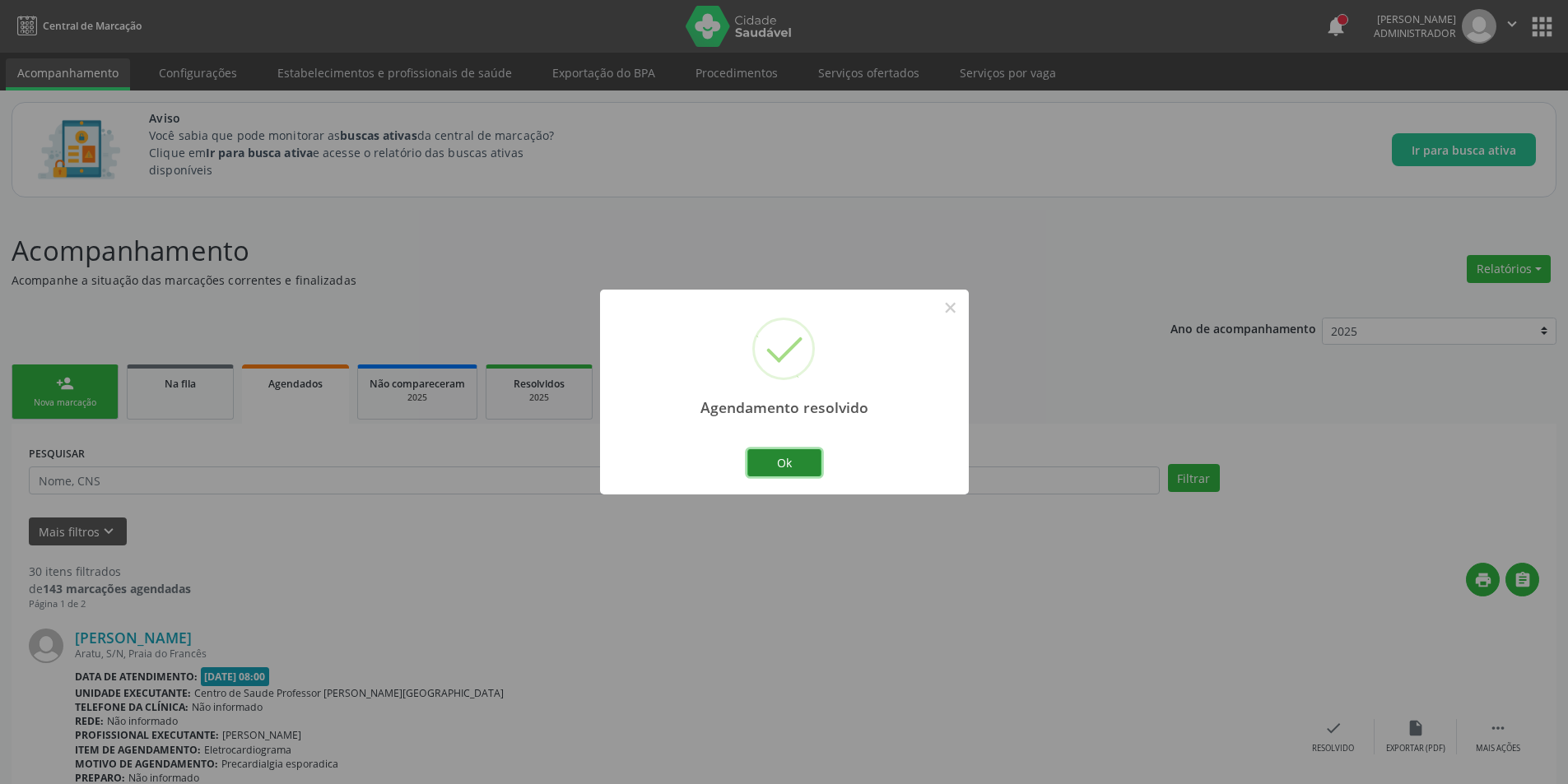
click at [775, 460] on button "Ok" at bounding box center [784, 462] width 74 height 28
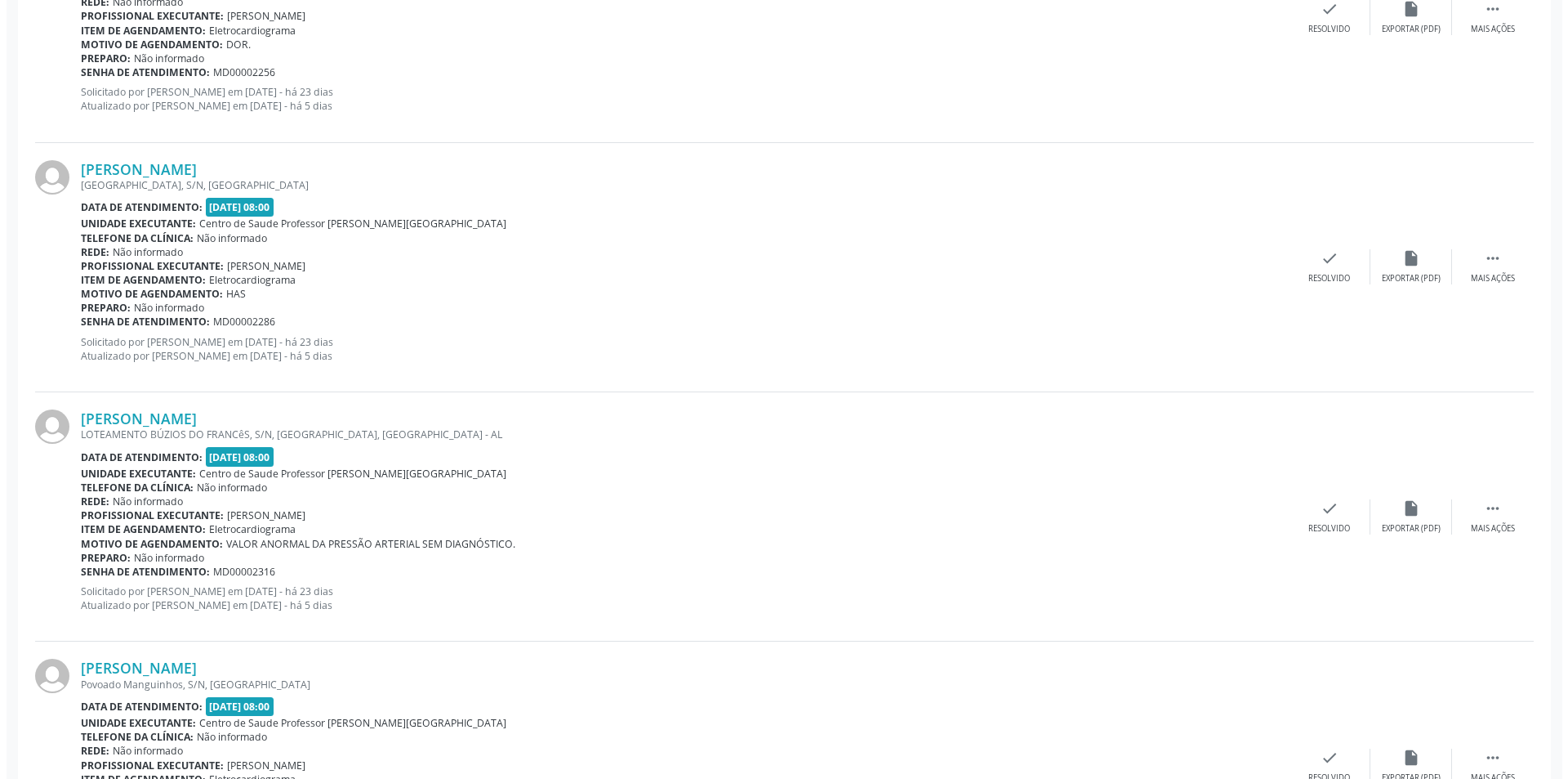
scroll to position [2043, 0]
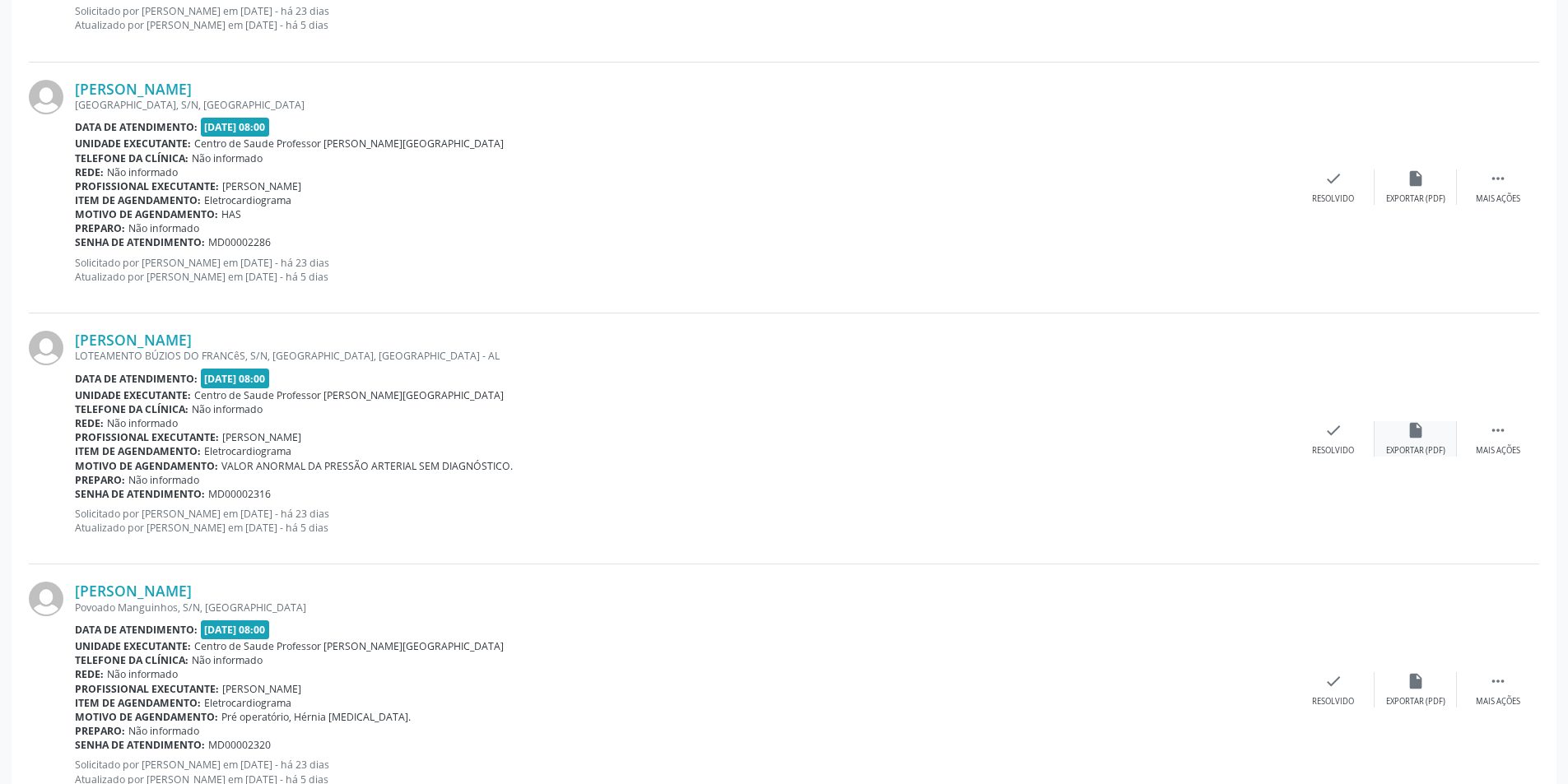
click at [1424, 443] on div "insert_drive_file Exportar (PDF)" at bounding box center [1415, 439] width 83 height 35
click at [1348, 440] on div "check Resolvido" at bounding box center [1333, 439] width 83 height 35
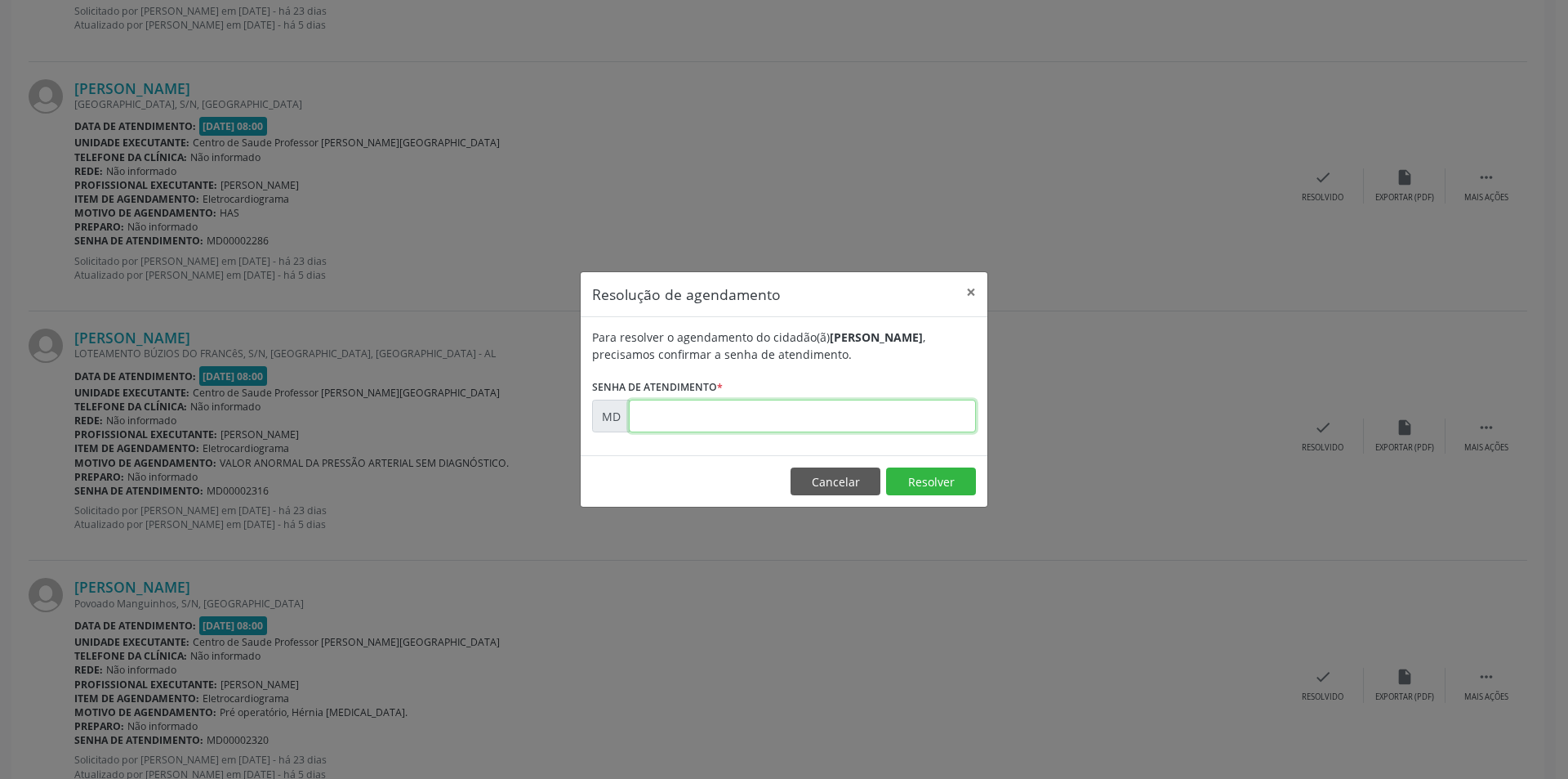
paste input "00002316"
type input "00002316"
click at [932, 489] on button "Resolver" at bounding box center [932, 481] width 90 height 28
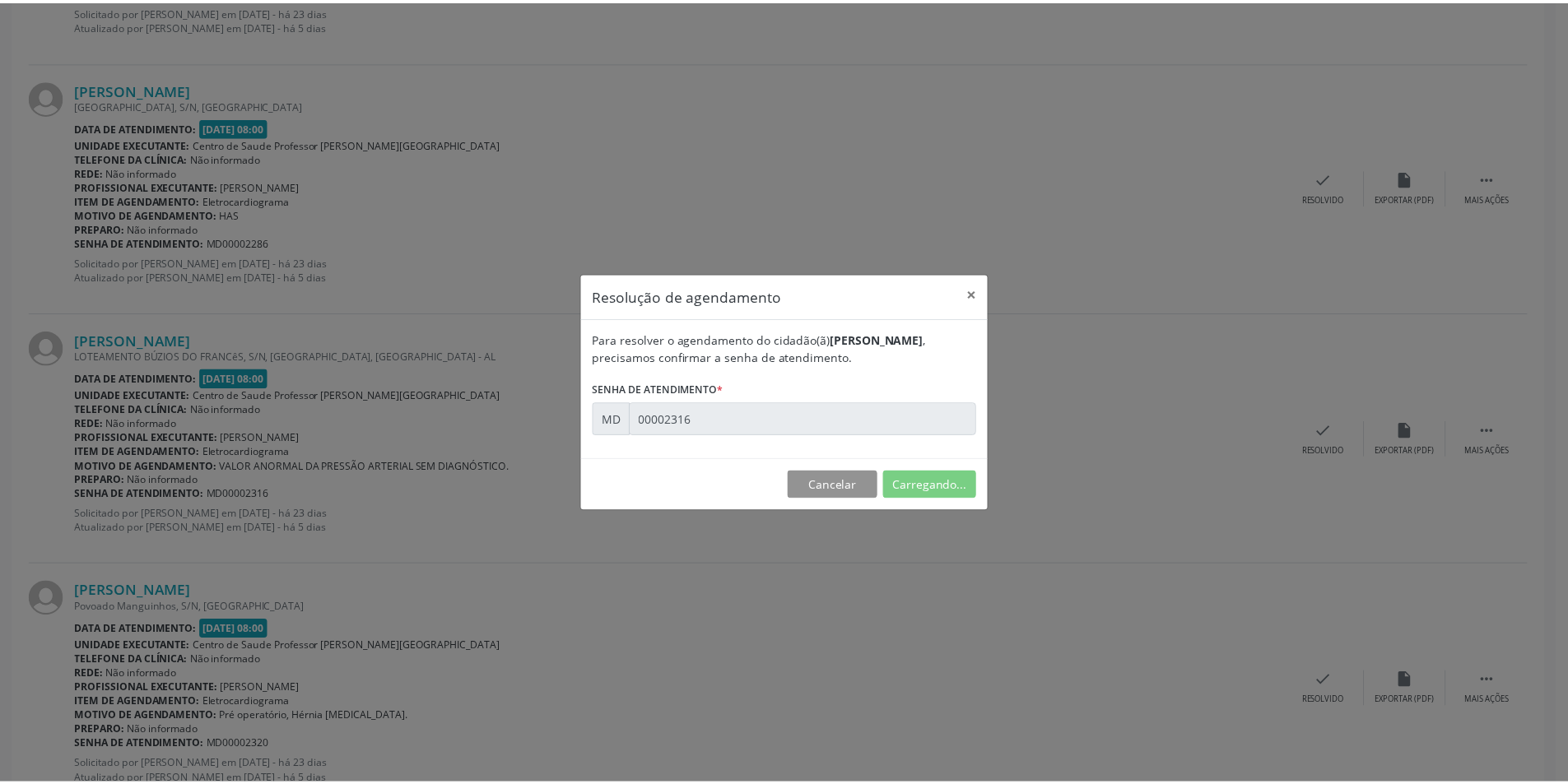
scroll to position [0, 0]
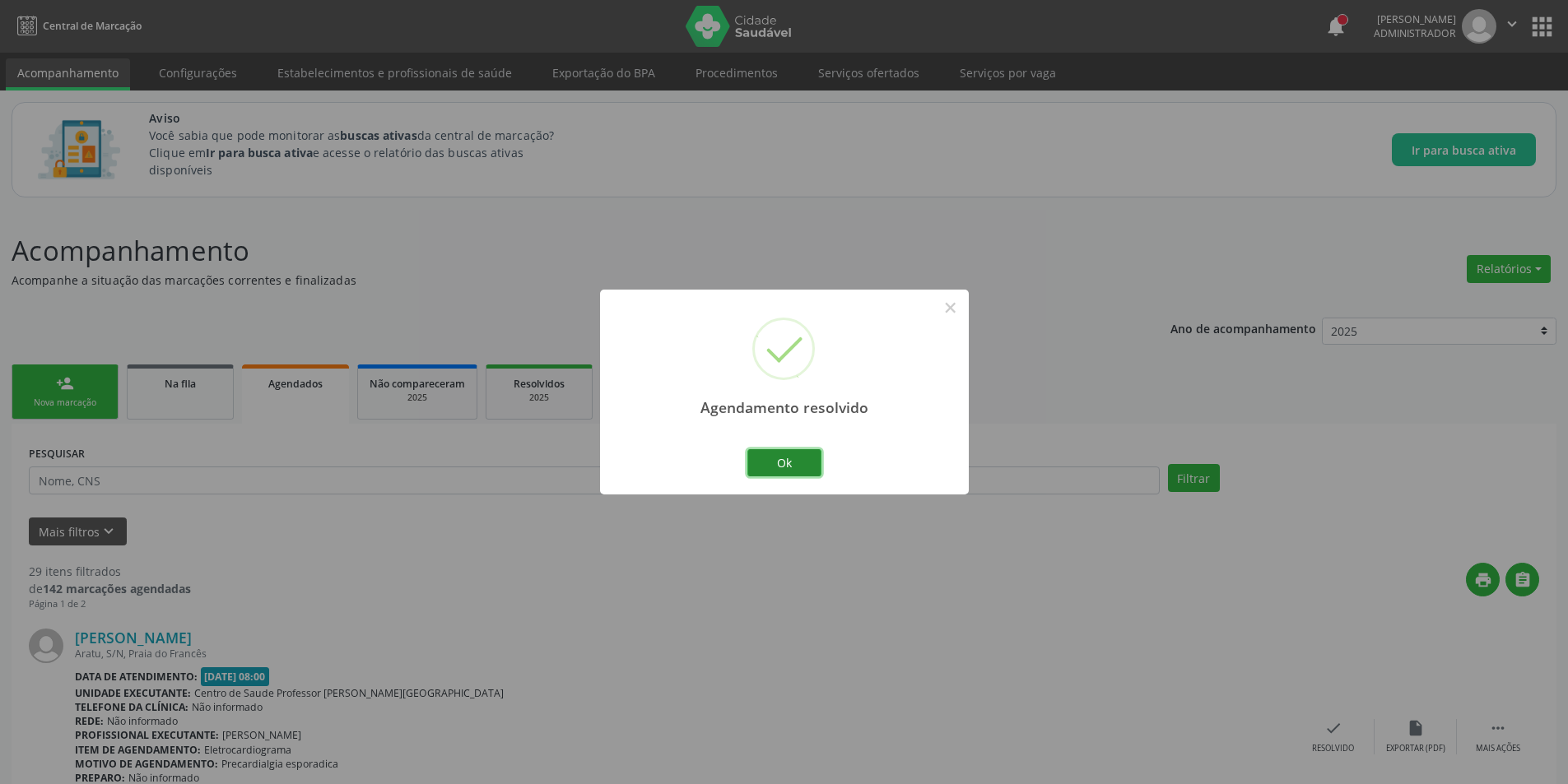
click at [788, 468] on button "Ok" at bounding box center [784, 462] width 74 height 28
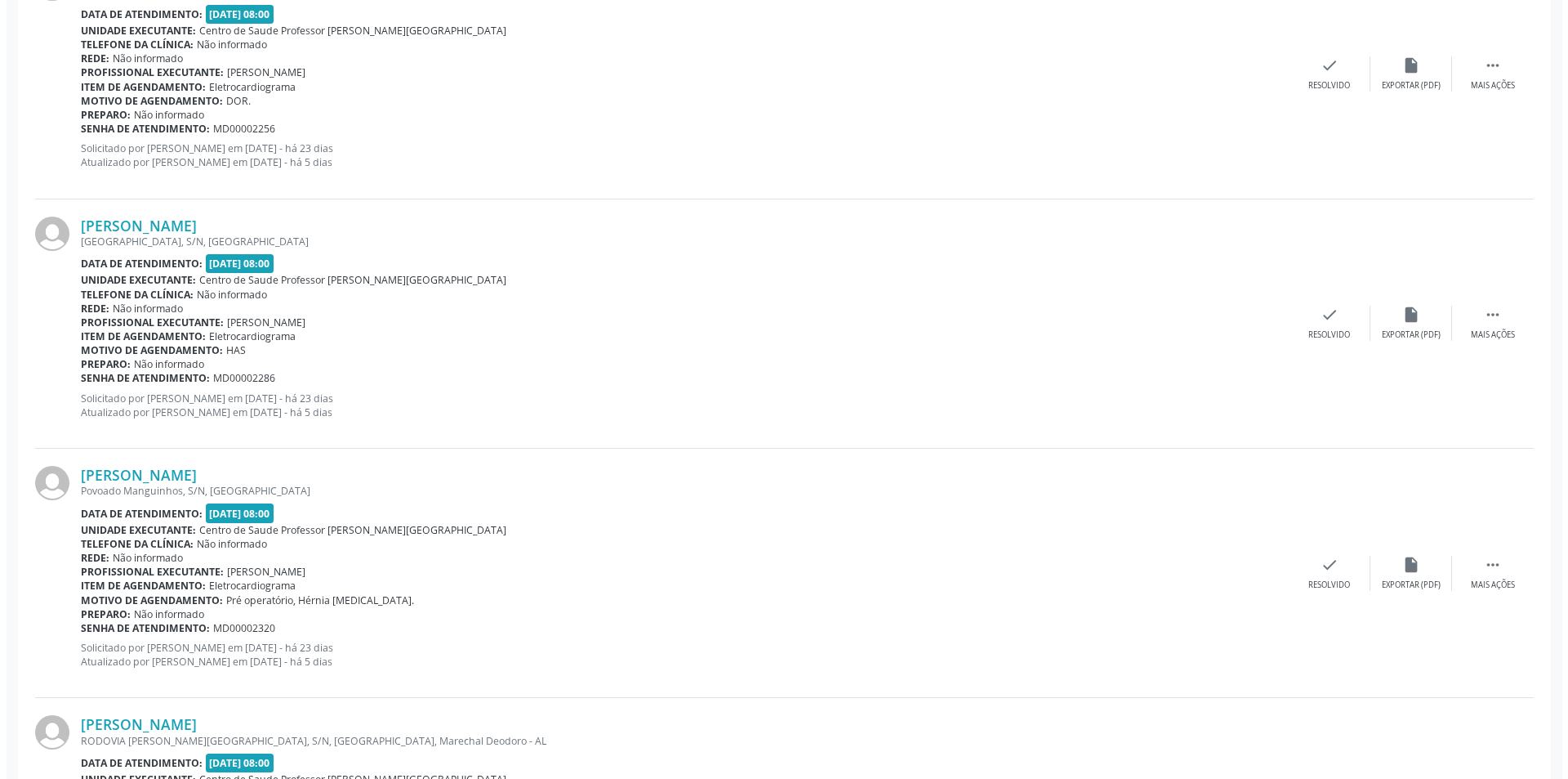
scroll to position [2206, 0]
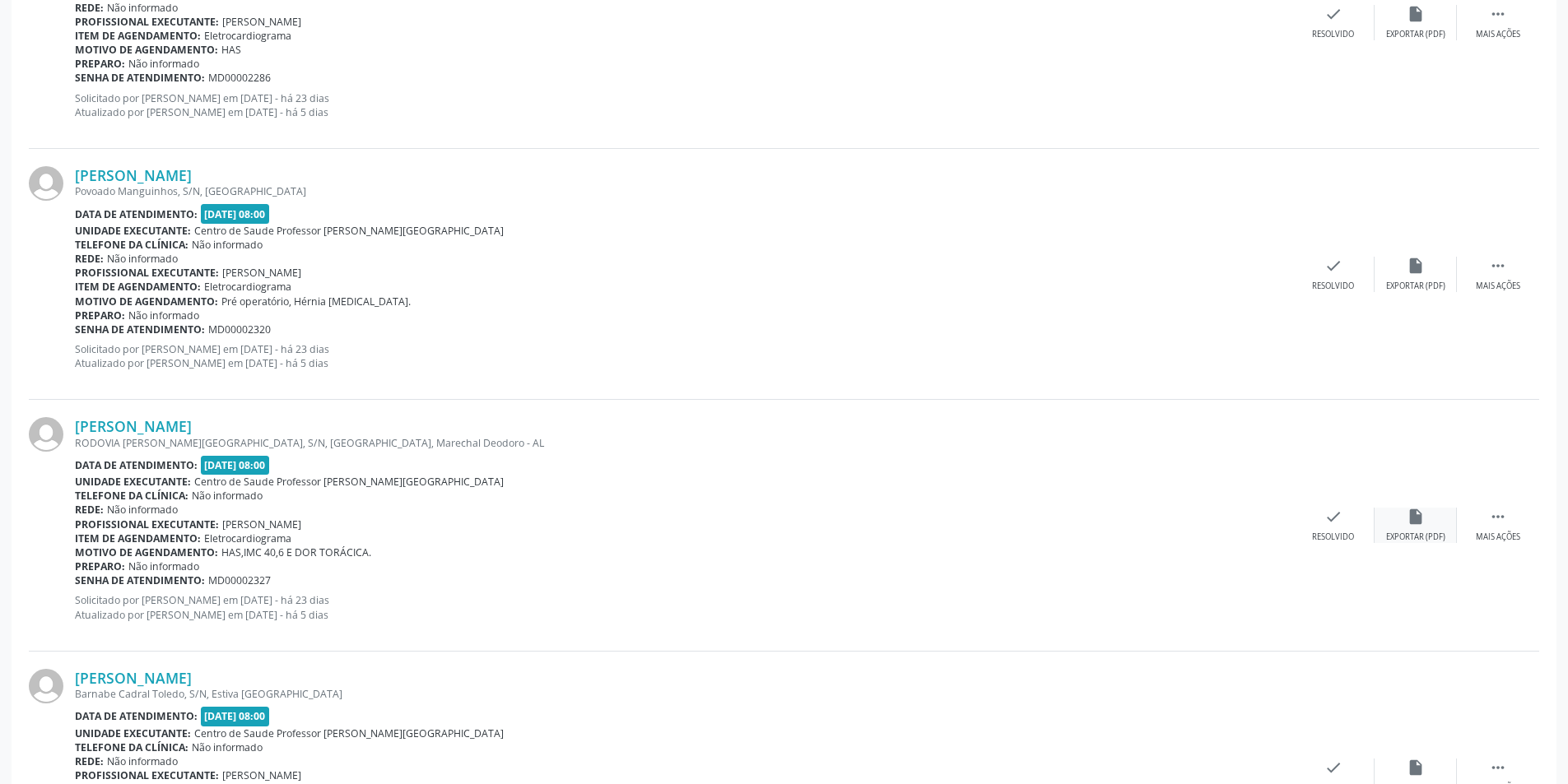
click at [1430, 520] on div "insert_drive_file Exportar (PDF)" at bounding box center [1415, 525] width 83 height 35
click at [1327, 526] on div "check Resolvido" at bounding box center [1333, 525] width 83 height 35
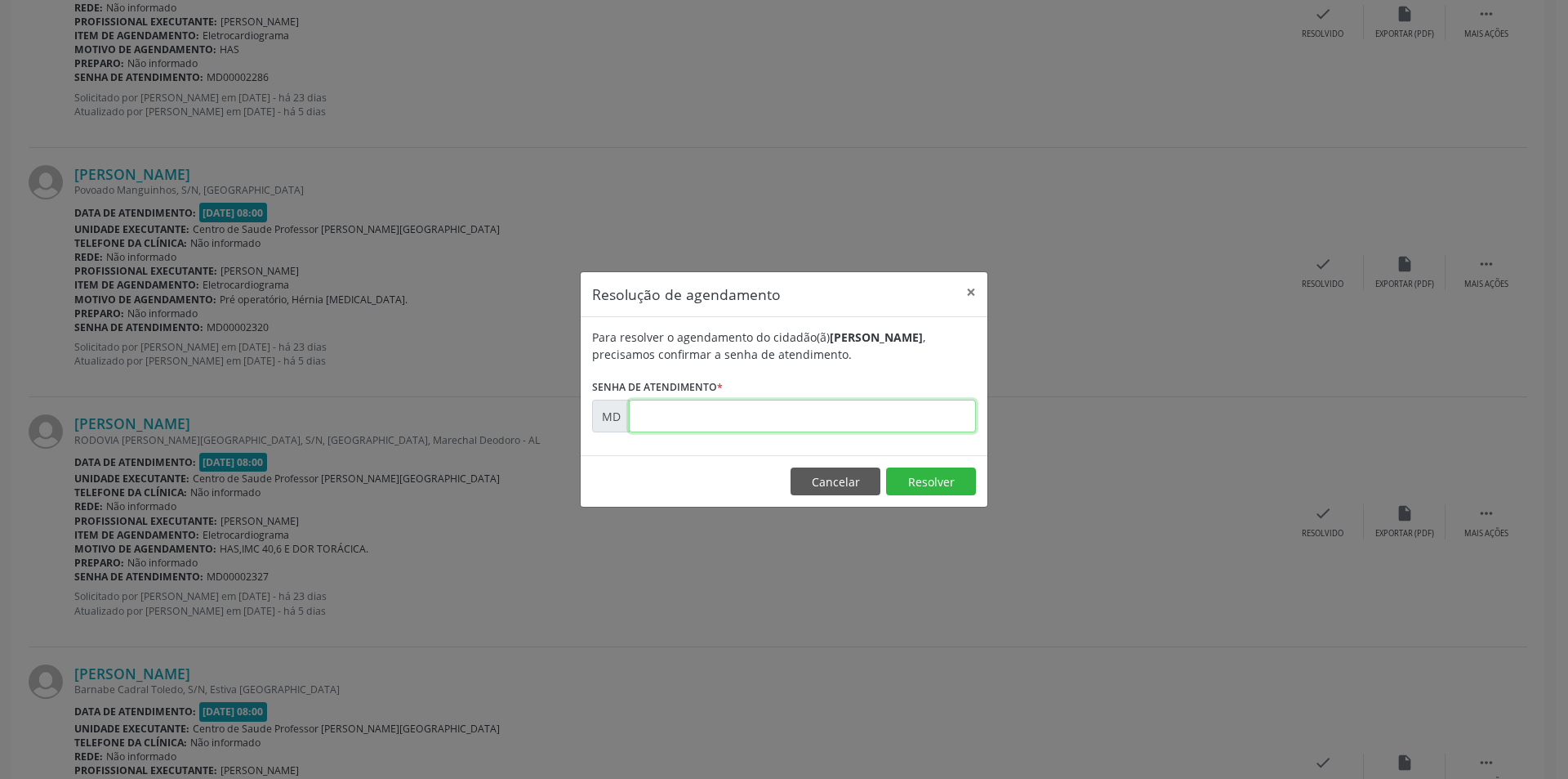
paste input "00002327"
type input "00002327"
click at [916, 479] on button "Resolver" at bounding box center [932, 481] width 90 height 28
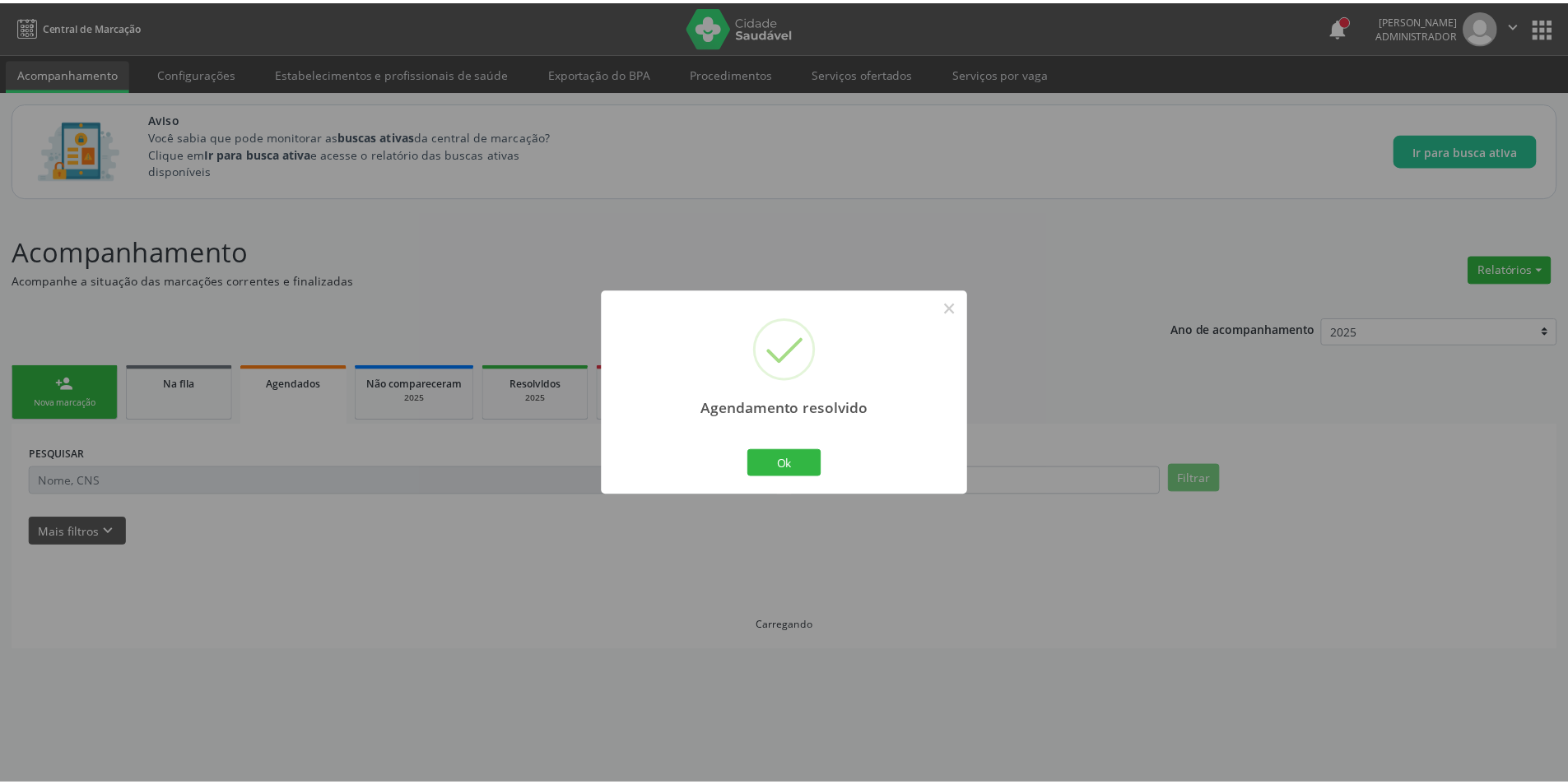
scroll to position [0, 0]
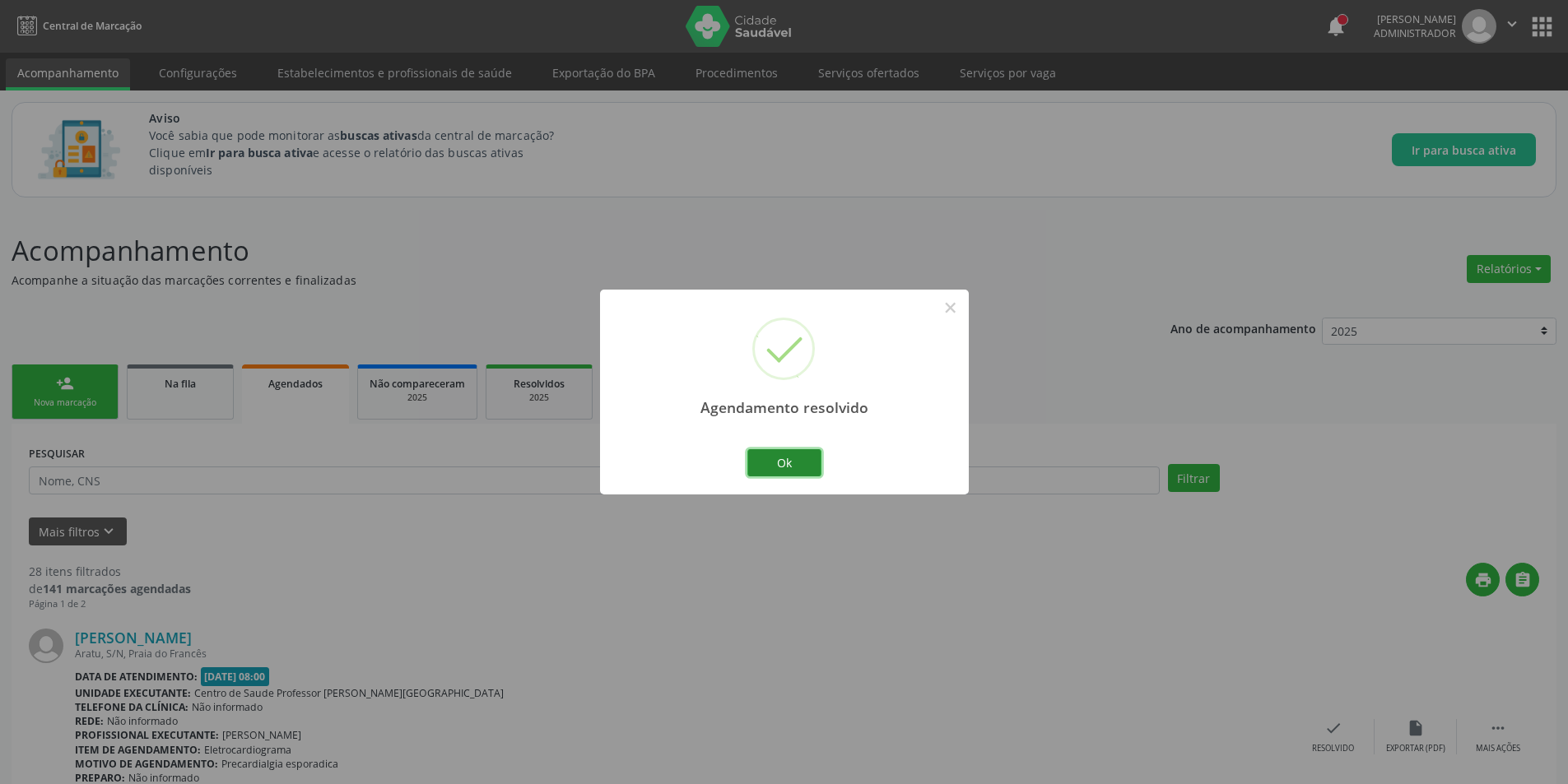
click at [778, 468] on button "Ok" at bounding box center [784, 462] width 74 height 28
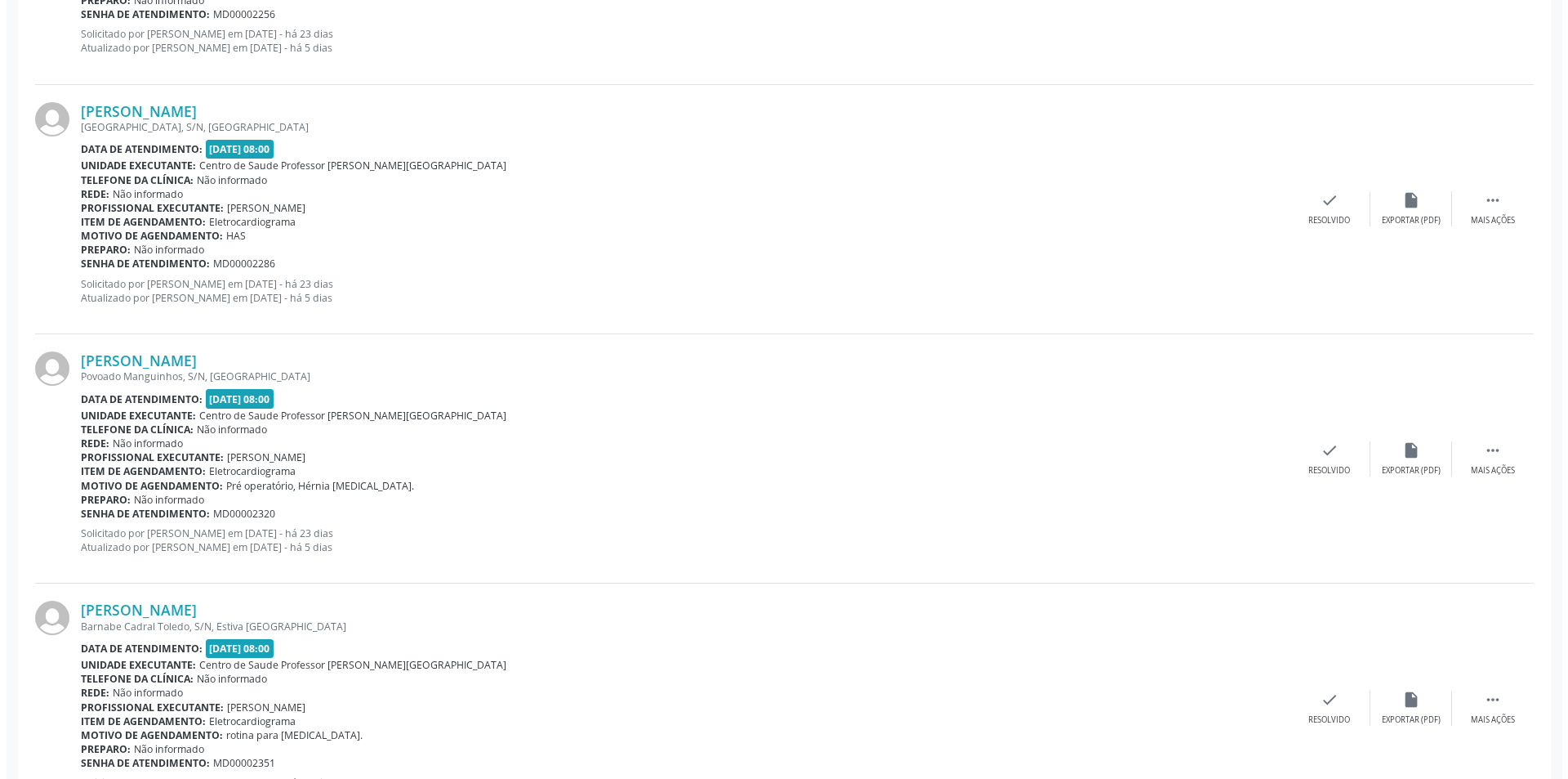
scroll to position [2043, 0]
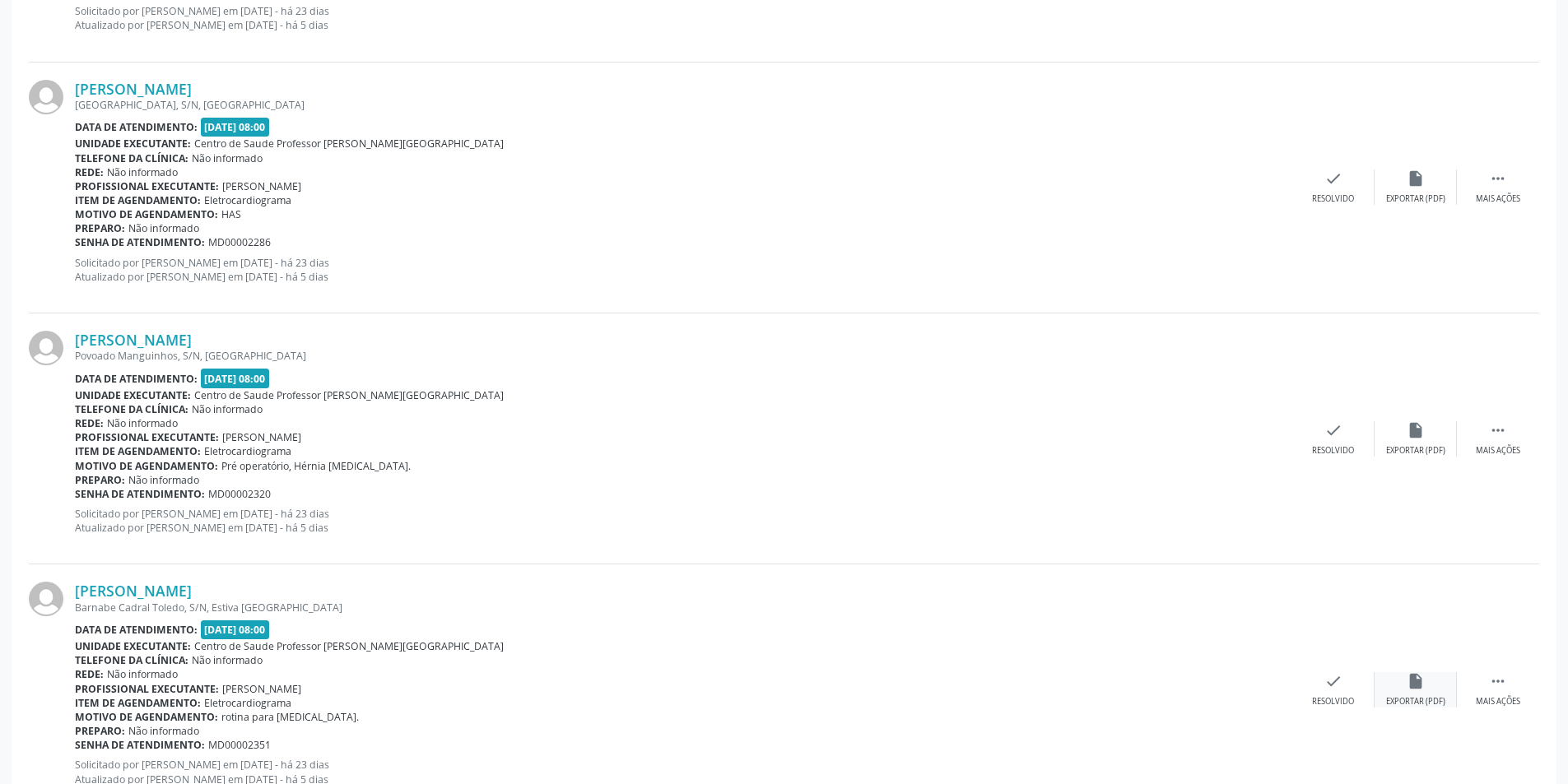
click at [1433, 701] on div "Exportar (PDF)" at bounding box center [1415, 702] width 59 height 12
click at [1348, 692] on div "check Resolvido" at bounding box center [1333, 689] width 83 height 35
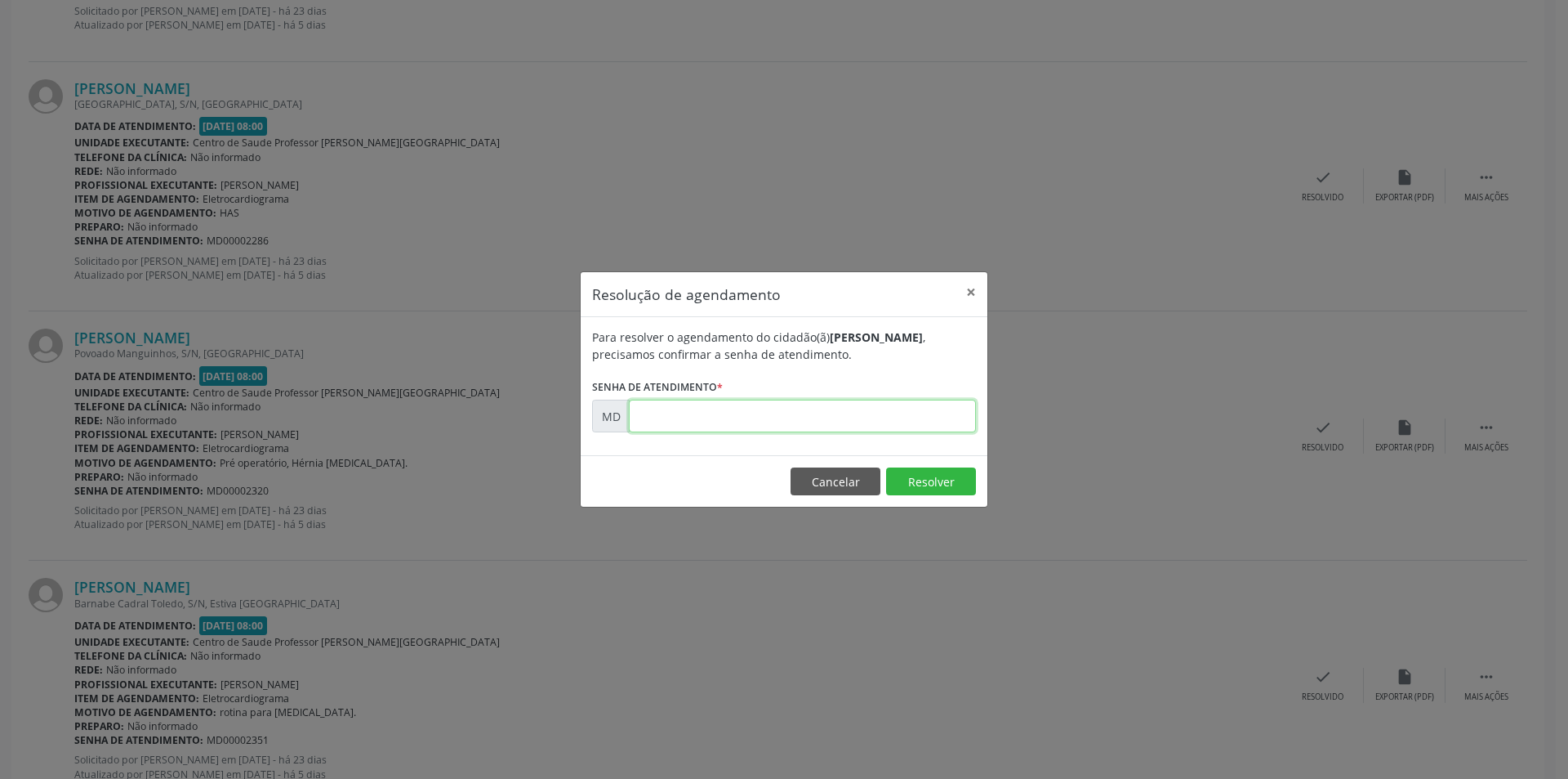
paste input "00002351"
type input "00002351"
click at [949, 493] on button "Resolver" at bounding box center [932, 481] width 90 height 28
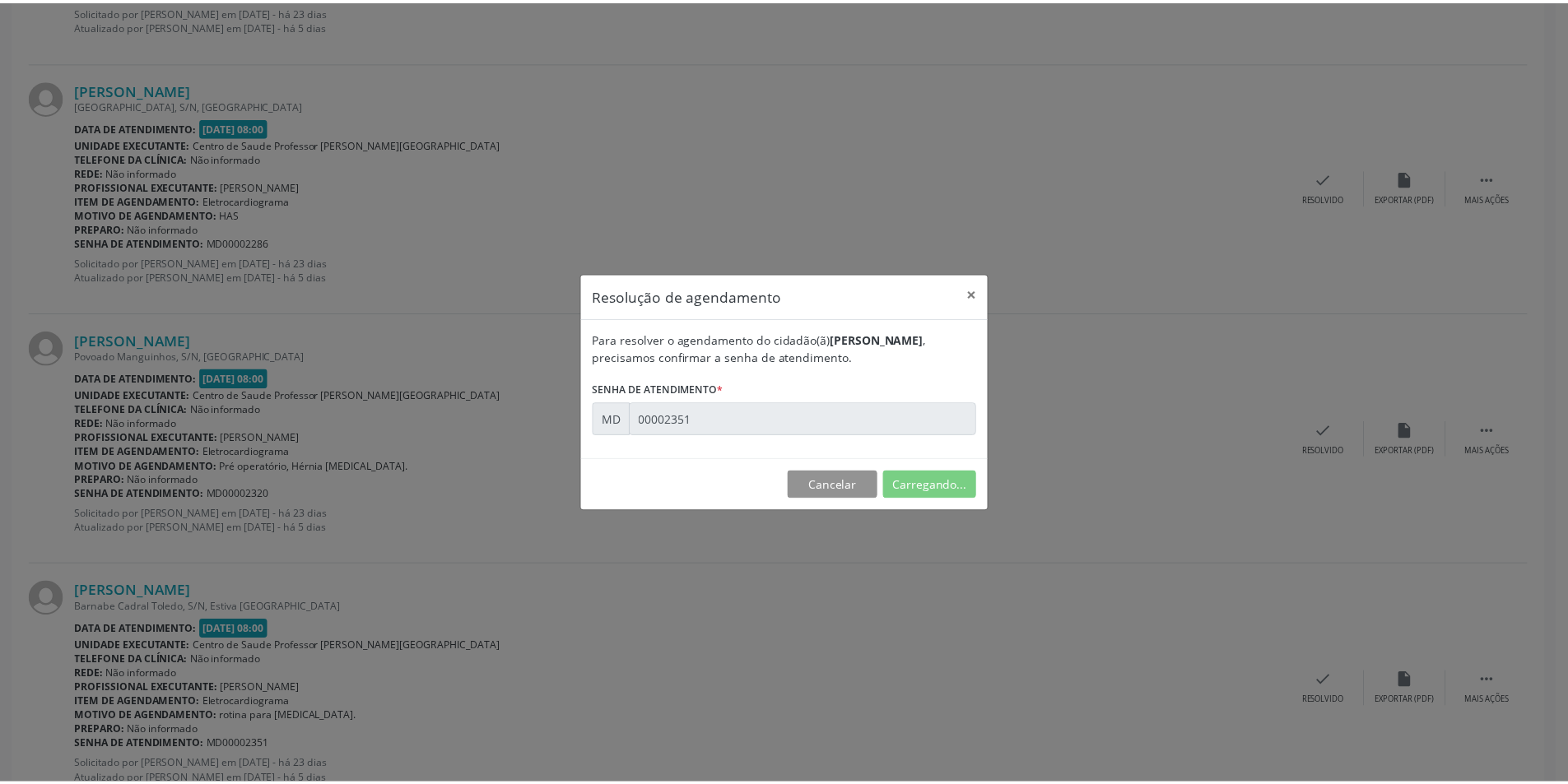
scroll to position [0, 0]
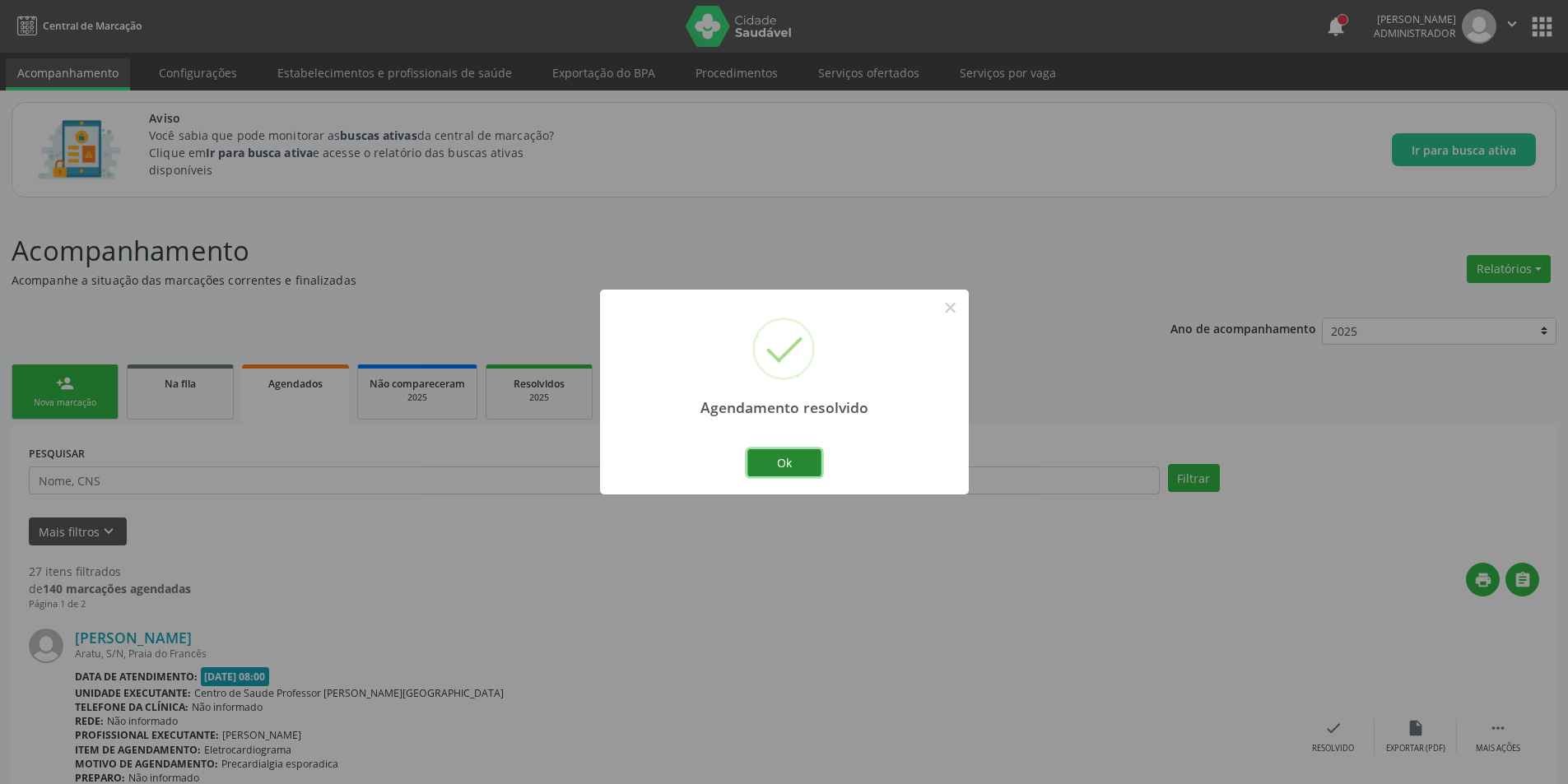
click at [769, 458] on button "Ok" at bounding box center [784, 462] width 74 height 28
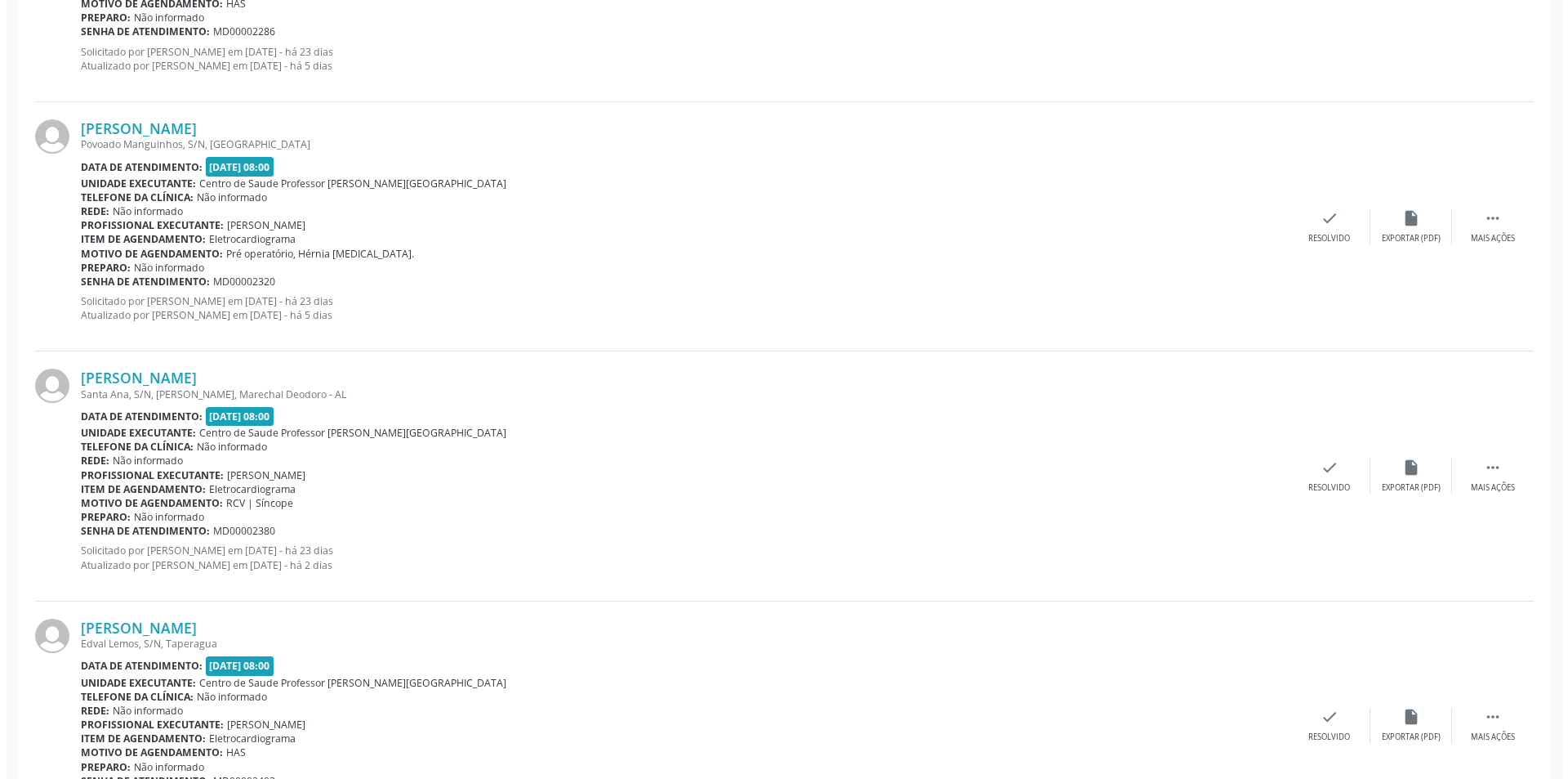
scroll to position [2288, 0]
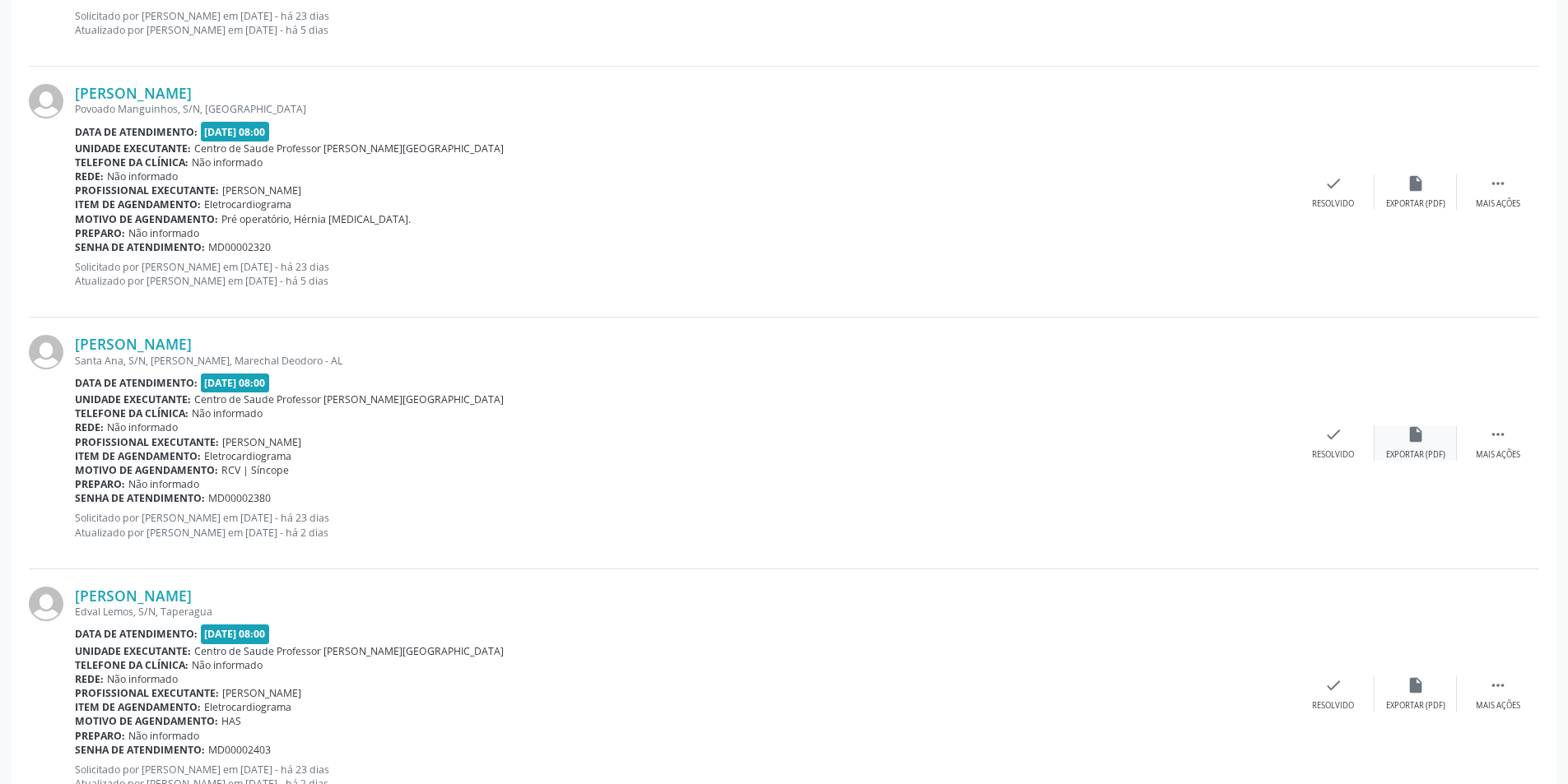
click at [1428, 440] on div "insert_drive_file Exportar (PDF)" at bounding box center [1415, 442] width 83 height 35
click at [1333, 429] on icon "check" at bounding box center [1333, 434] width 18 height 18
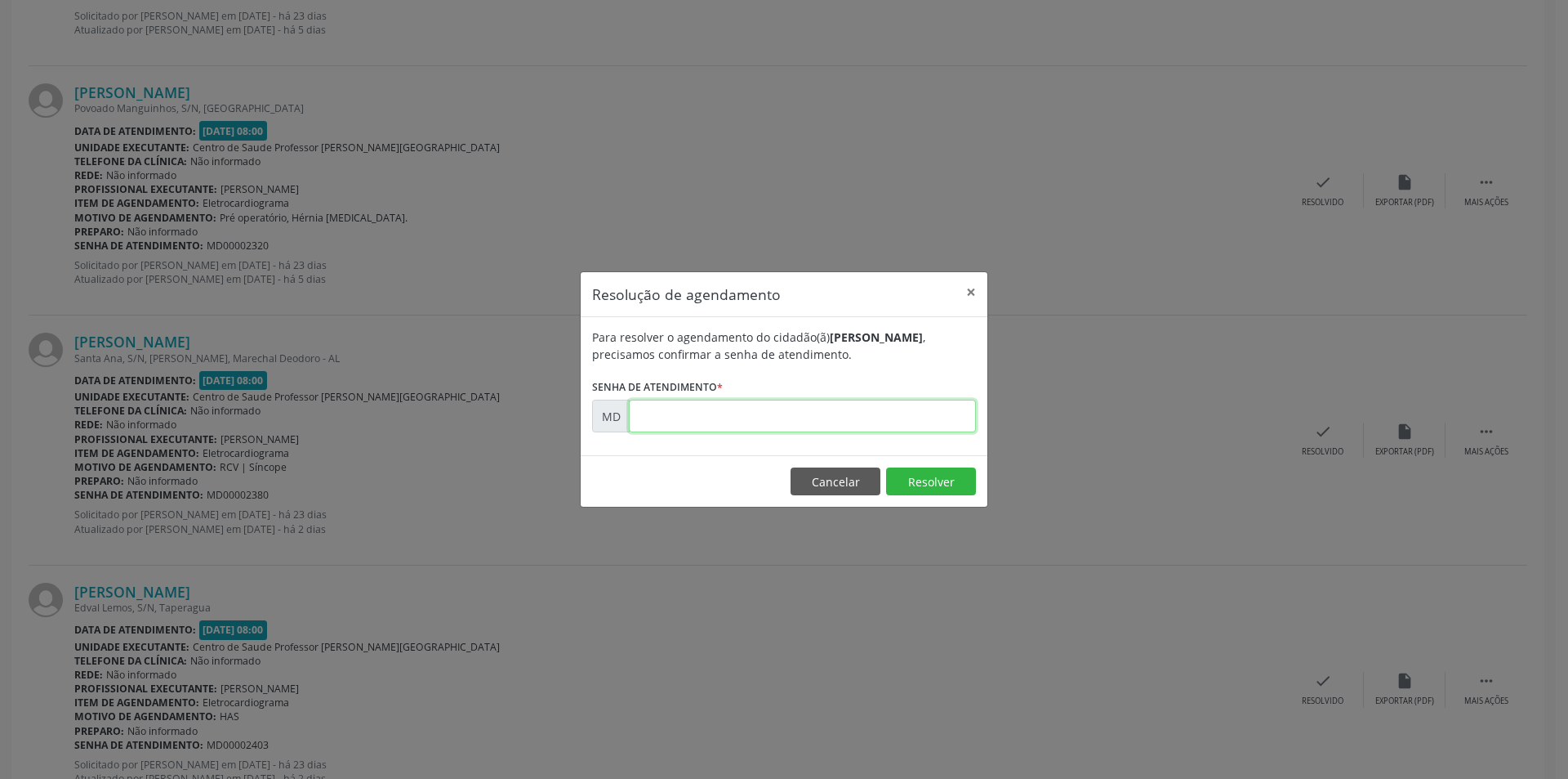
paste input "00002380"
type input "00002380"
click at [924, 476] on button "Resolver" at bounding box center [932, 481] width 90 height 28
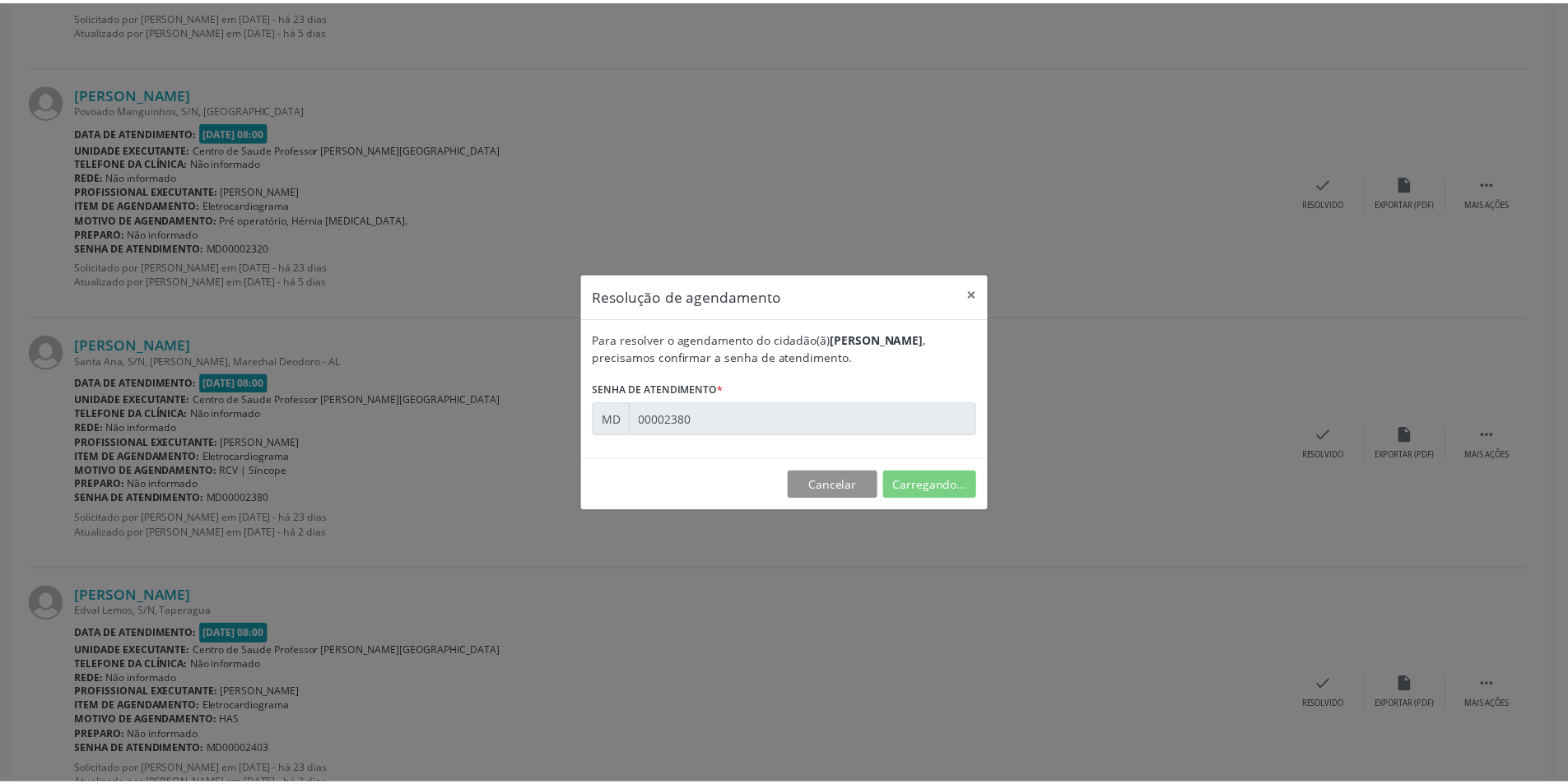
scroll to position [0, 0]
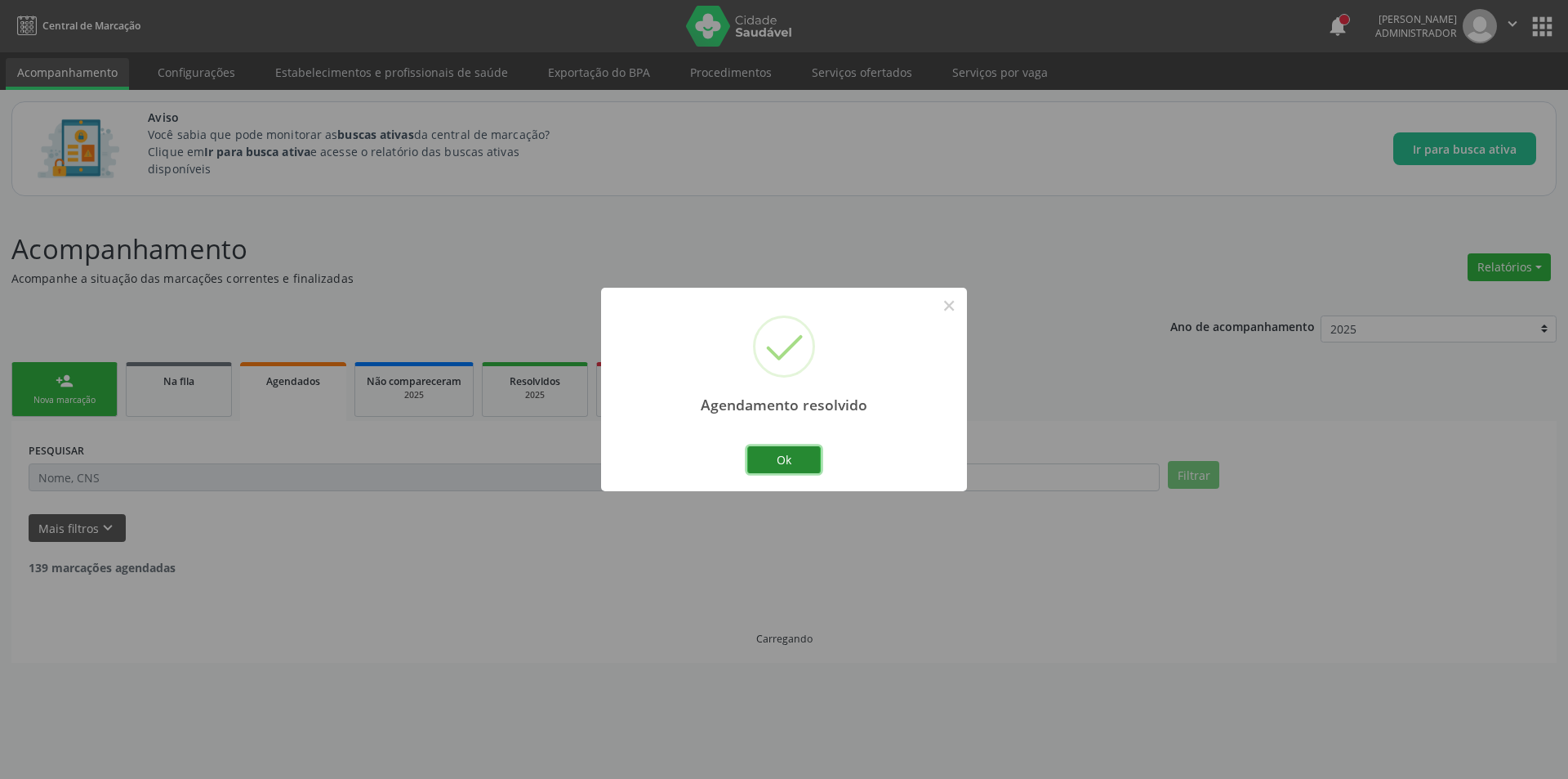
click at [789, 456] on button "Ok" at bounding box center [784, 459] width 74 height 28
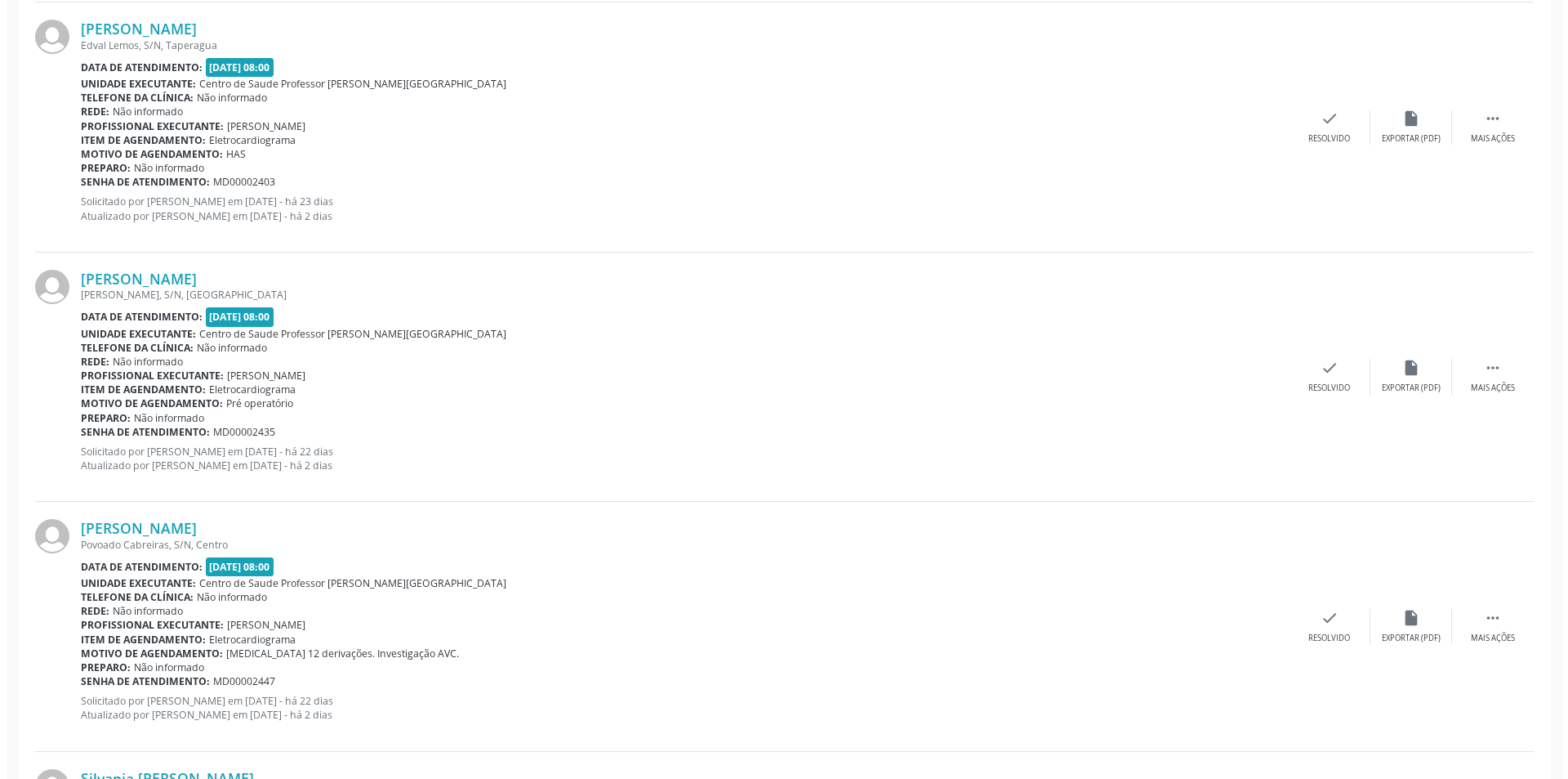
scroll to position [2860, 0]
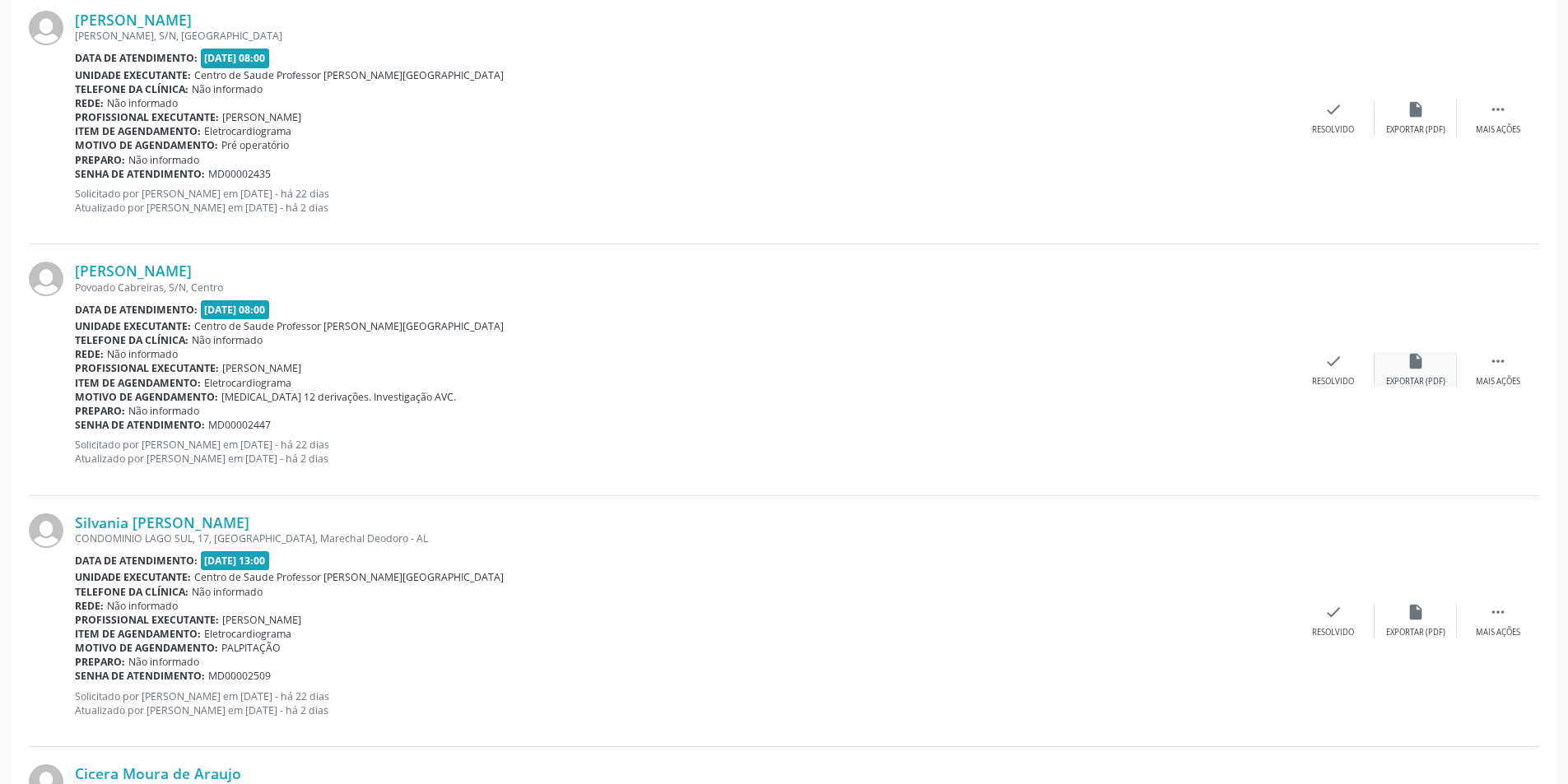
click at [1402, 371] on div "insert_drive_file Exportar (PDF)" at bounding box center [1415, 369] width 83 height 35
click at [1323, 372] on div "check Resolvido" at bounding box center [1333, 369] width 83 height 35
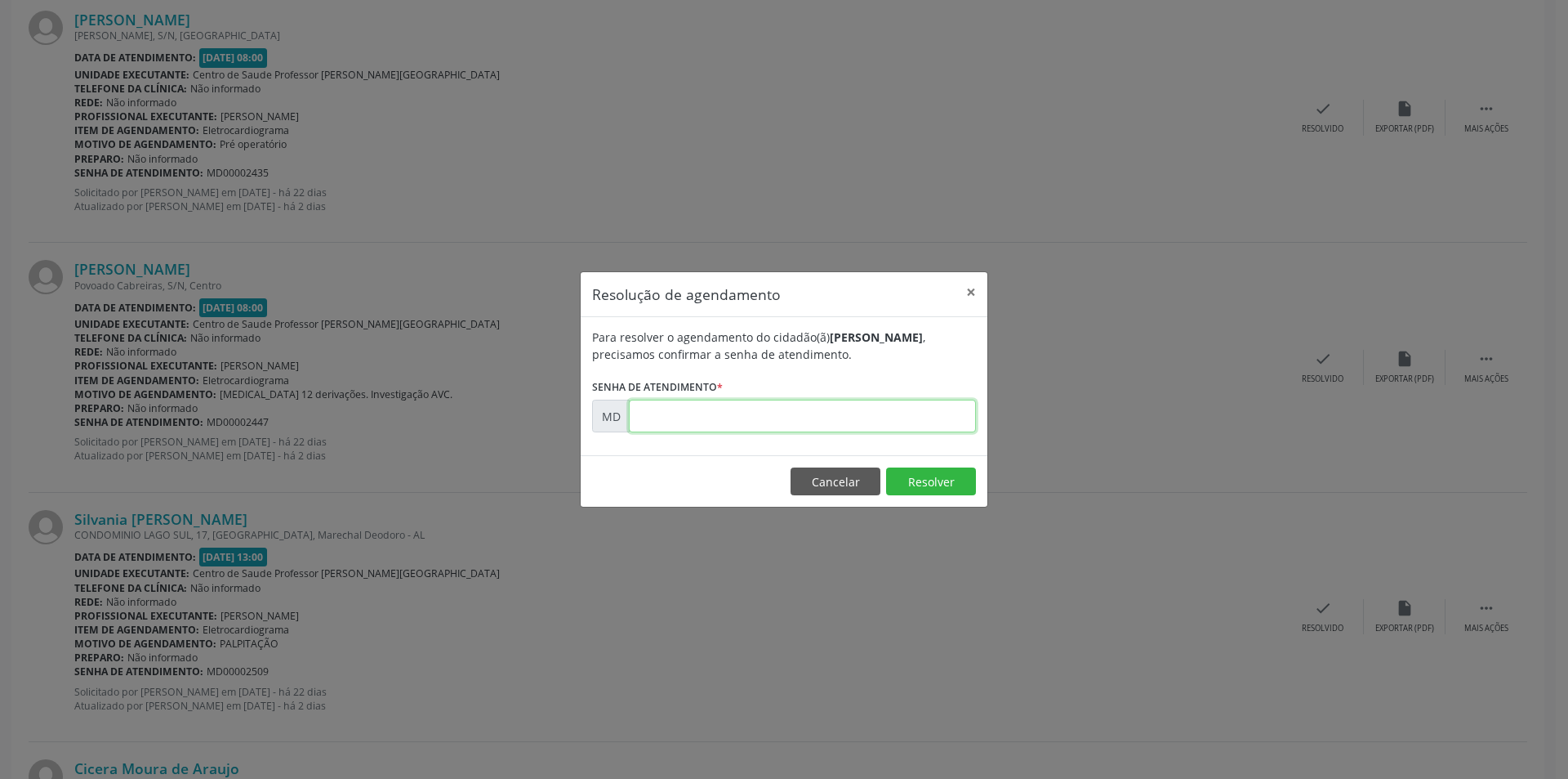
paste input "00002447"
type input "00002447"
click at [892, 485] on button "Resolver" at bounding box center [932, 481] width 90 height 28
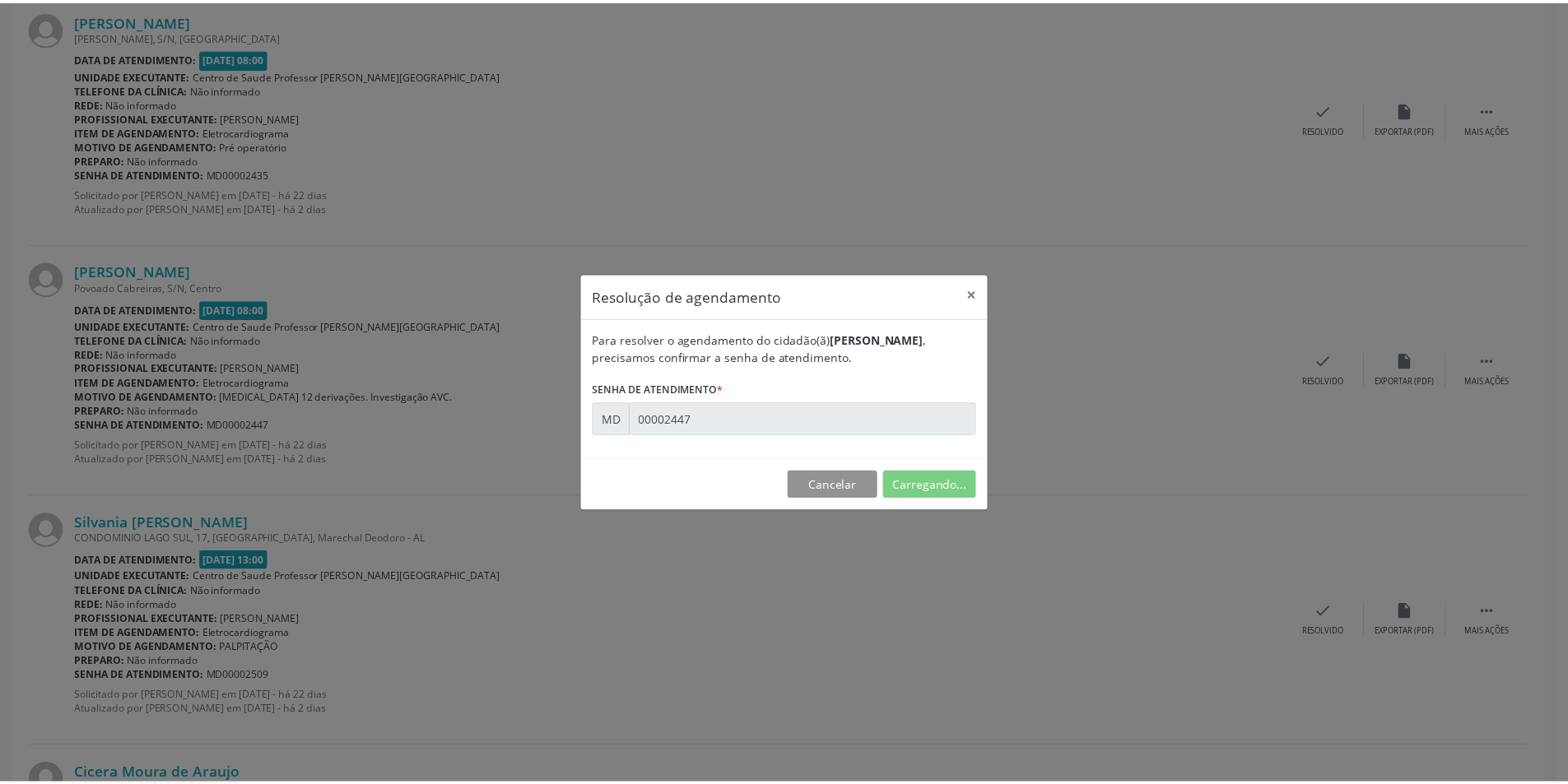
scroll to position [0, 0]
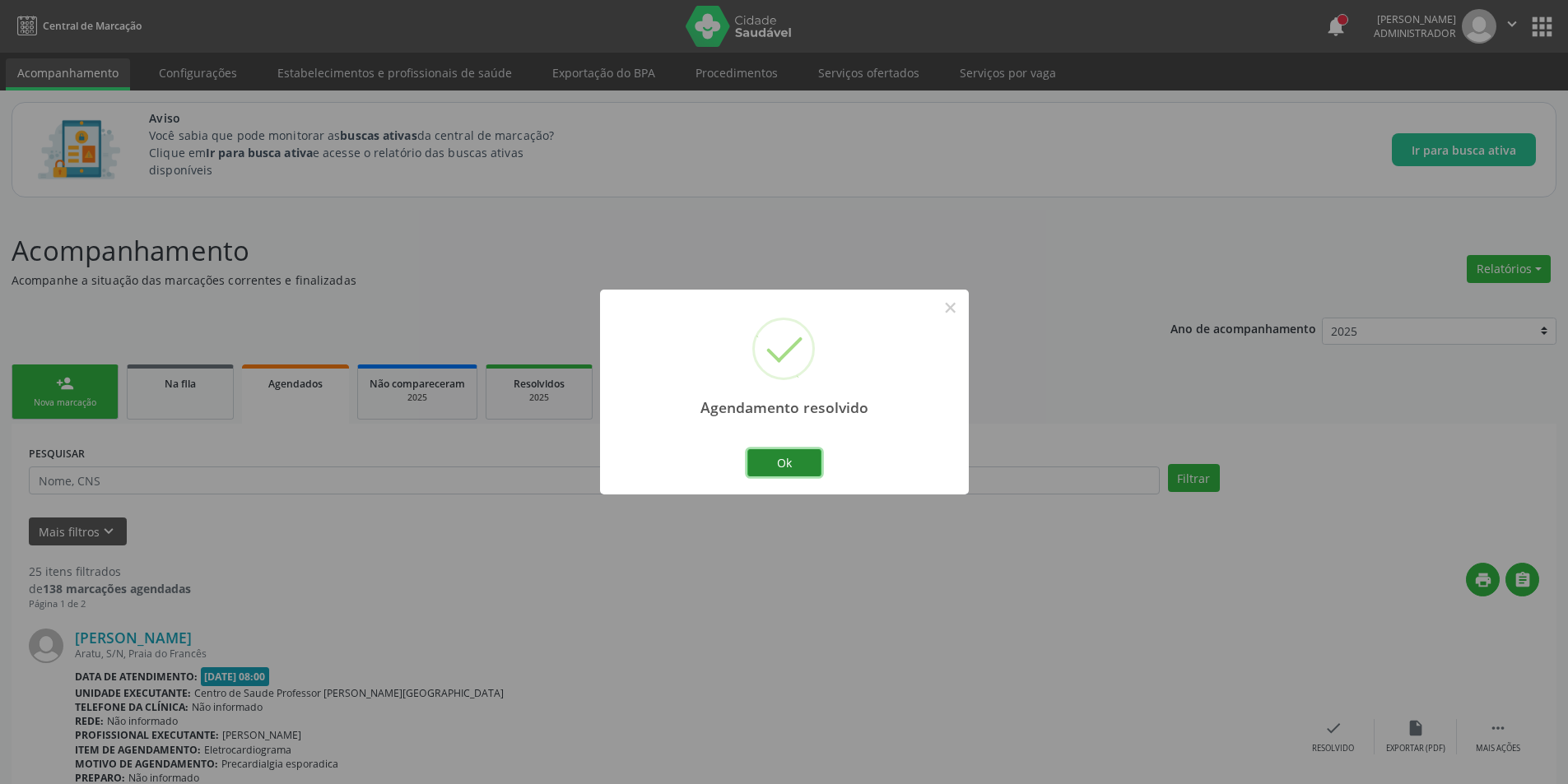
click at [784, 462] on button "Ok" at bounding box center [784, 462] width 74 height 28
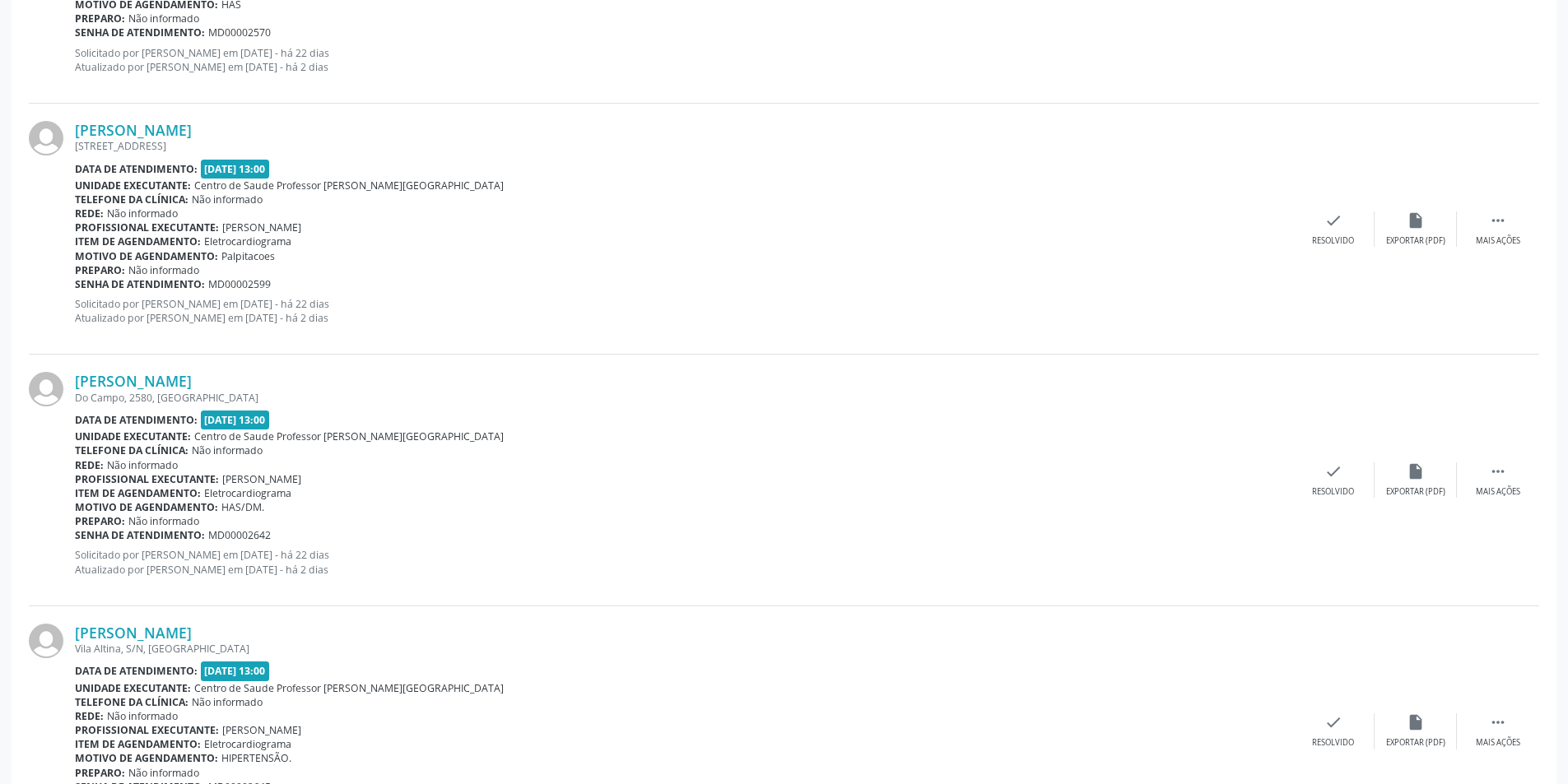
scroll to position [3671, 0]
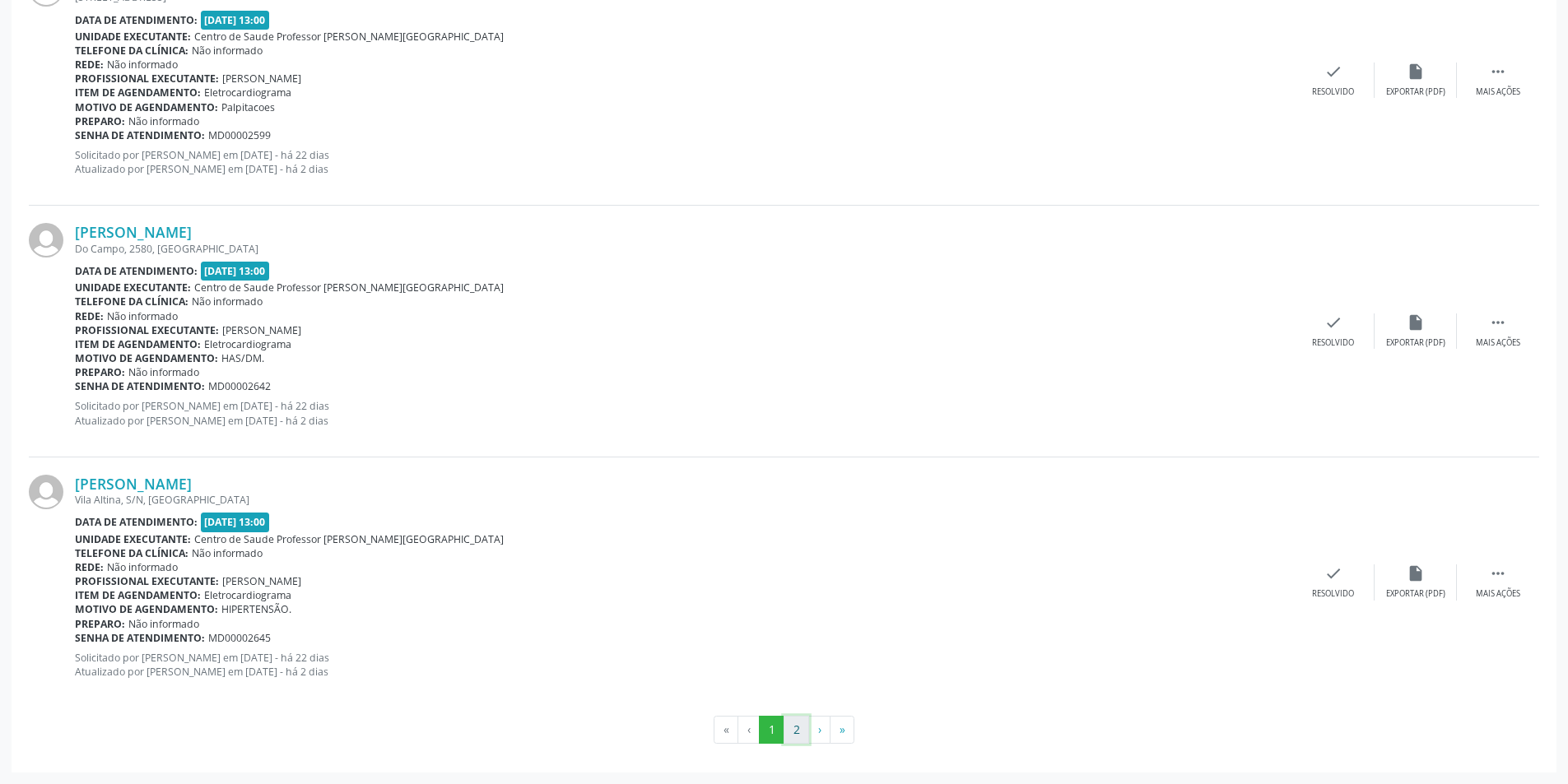
click at [805, 732] on button "2" at bounding box center [796, 729] width 25 height 28
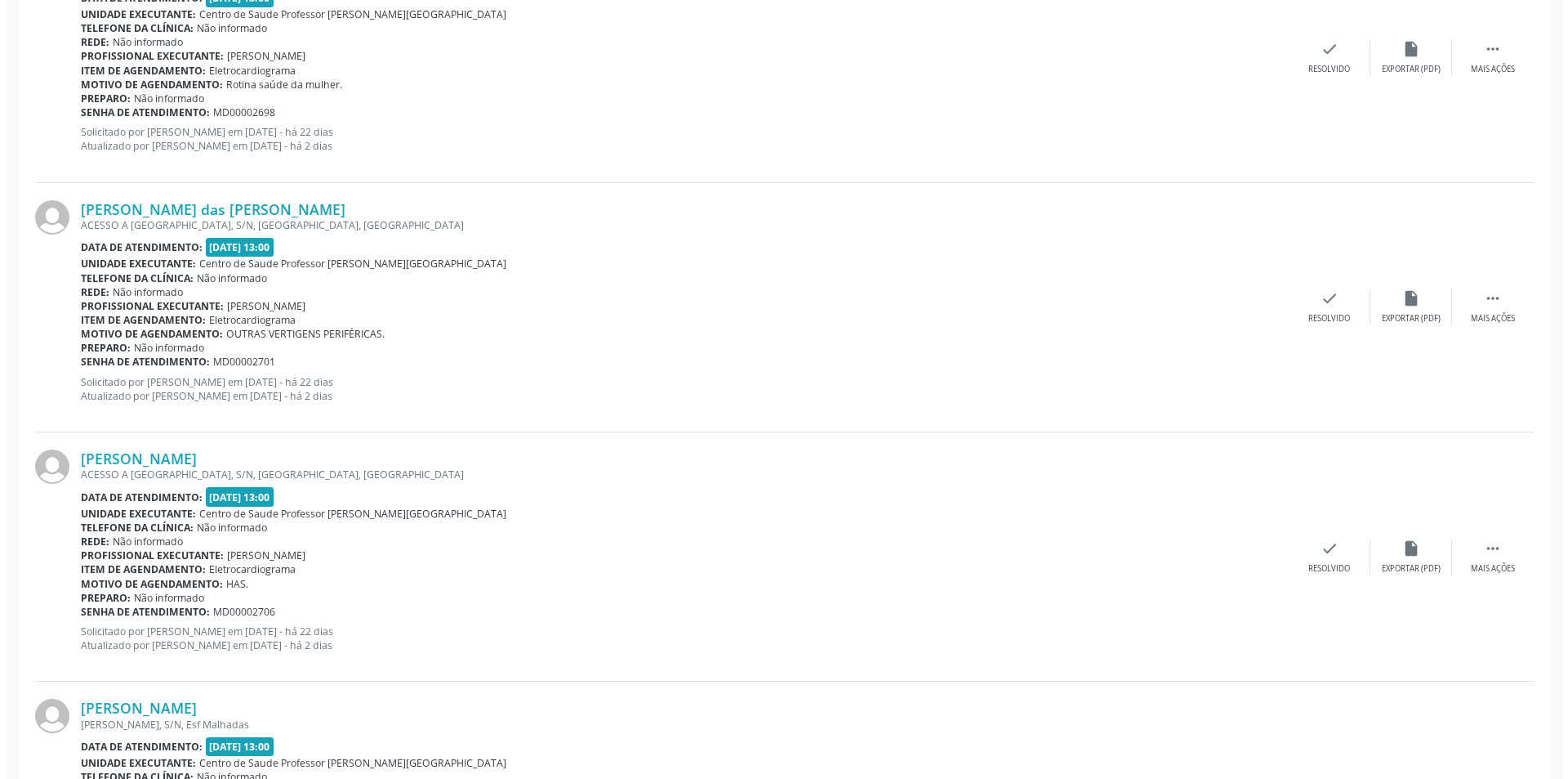
scroll to position [2043, 0]
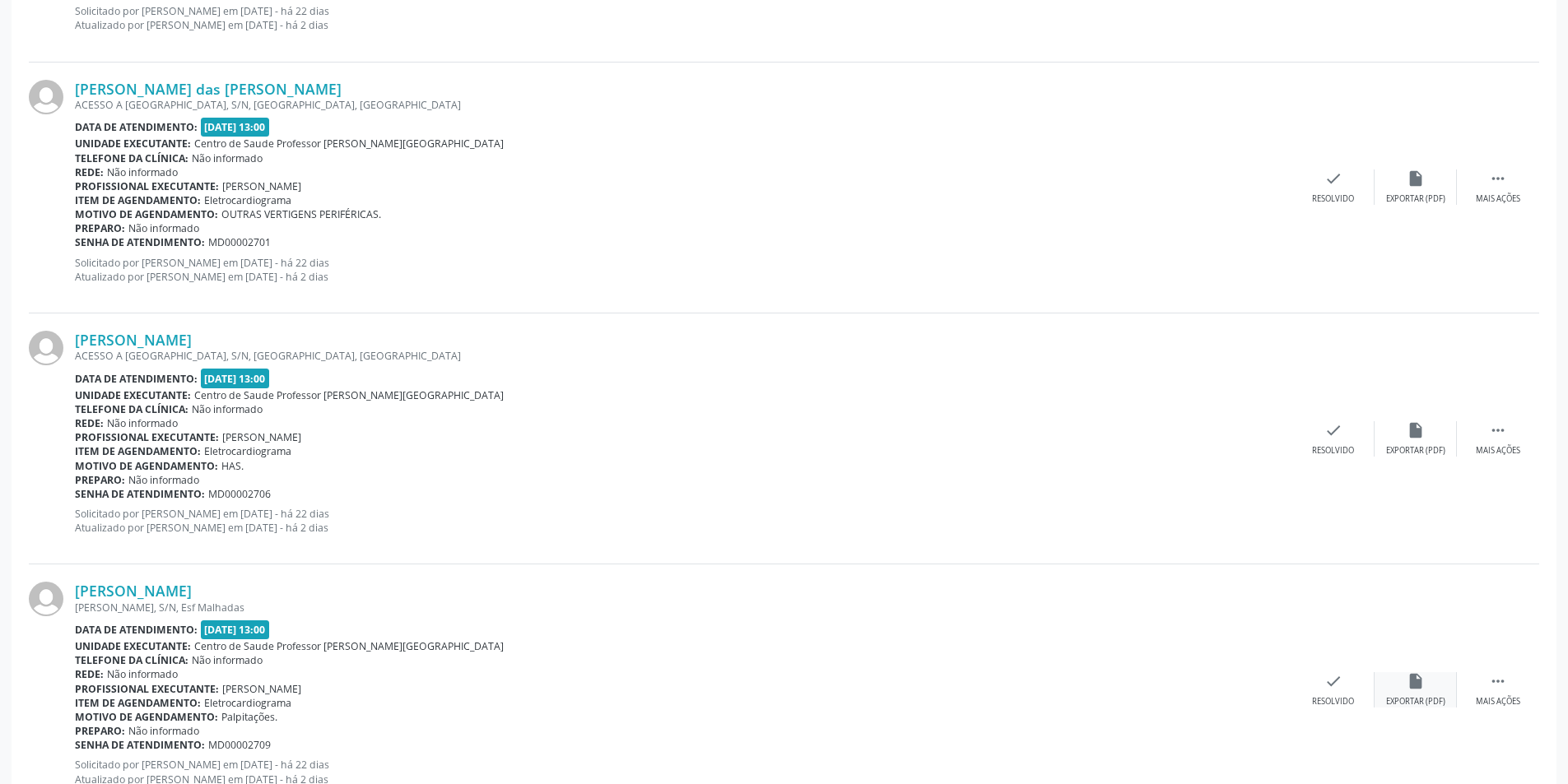
click at [1434, 696] on div "Exportar (PDF)" at bounding box center [1415, 702] width 59 height 12
click at [1351, 687] on div "check Resolvido" at bounding box center [1333, 689] width 83 height 35
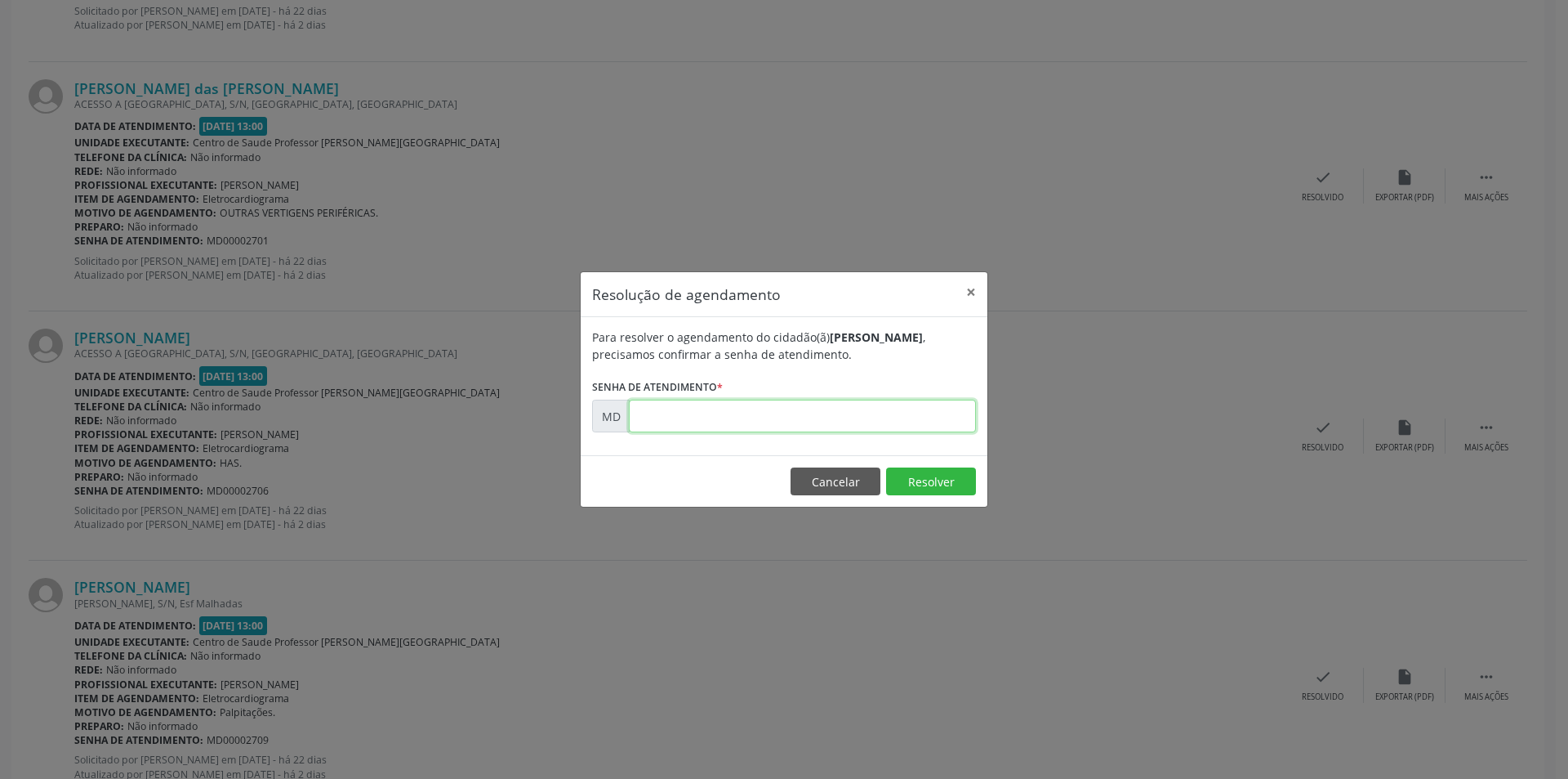
paste input "00002709"
type input "00002709"
click at [926, 480] on button "Resolver" at bounding box center [932, 481] width 90 height 28
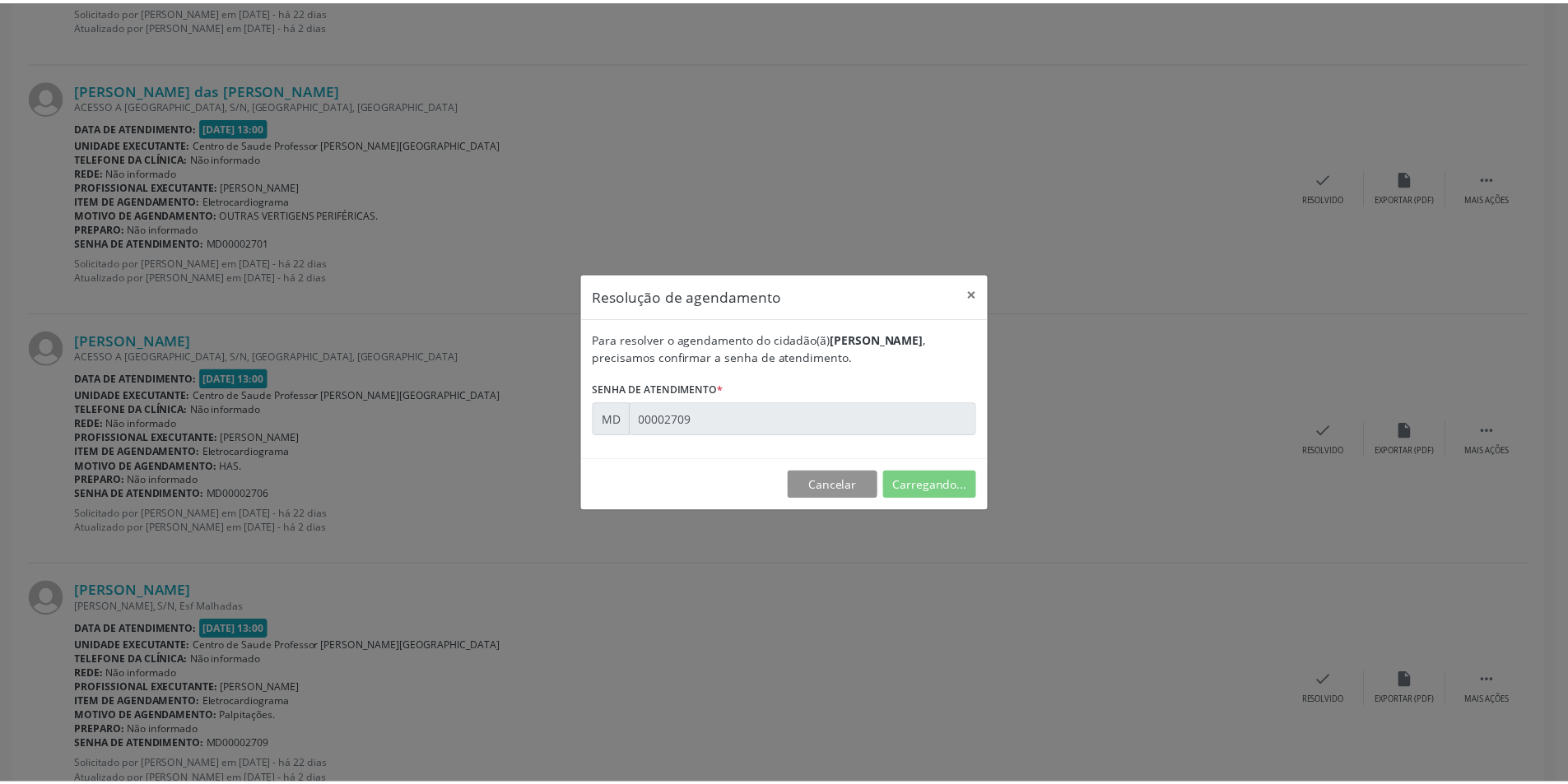
scroll to position [0, 0]
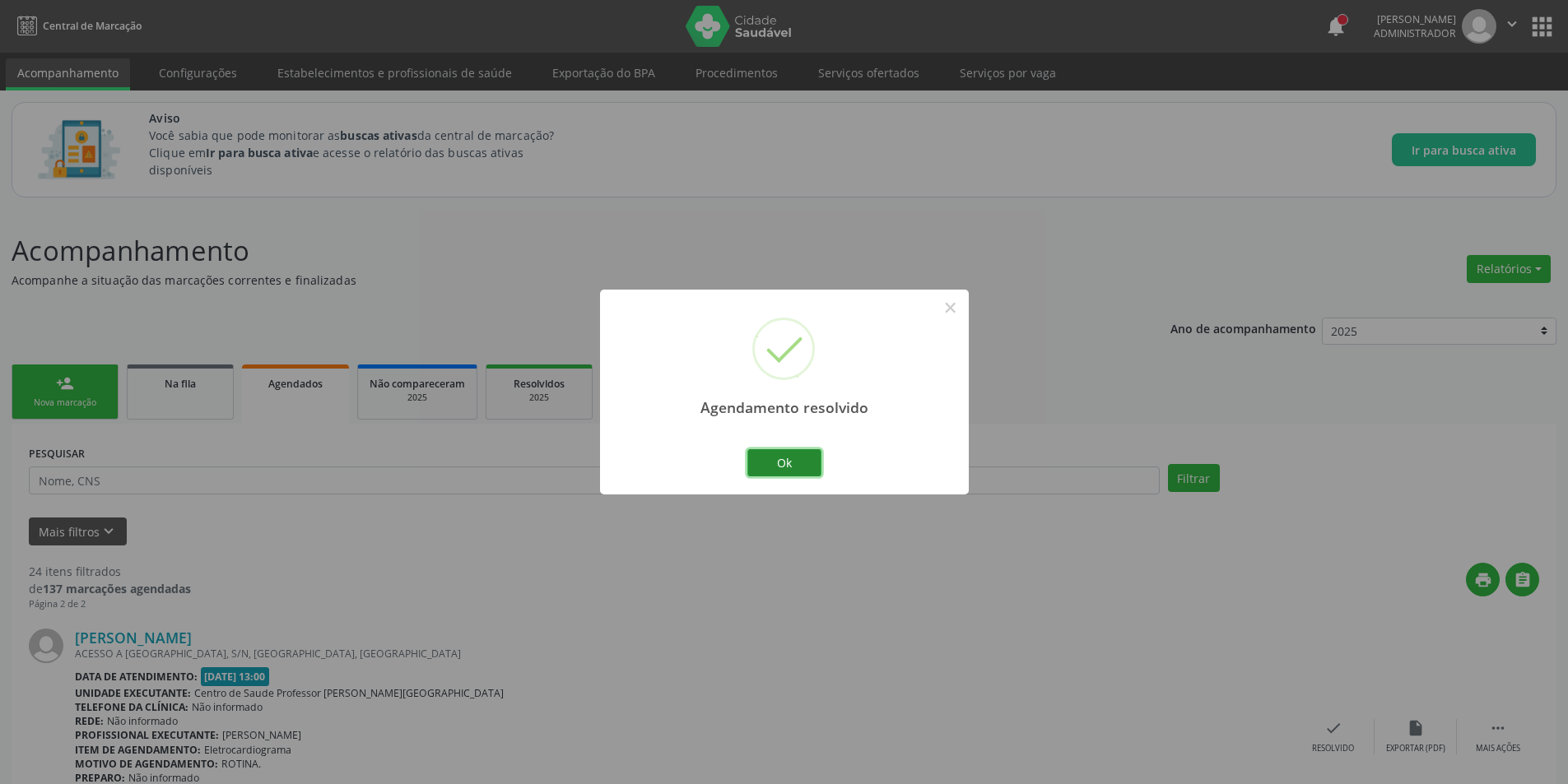
click at [784, 458] on button "Ok" at bounding box center [784, 462] width 74 height 28
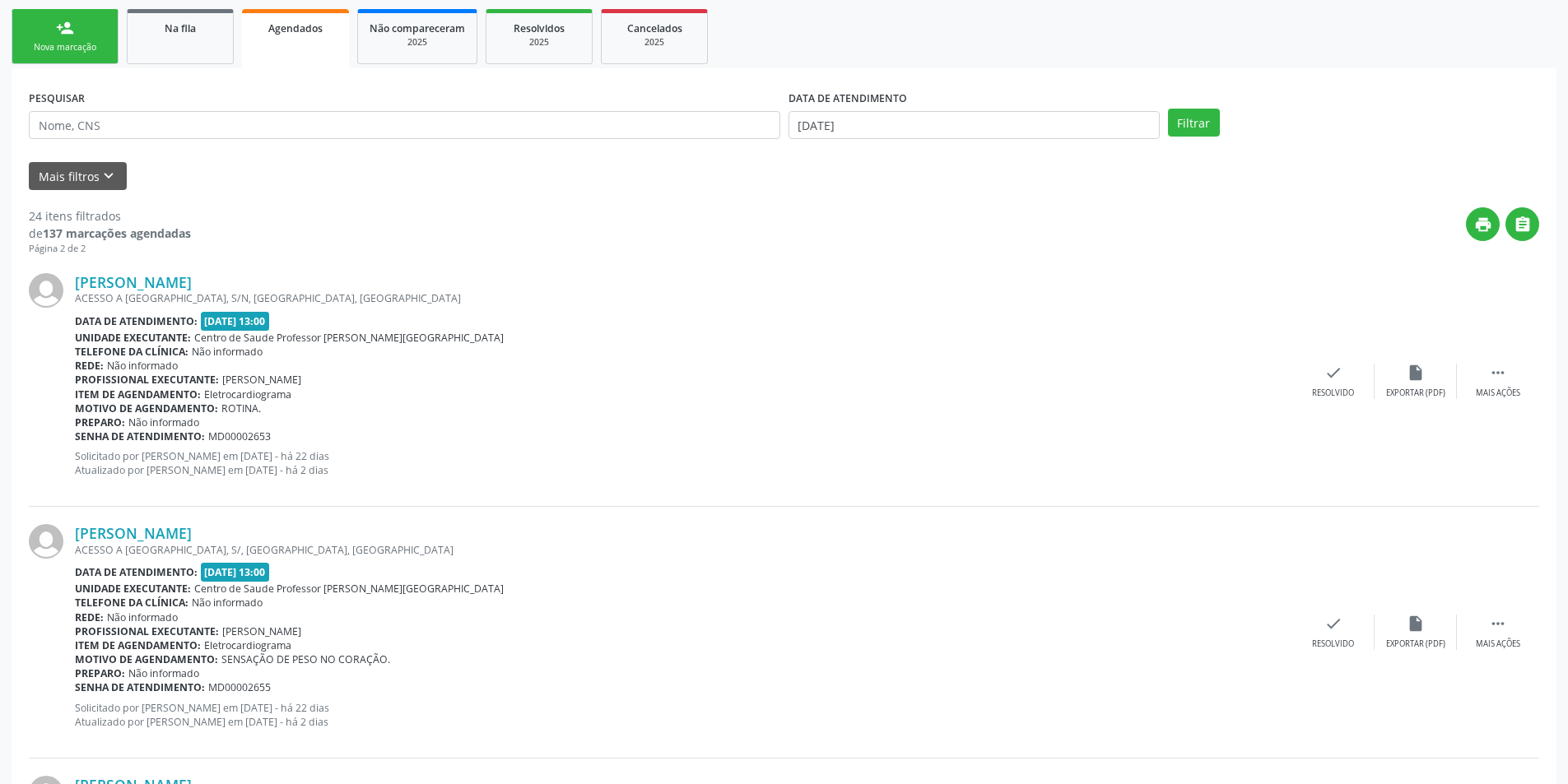
scroll to position [411, 0]
